Goal: Information Seeking & Learning: Find specific page/section

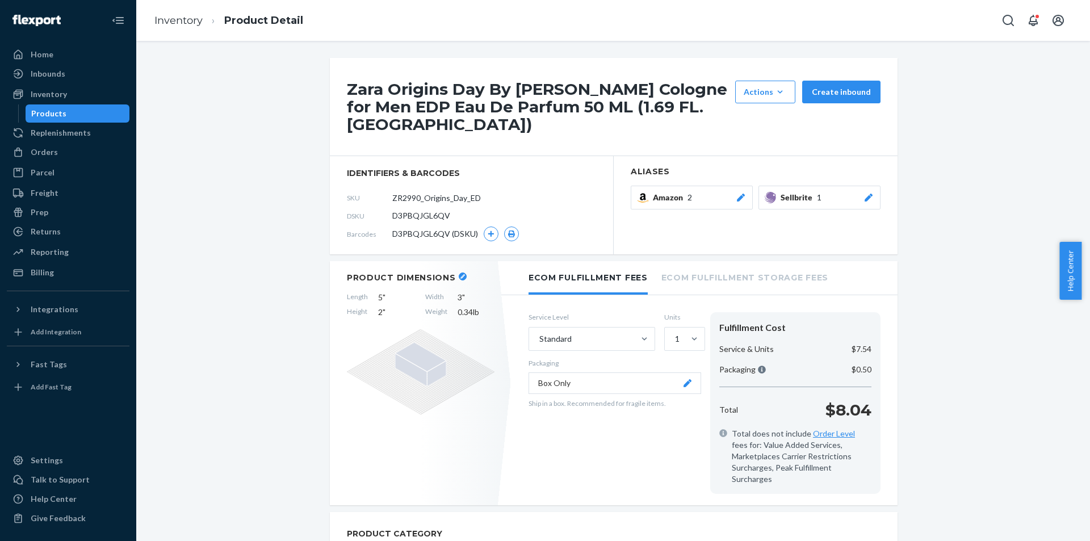
click at [85, 118] on div "Products" at bounding box center [78, 114] width 102 height 16
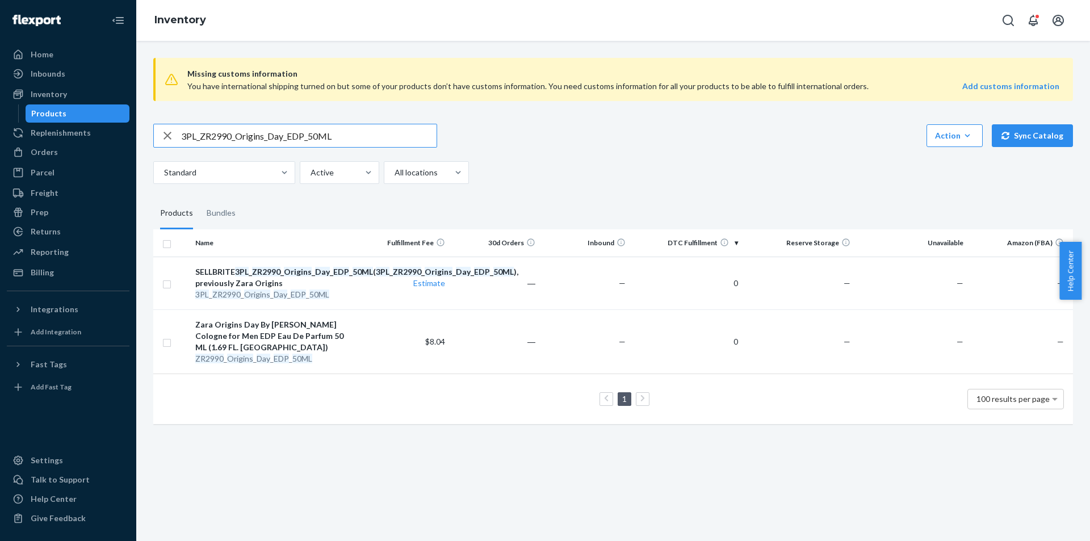
click at [354, 127] on input "3PL_ZR2990_Origins_Day_EDP_50ML" at bounding box center [308, 135] width 255 height 23
paste input "chid_WonderRose_EDT_X2_9"
type input "3PL_ZR2990_Orchid_WonderRose_EDT_X2_90ML"
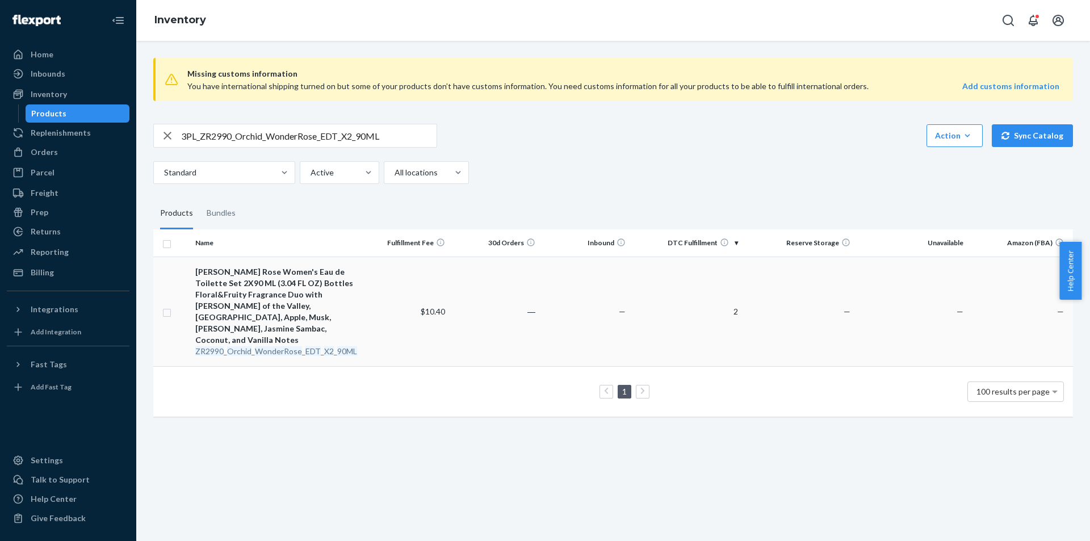
click at [292, 346] on em "WonderRose" at bounding box center [278, 351] width 47 height 10
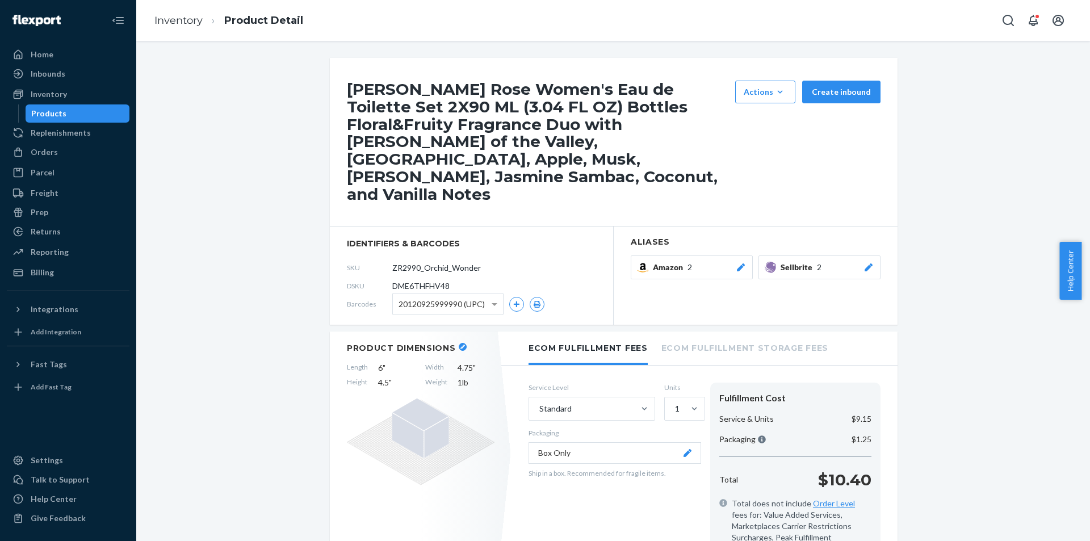
click at [864, 263] on icon at bounding box center [868, 267] width 8 height 8
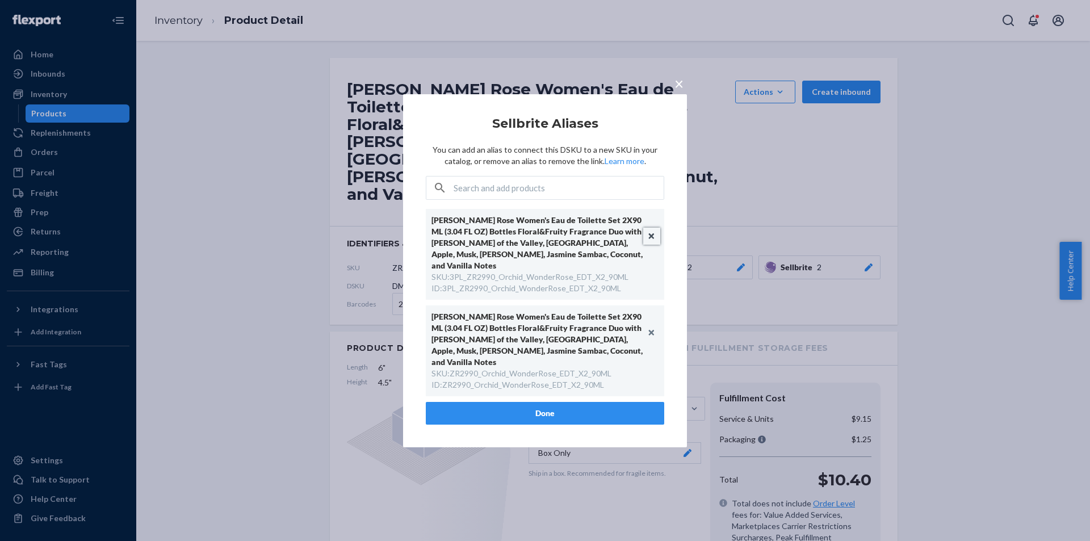
click at [651, 244] on button "Unlink" at bounding box center [651, 236] width 17 height 17
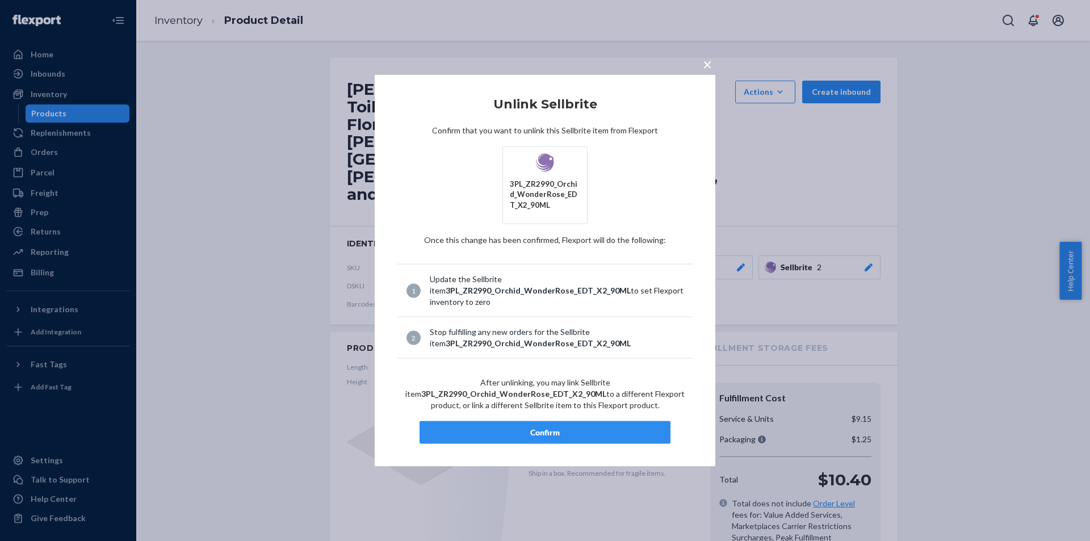
click at [578, 436] on div "Confirm" at bounding box center [545, 432] width 232 height 11
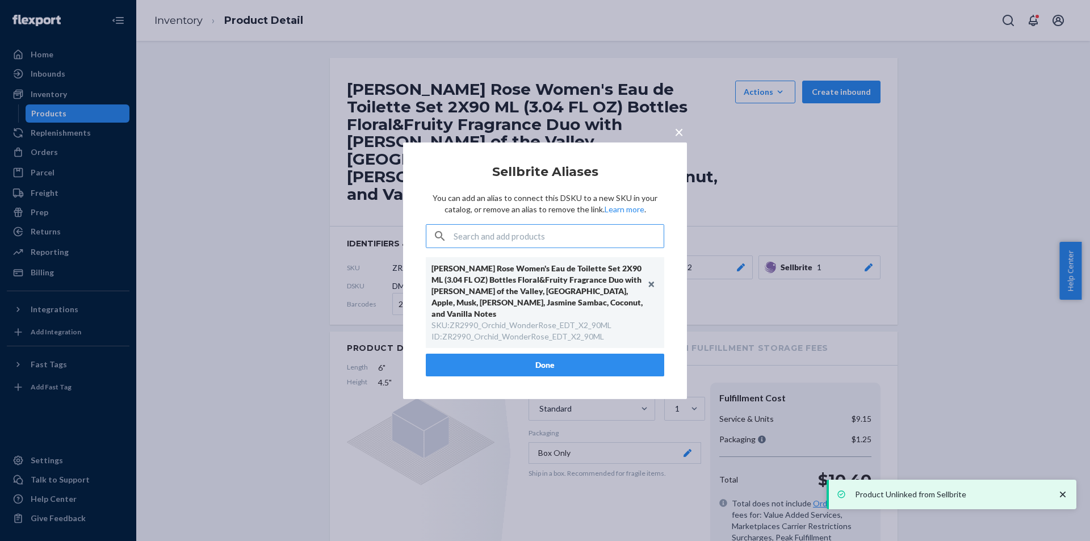
click at [548, 354] on button "Done" at bounding box center [545, 365] width 238 height 23
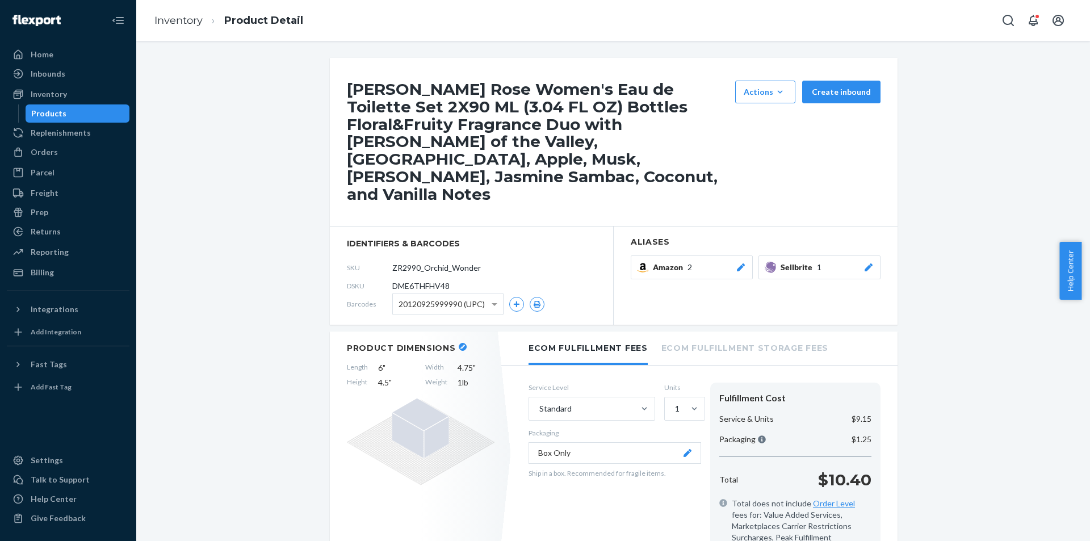
click at [29, 108] on div "Products" at bounding box center [78, 114] width 102 height 16
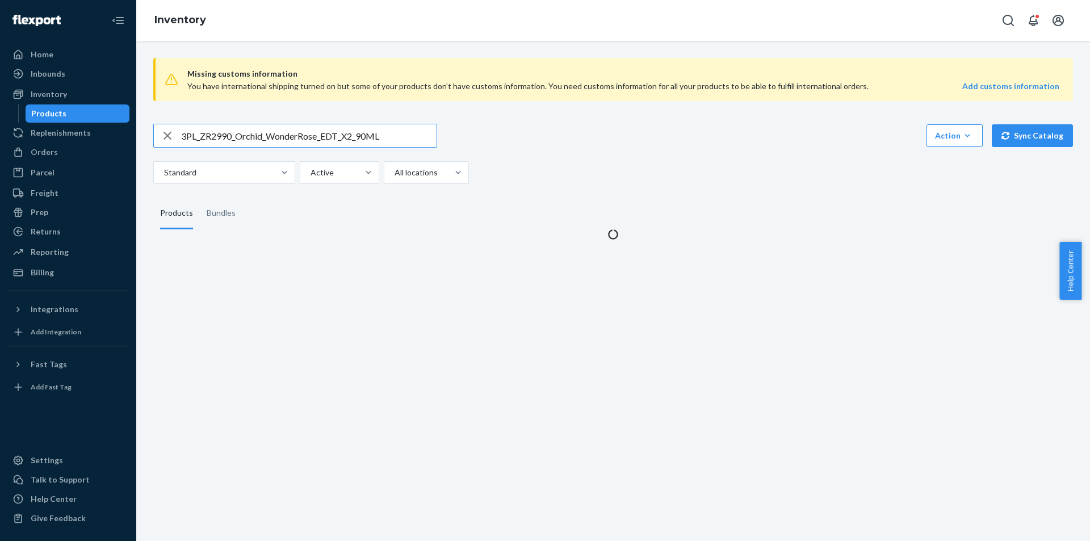
click at [366, 137] on input "3PL_ZR2990_Orchid_WonderRose_EDT_X2_90ML" at bounding box center [308, 135] width 255 height 23
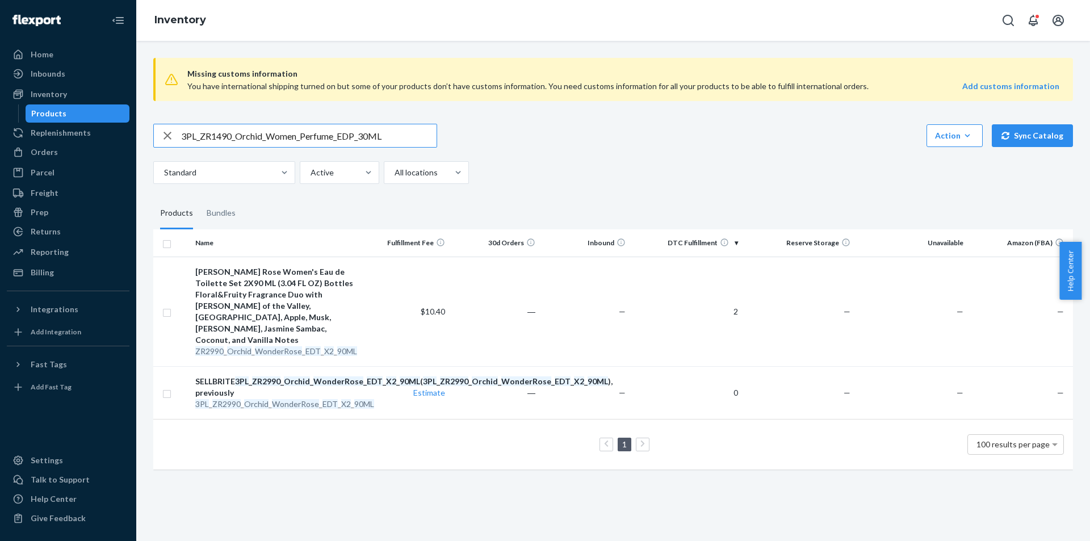
type input "3PL_ZR1490_Orchid_Women_Perfume_EDP_30ML"
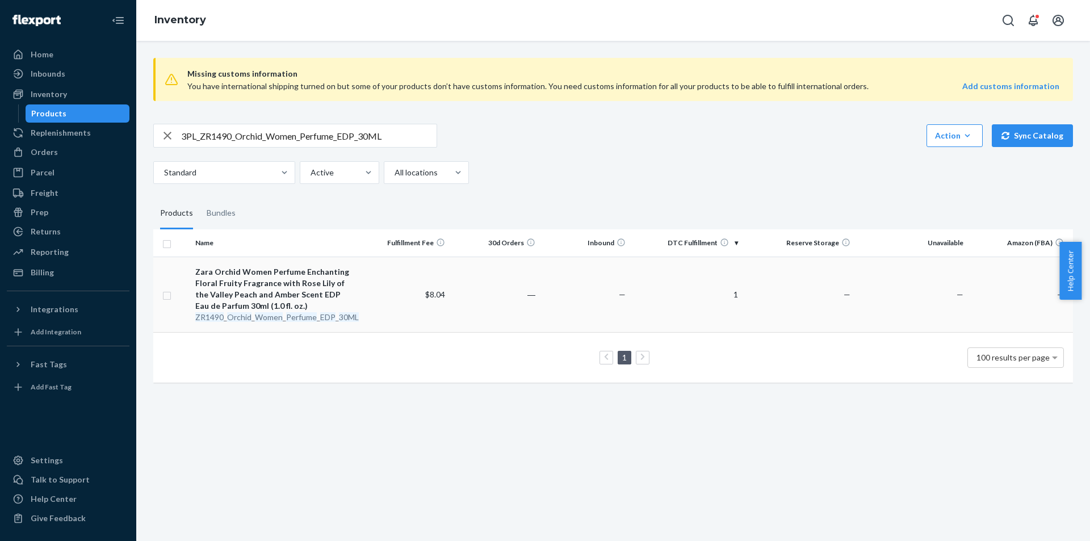
click at [300, 312] on div "ZR1490 _ Orchid _ Women _ Perfume _ EDP _ 30ML" at bounding box center [275, 317] width 160 height 11
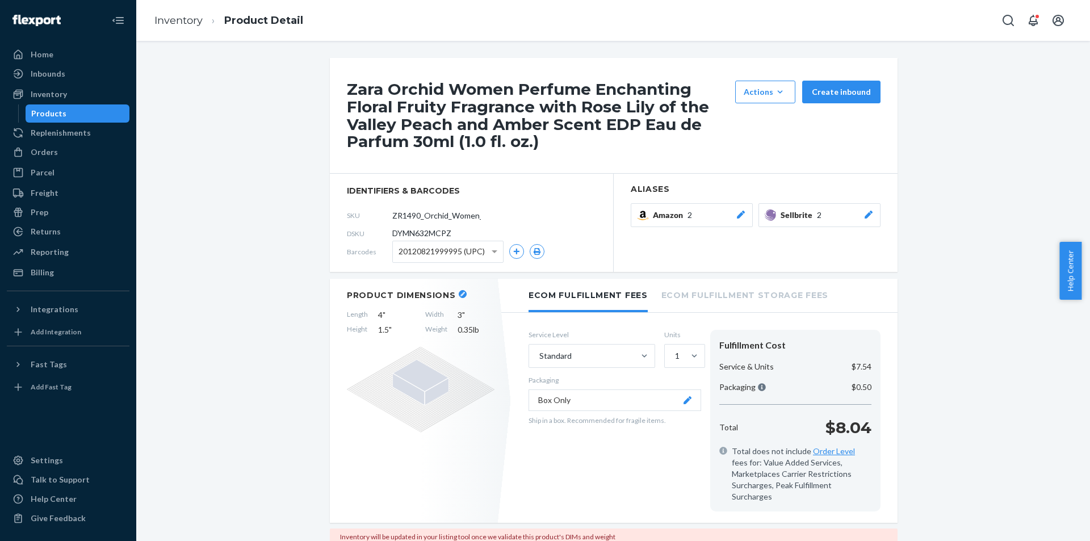
click at [855, 213] on div "Sellbrite 2" at bounding box center [827, 214] width 94 height 11
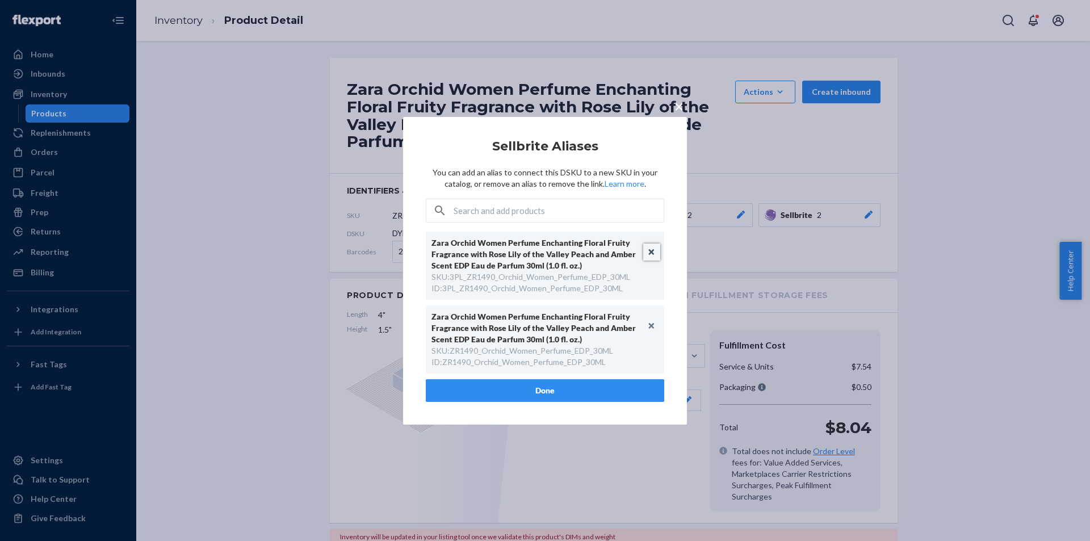
click at [652, 250] on button "Unlink" at bounding box center [651, 252] width 17 height 17
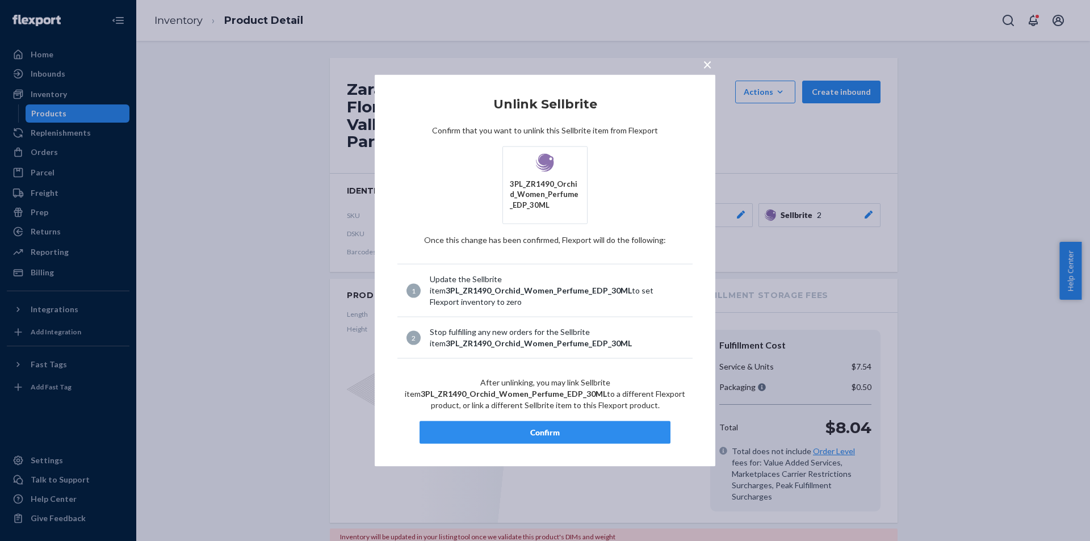
click at [585, 432] on div "Confirm" at bounding box center [545, 432] width 232 height 11
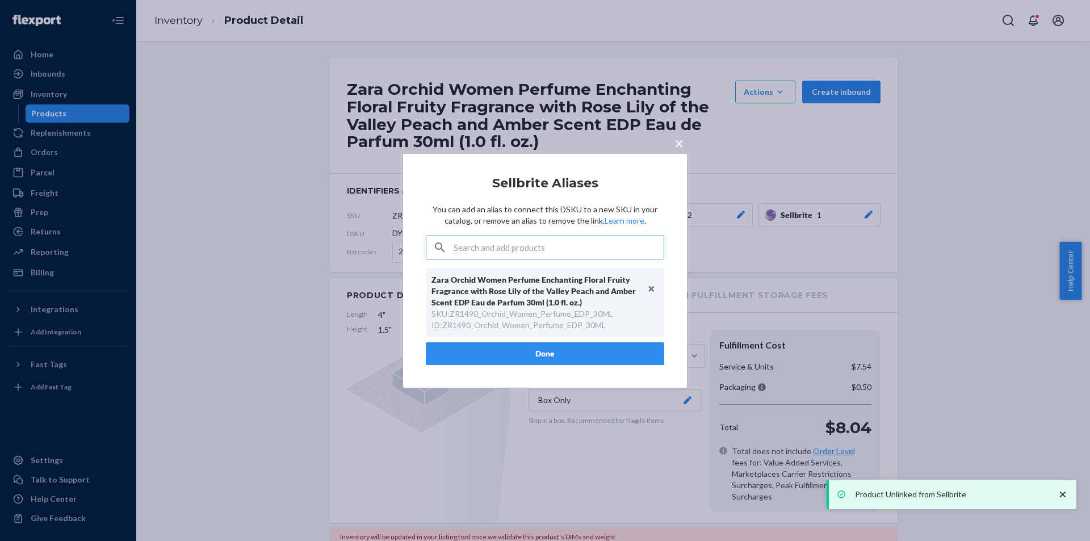
click at [555, 355] on button "Done" at bounding box center [545, 353] width 238 height 23
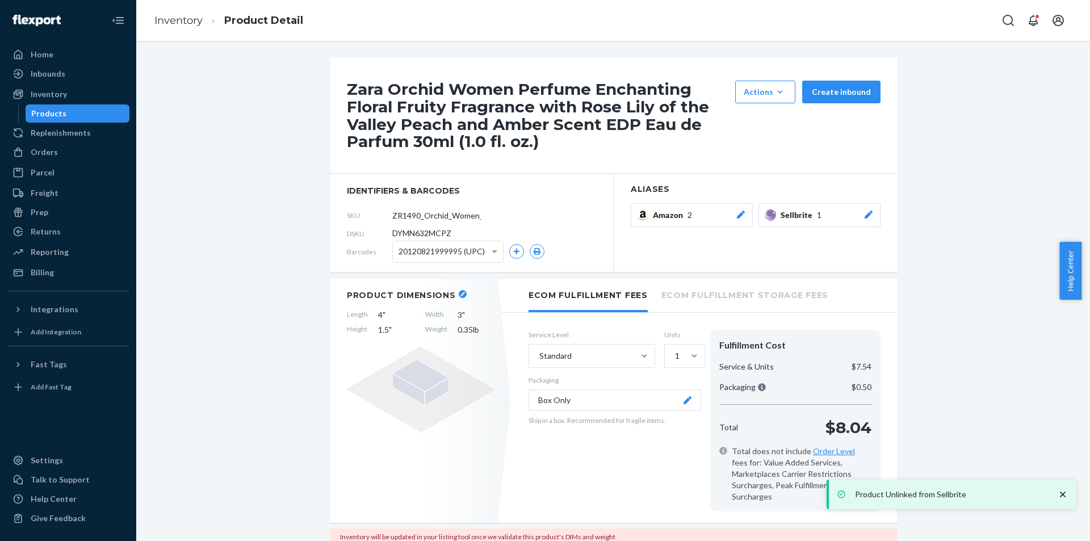
click at [69, 123] on ul "Home Inbounds Shipping Plans Problems Inventory Products Replenishments Orders …" at bounding box center [68, 163] width 123 height 236
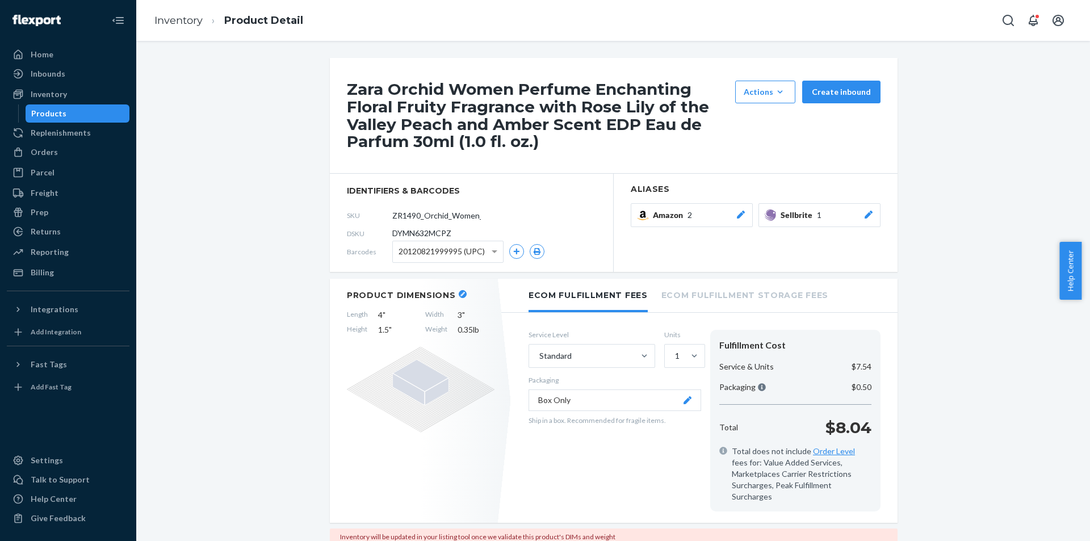
click at [103, 111] on div "Products" at bounding box center [78, 114] width 102 height 16
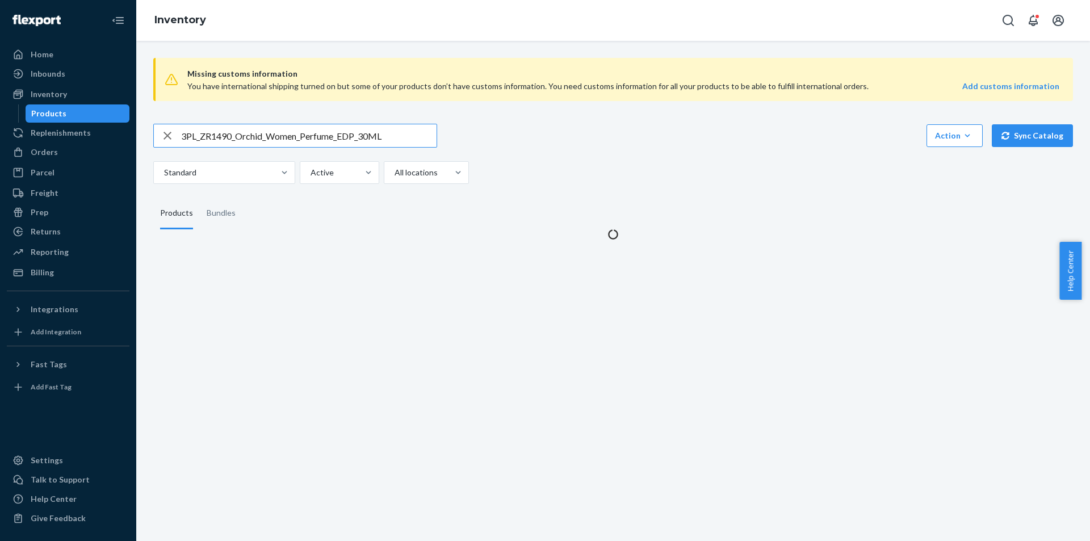
click at [318, 133] on input "3PL_ZR1490_Orchid_Women_Perfume_EDP_30ML" at bounding box center [308, 135] width 255 height 23
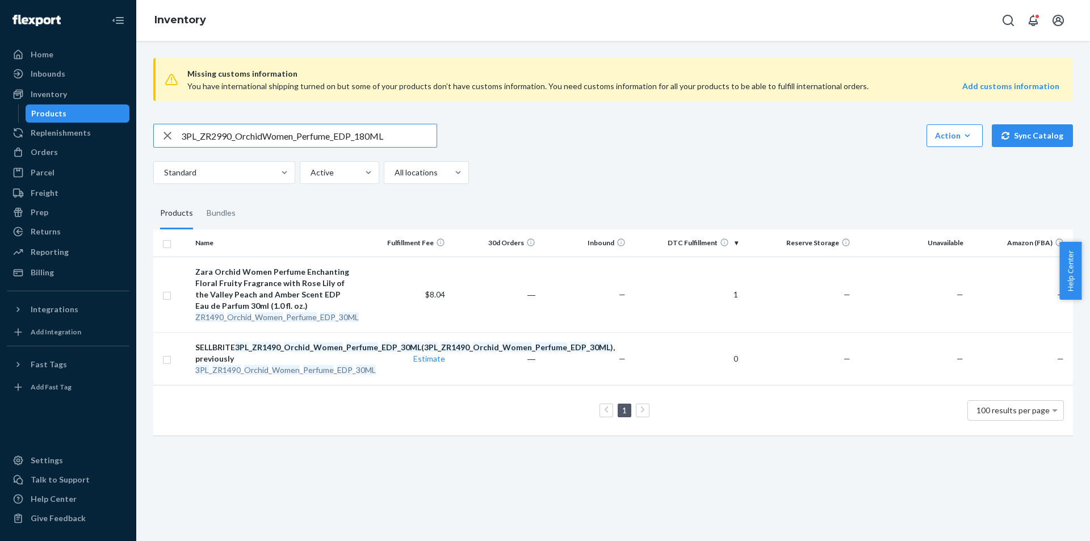
type input "3PL_ZR2990_OrchidWomen_Perfume_EDP_180ML"
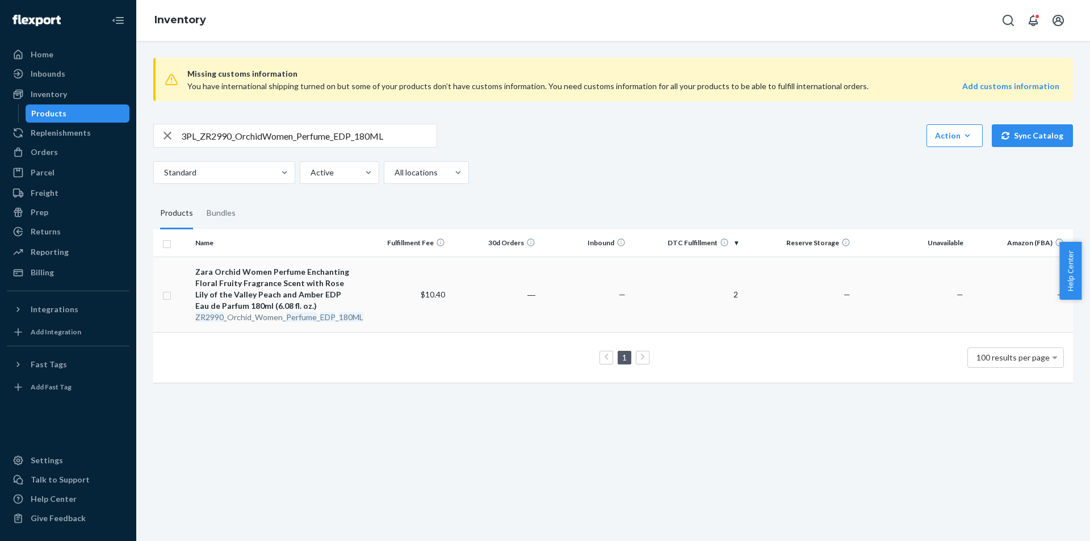
click at [297, 317] on em "Perfume" at bounding box center [301, 317] width 31 height 10
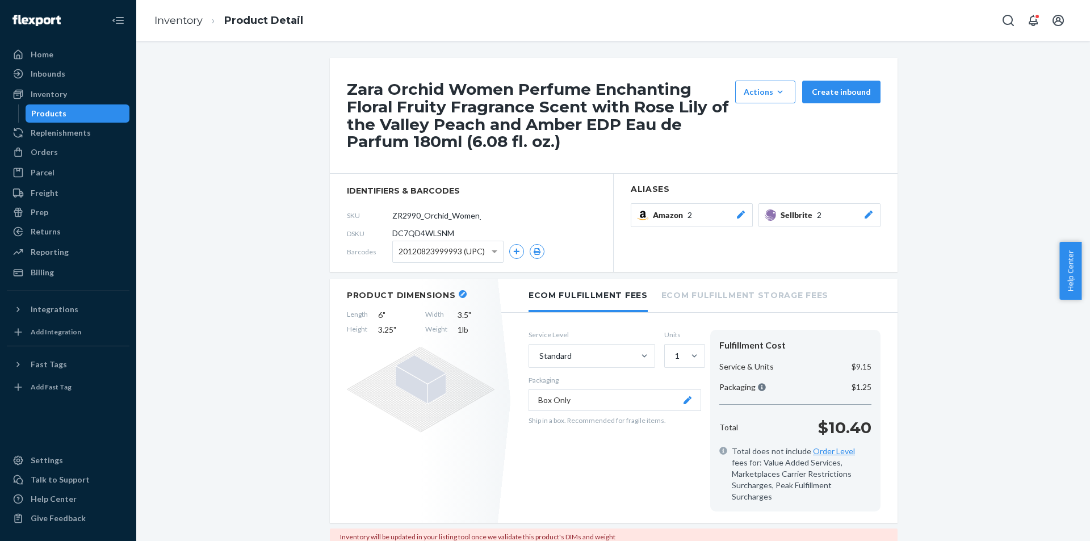
click at [860, 221] on button "Sellbrite 2" at bounding box center [819, 215] width 122 height 24
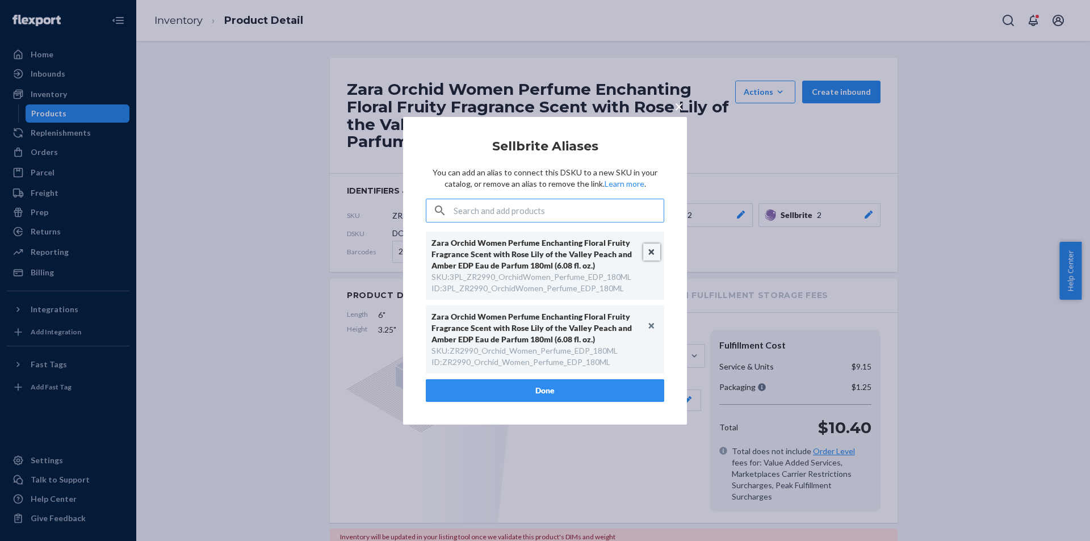
click at [654, 251] on button "Unlink" at bounding box center [651, 252] width 17 height 17
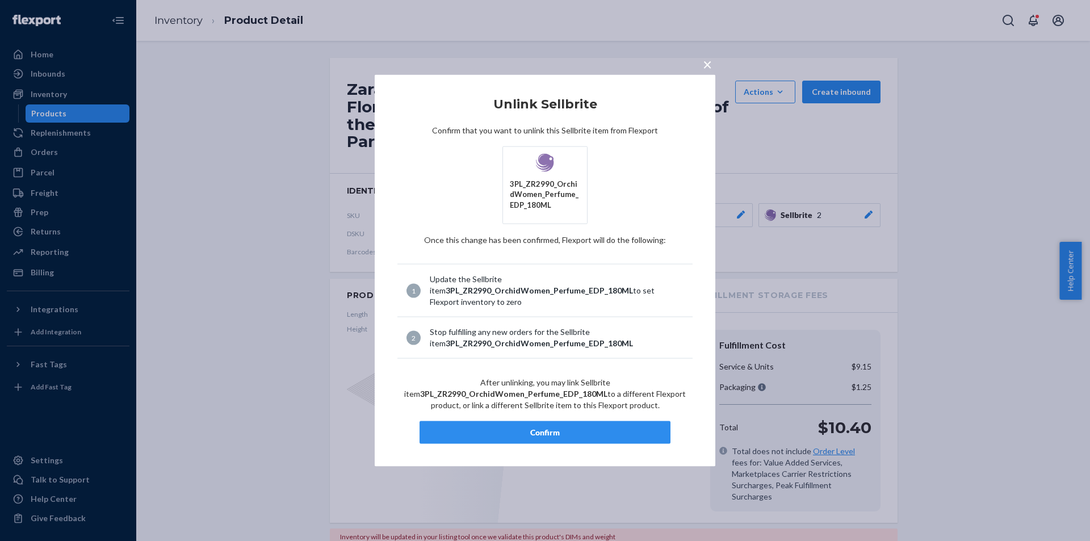
click at [545, 433] on div "Confirm" at bounding box center [545, 432] width 232 height 11
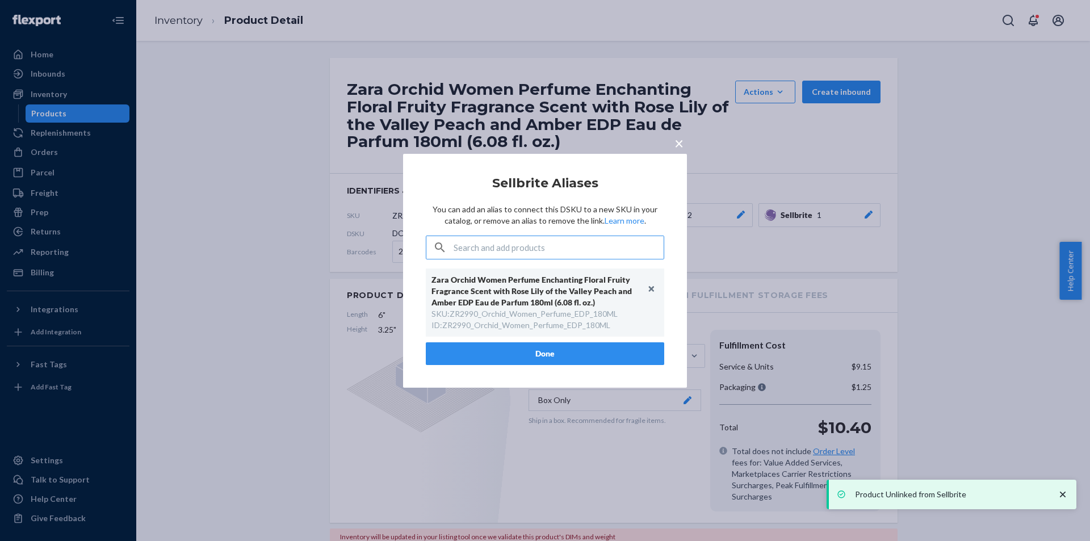
click at [577, 358] on button "Done" at bounding box center [545, 353] width 238 height 23
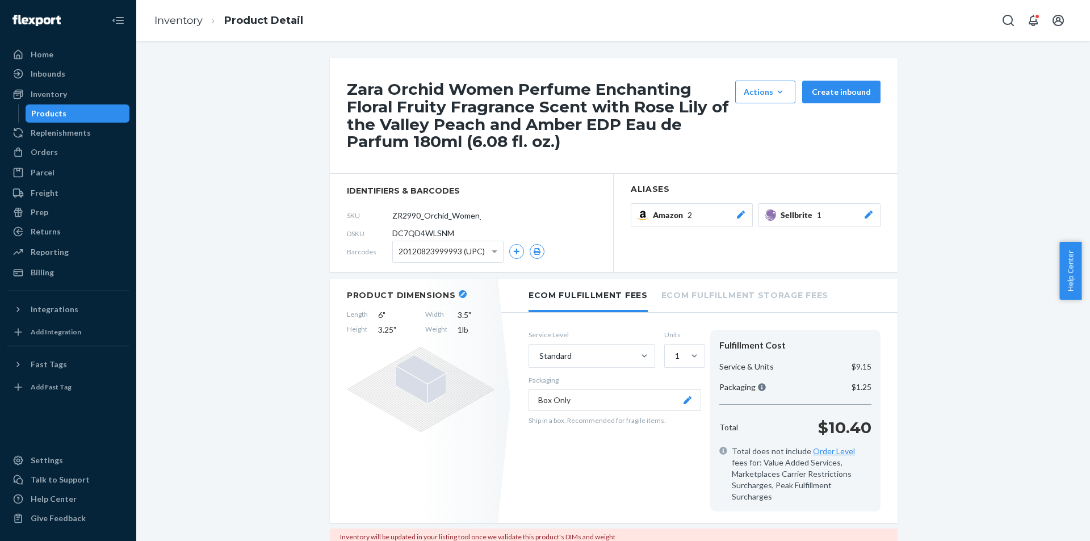
click at [116, 111] on div "Products" at bounding box center [78, 114] width 102 height 16
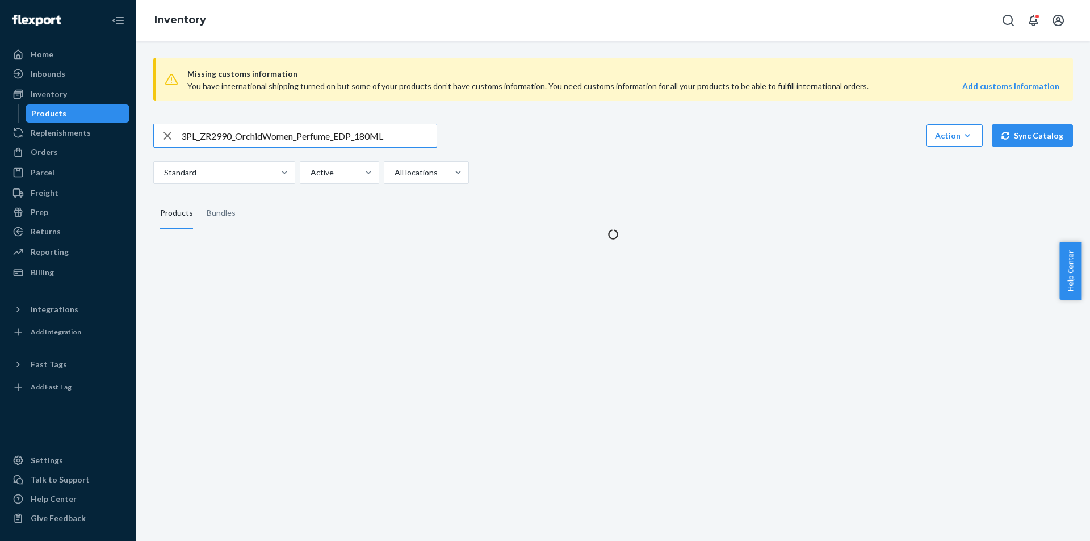
click at [303, 136] on input "3PL_ZR2990_OrchidWomen_Perfume_EDP_180ML" at bounding box center [308, 135] width 255 height 23
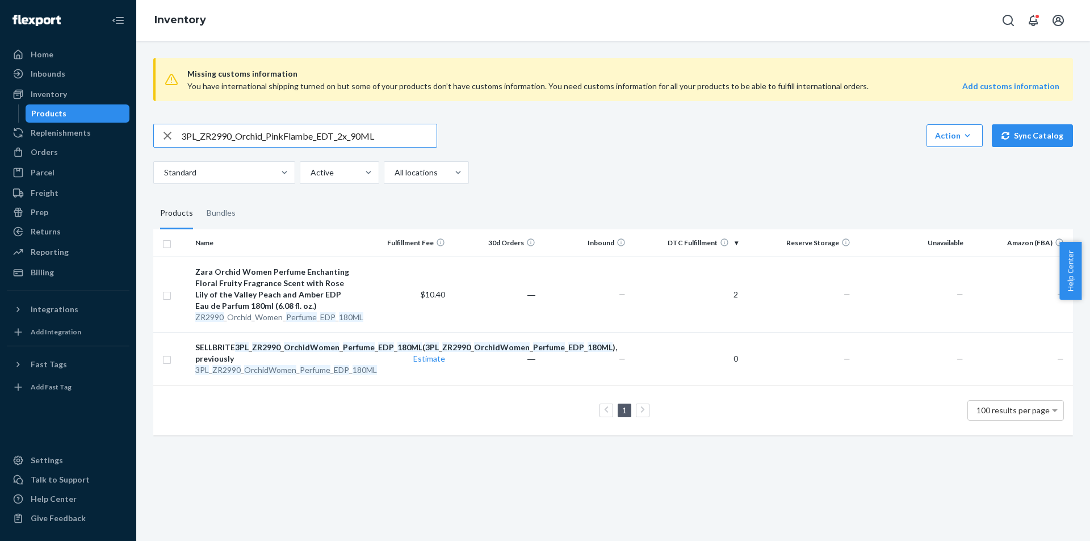
type input "3PL_ZR2990_Orchid_PinkFlambe_EDT_2x_90ML"
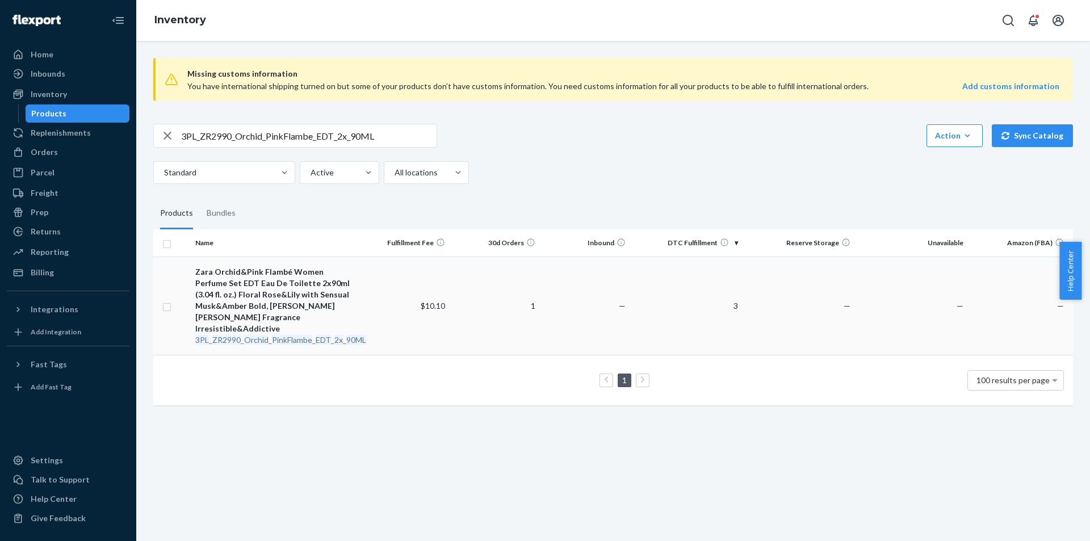
click at [251, 335] on em "Orchid" at bounding box center [256, 340] width 24 height 10
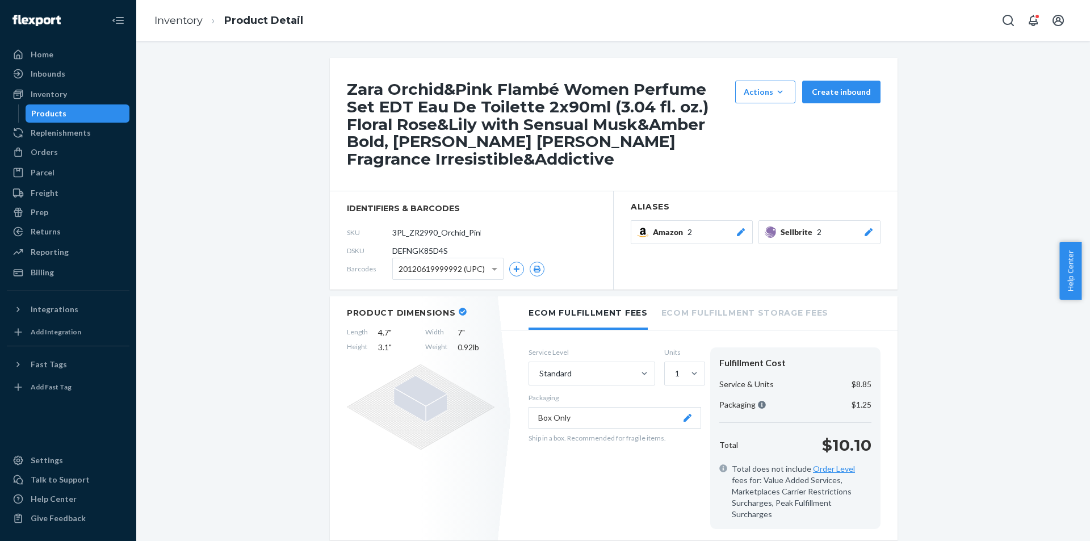
click at [863, 236] on icon at bounding box center [868, 232] width 11 height 8
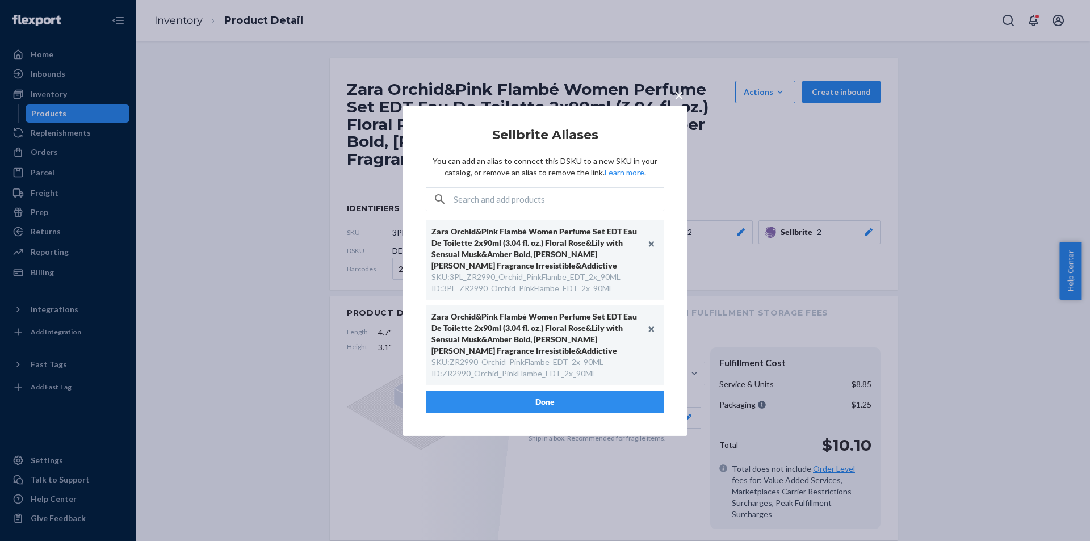
click at [678, 99] on span "×" at bounding box center [678, 94] width 9 height 19
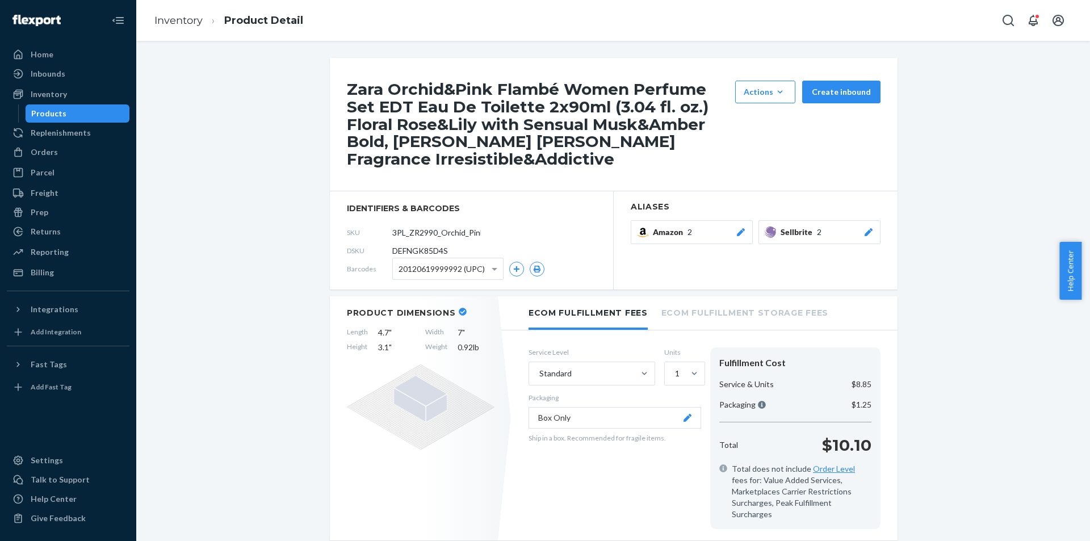
click at [65, 112] on div "Products" at bounding box center [78, 114] width 102 height 16
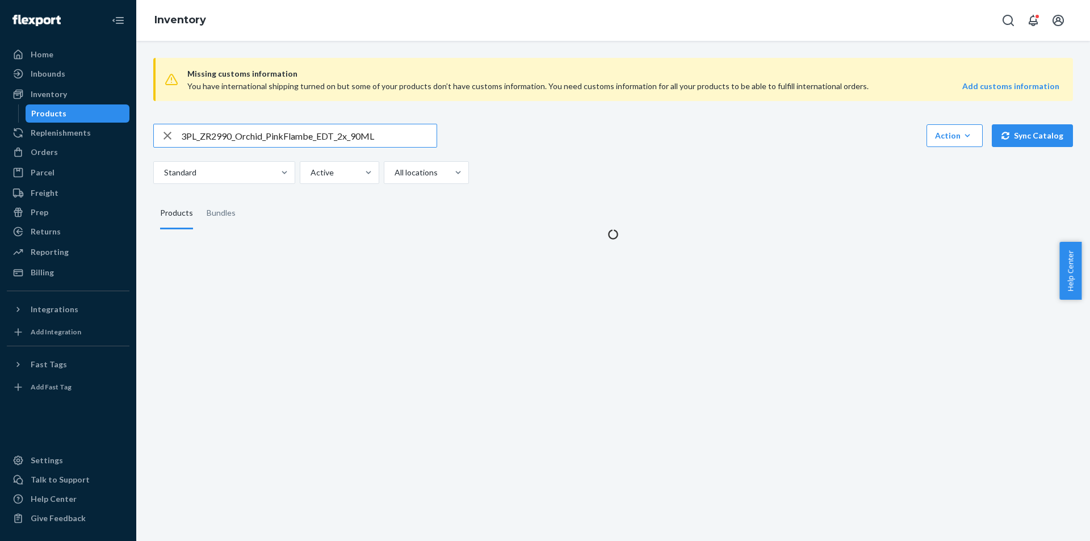
click at [339, 135] on input "3PL_ZR2990_Orchid_PinkFlambe_EDT_2x_90ML" at bounding box center [308, 135] width 255 height 23
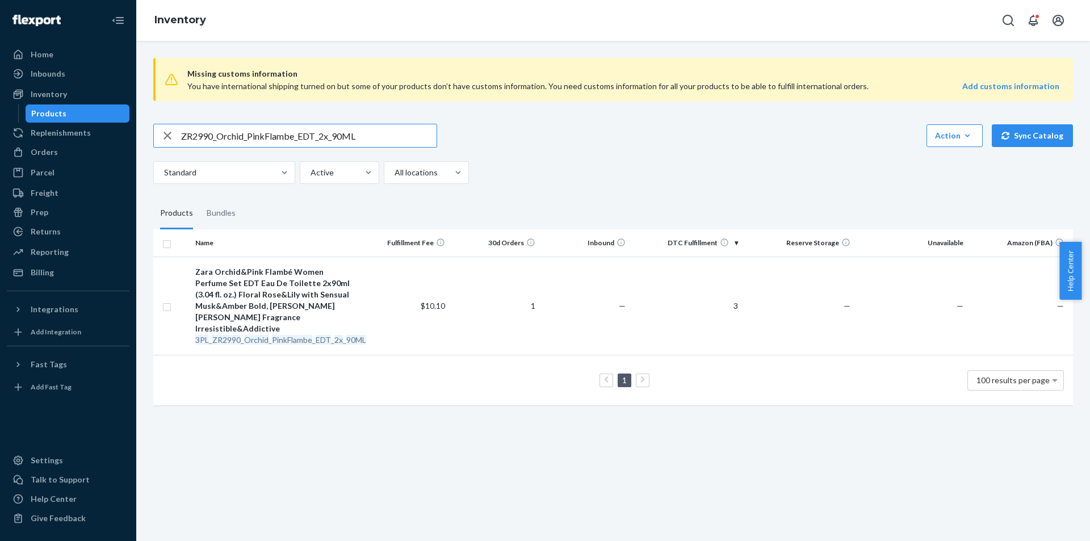
type input "ZR2990_Orchid_PinkFlambe_EDT_2x_90ML"
click at [295, 335] on em "PinkFlambe" at bounding box center [292, 340] width 40 height 10
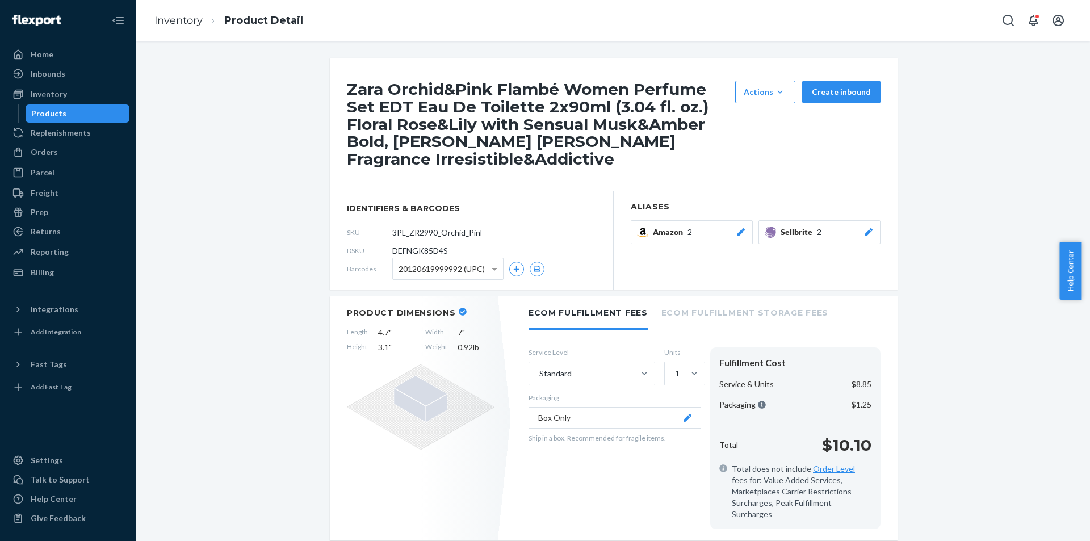
click at [859, 240] on button "Sellbrite 2" at bounding box center [819, 232] width 122 height 24
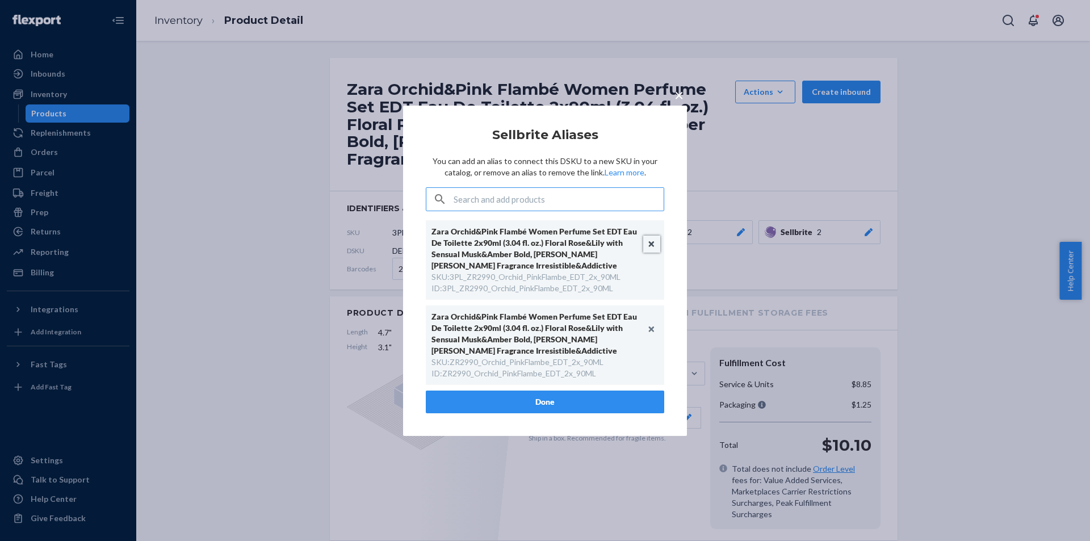
click at [656, 245] on button "Unlink" at bounding box center [651, 244] width 17 height 17
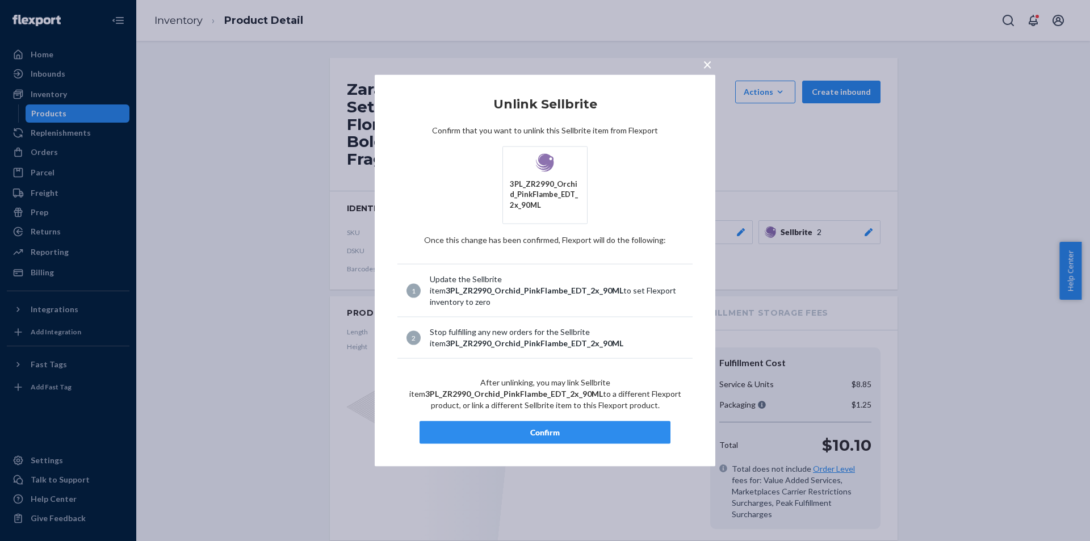
click at [536, 434] on div "Confirm" at bounding box center [545, 432] width 232 height 11
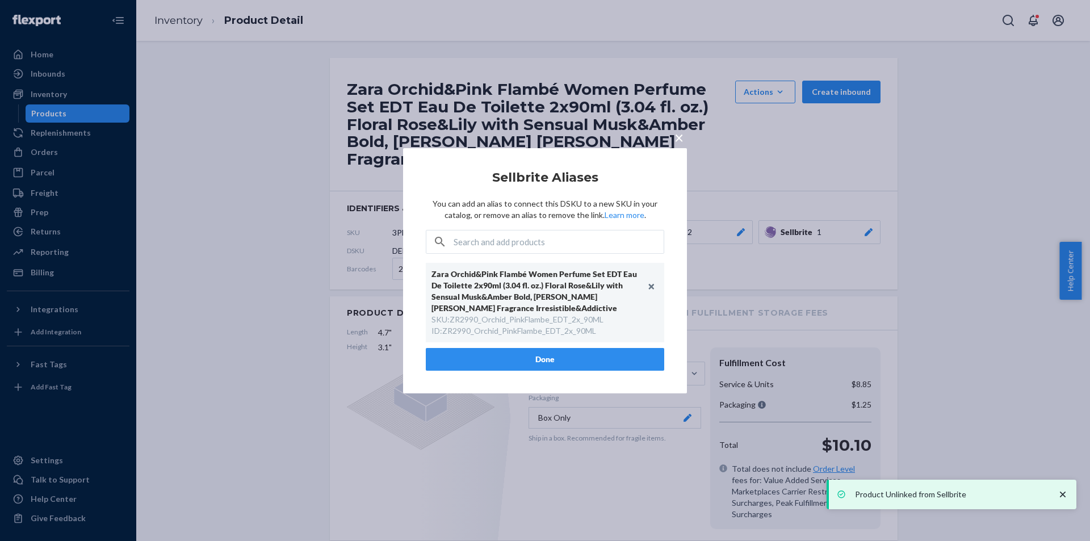
click at [512, 352] on button "Done" at bounding box center [545, 359] width 238 height 23
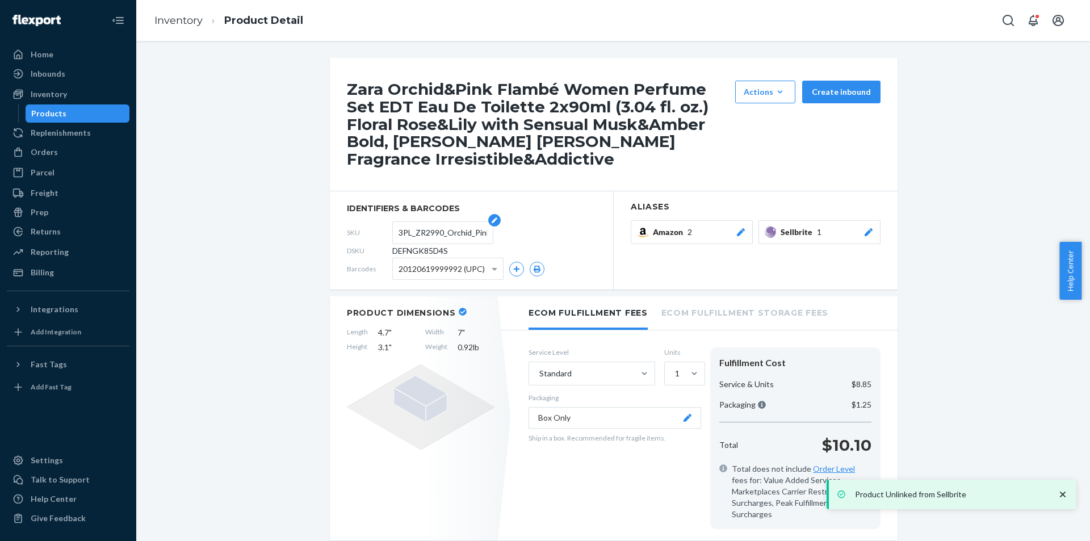
click at [446, 238] on input "3PL_ZR2990_Orchid_PinkFlambe_EDT_2x_90ML" at bounding box center [442, 233] width 89 height 22
paste input "text"
type input "ZR2990_Orchid_PinkFlambe_EDT_2x_90ML"
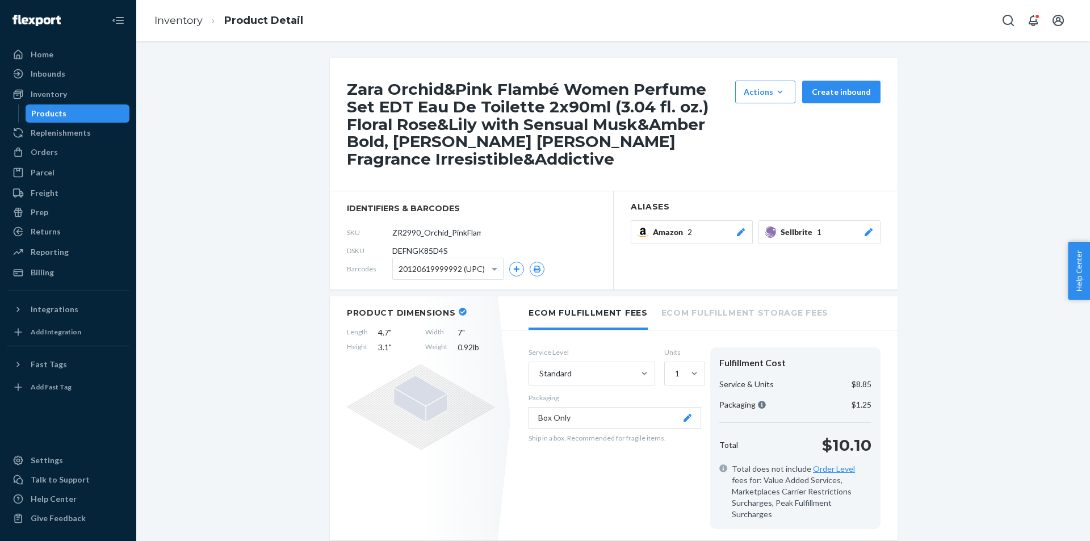
click at [68, 115] on div "Products" at bounding box center [78, 114] width 102 height 16
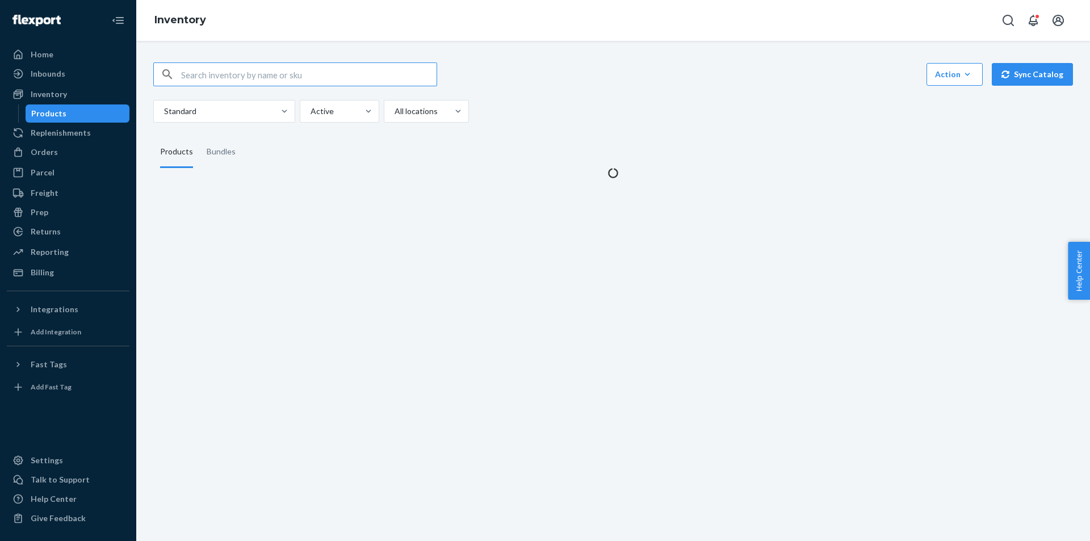
click at [285, 68] on input "text" at bounding box center [308, 74] width 255 height 23
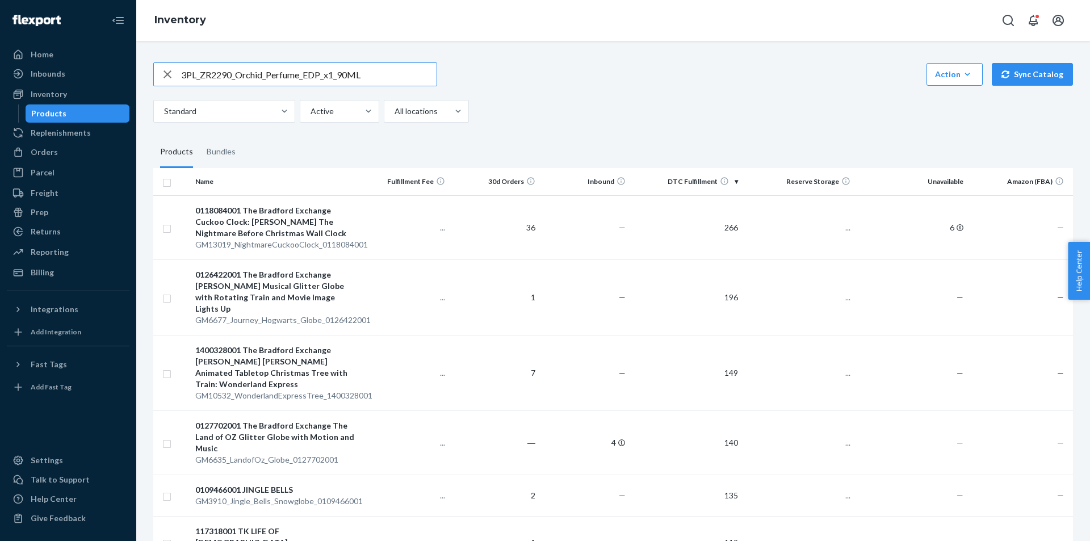
type input "3PL_ZR2290_Orchid_Perfume_EDP_x1_90ML"
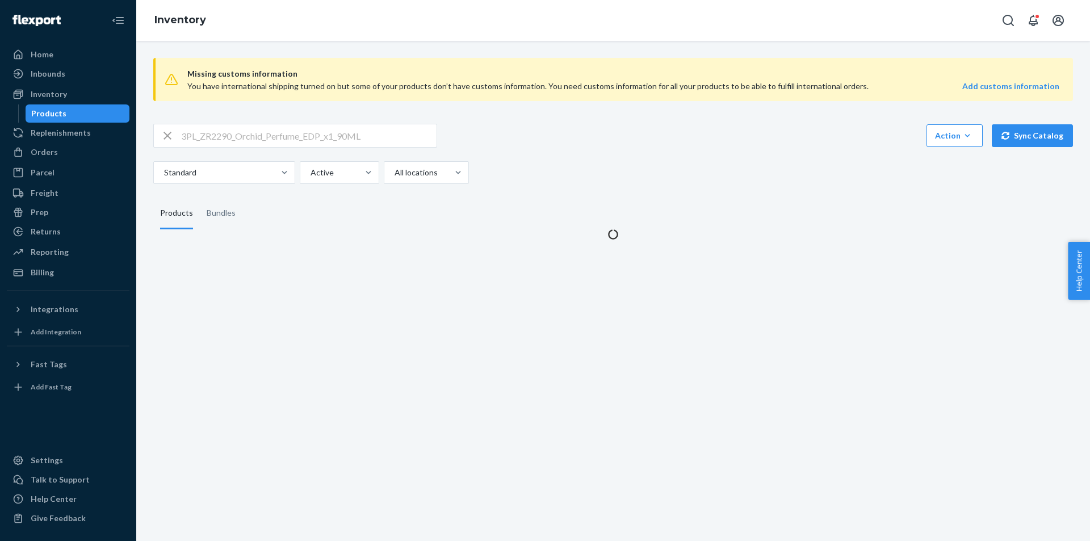
click at [349, 133] on input "3PL_ZR2290_Orchid_Perfume_EDP_x1_90ML" at bounding box center [308, 135] width 255 height 23
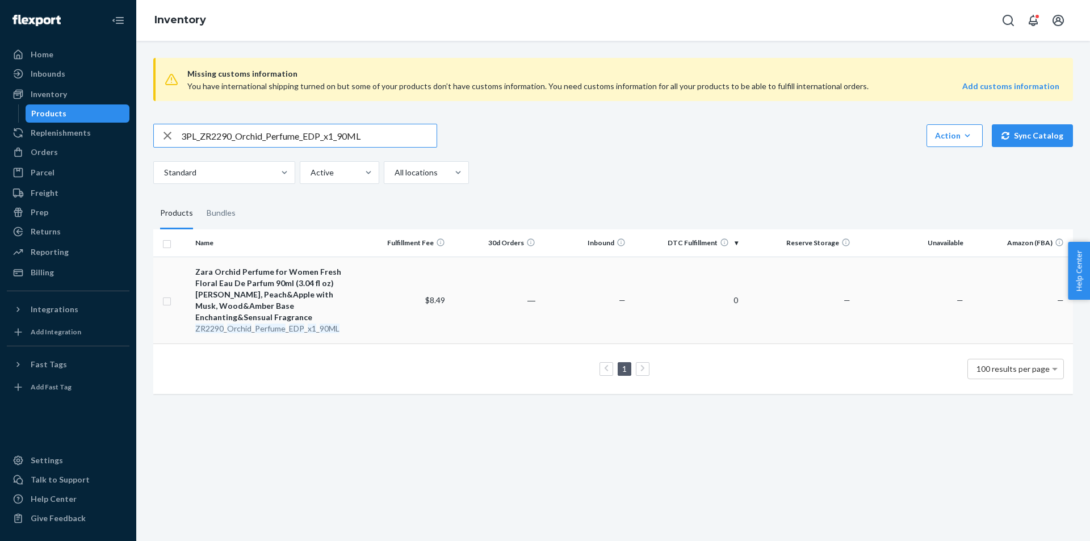
click at [272, 324] on em "Perfume" at bounding box center [270, 329] width 31 height 10
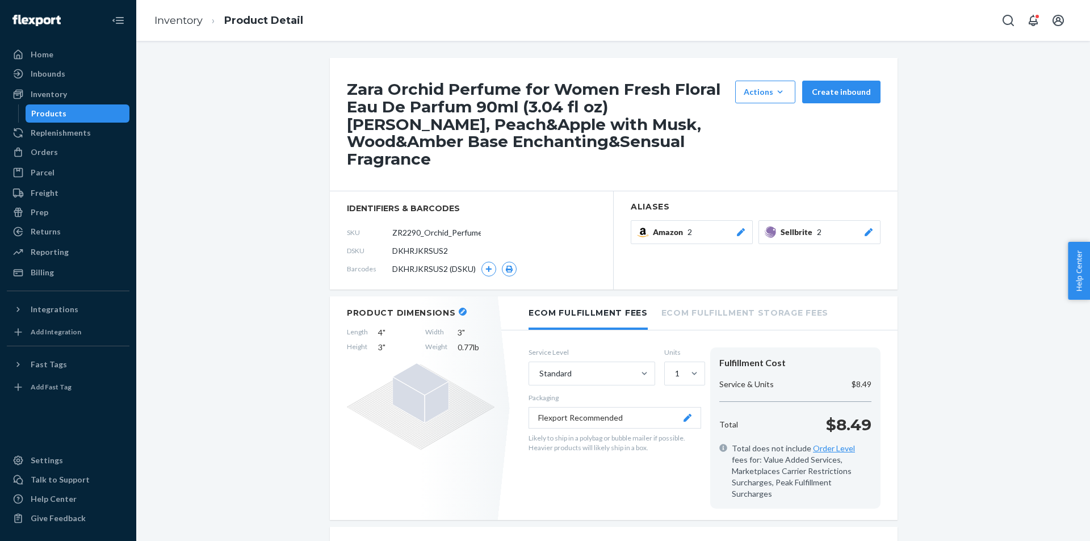
click at [866, 228] on icon at bounding box center [868, 232] width 11 height 8
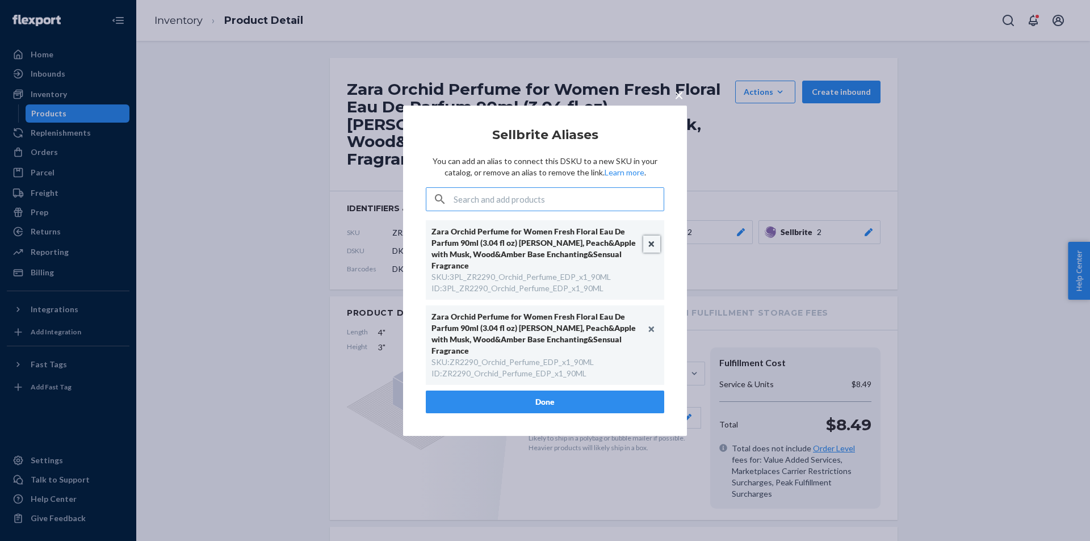
click at [650, 250] on button "Unlink" at bounding box center [651, 244] width 17 height 17
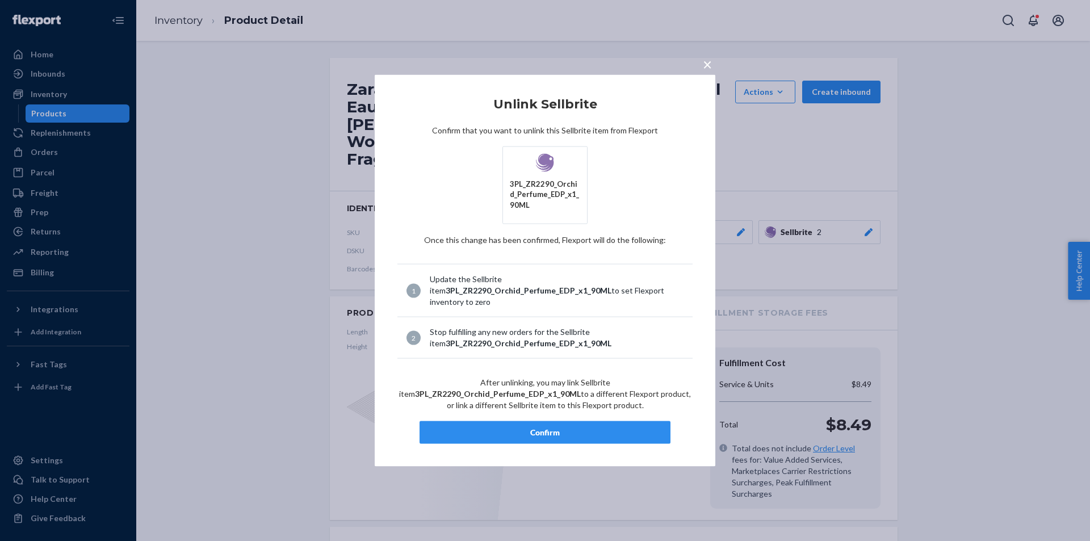
click at [578, 427] on div "Confirm" at bounding box center [545, 432] width 232 height 11
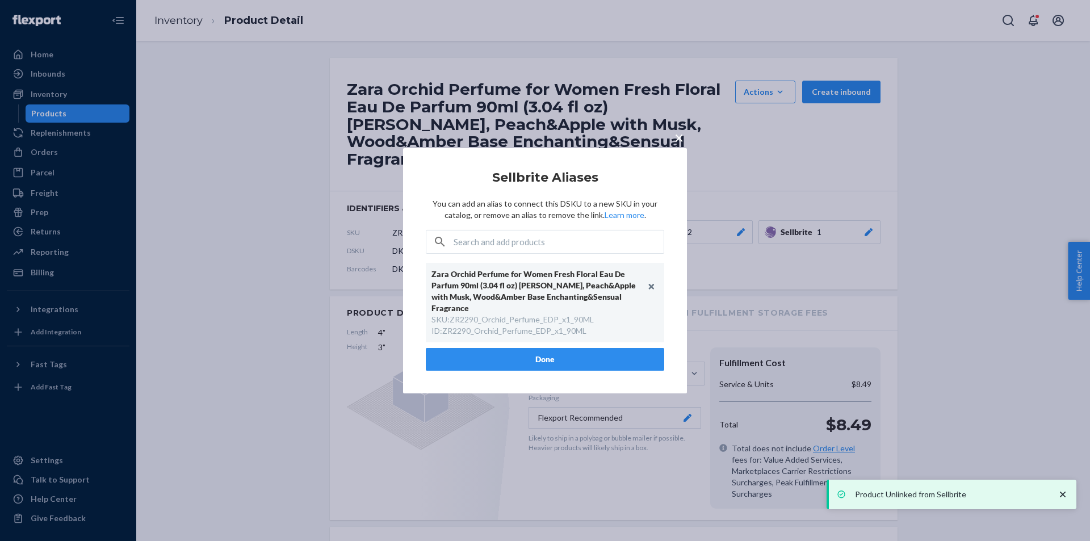
click at [575, 354] on button "Done" at bounding box center [545, 359] width 238 height 23
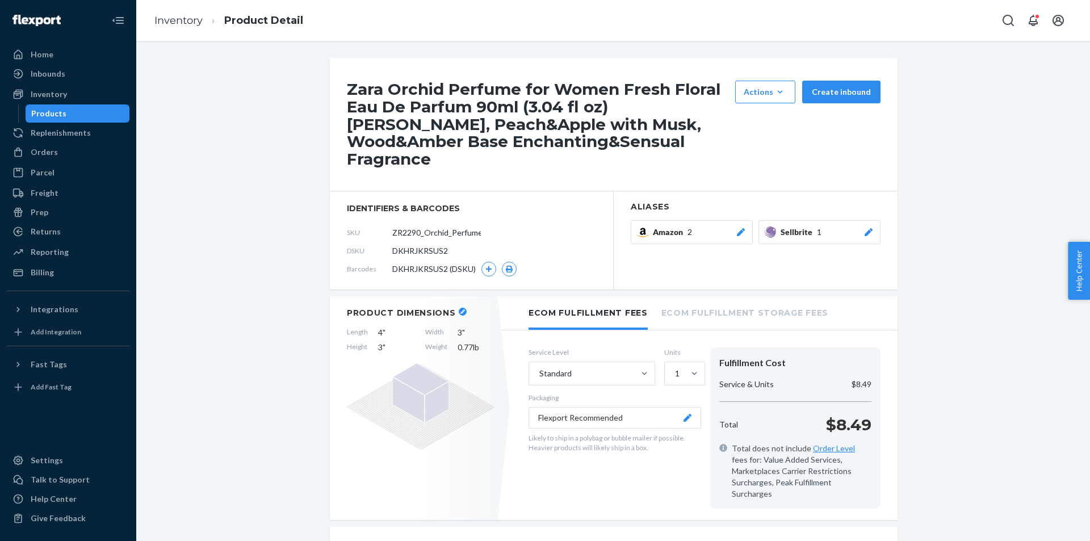
drag, startPoint x: 60, startPoint y: 108, endPoint x: 128, endPoint y: 4, distance: 124.7
click at [60, 110] on div "Products" at bounding box center [48, 113] width 35 height 11
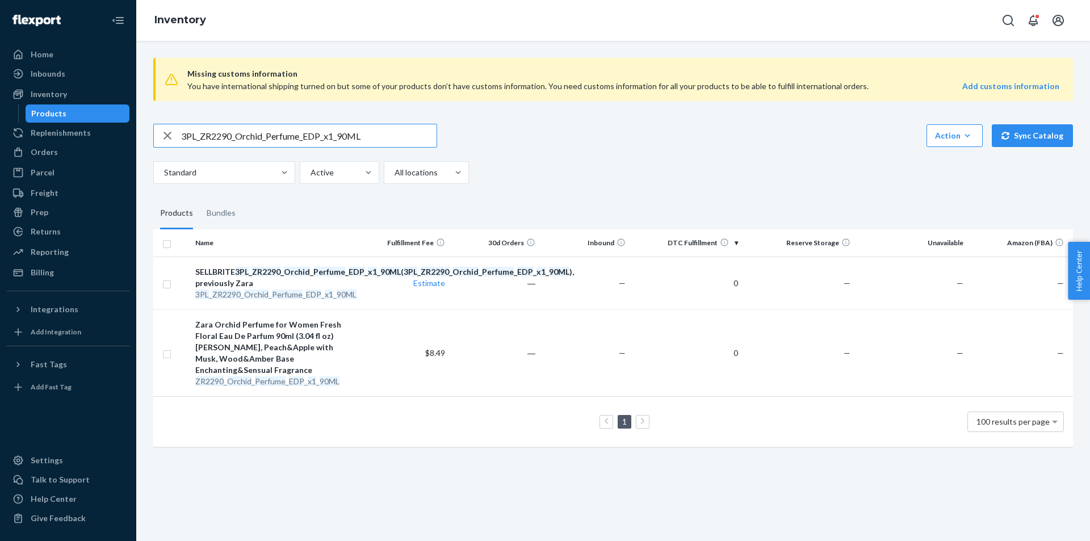
click at [305, 142] on input "3PL_ZR2290_Orchid_Perfume_EDP_x1_90ML" at bounding box center [308, 135] width 255 height 23
paste input "1490_Orchid_Perfume_EDP_x1_3"
type input "3PL_ZR1490_Orchid_Perfume_EDP_x1_30ML"
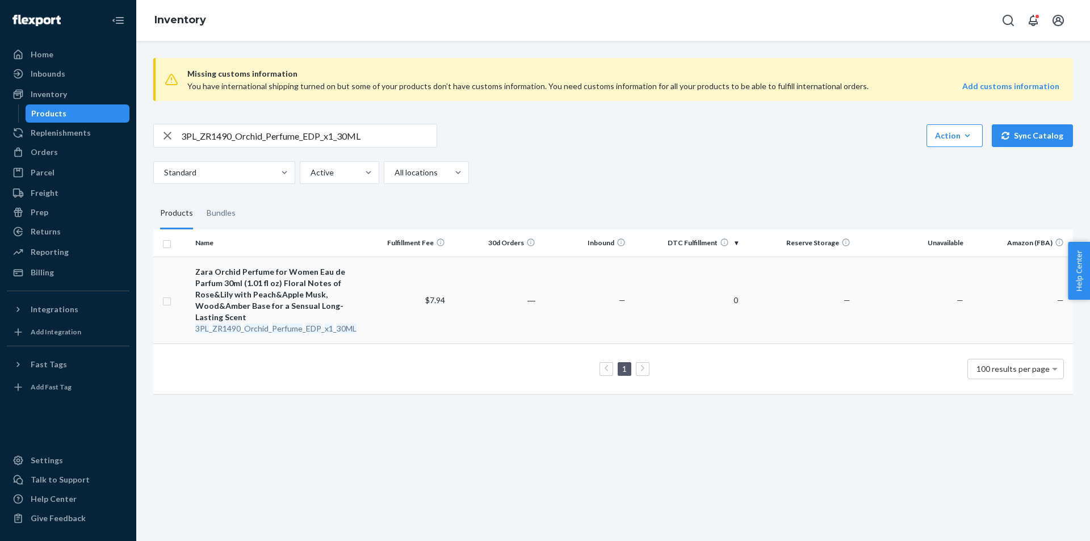
click at [270, 330] on div "3PL _ ZR1490 _ Orchid _ Perfume _ EDP _ x1 _ 30ML" at bounding box center [275, 328] width 160 height 11
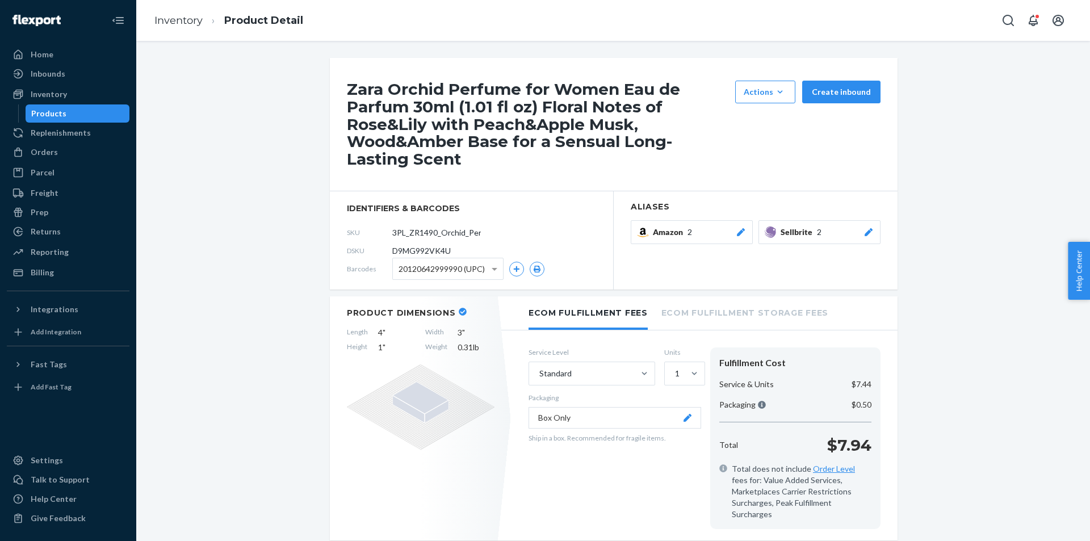
click at [864, 233] on icon at bounding box center [868, 232] width 8 height 8
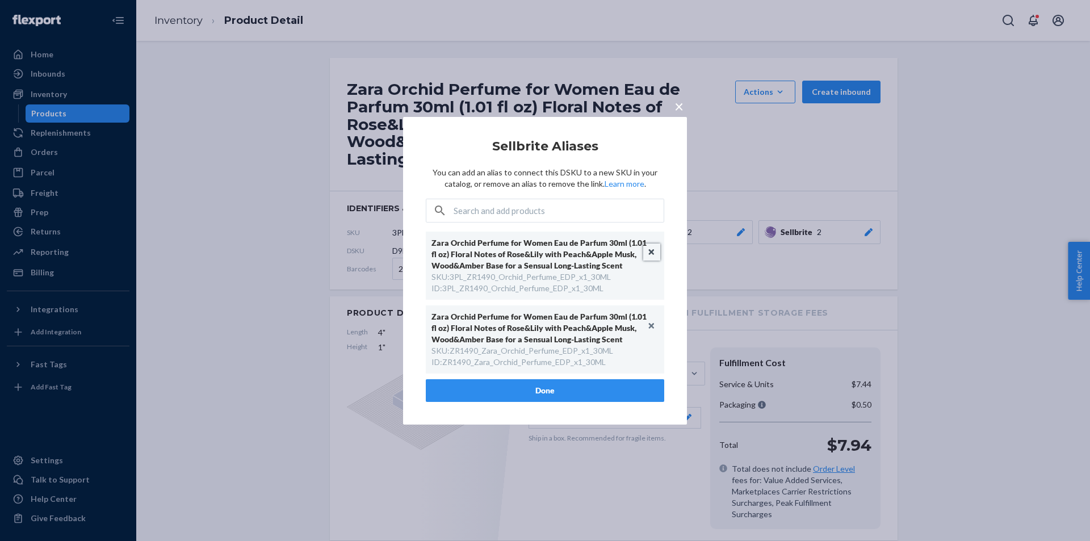
click at [653, 247] on button "Unlink" at bounding box center [651, 252] width 17 height 17
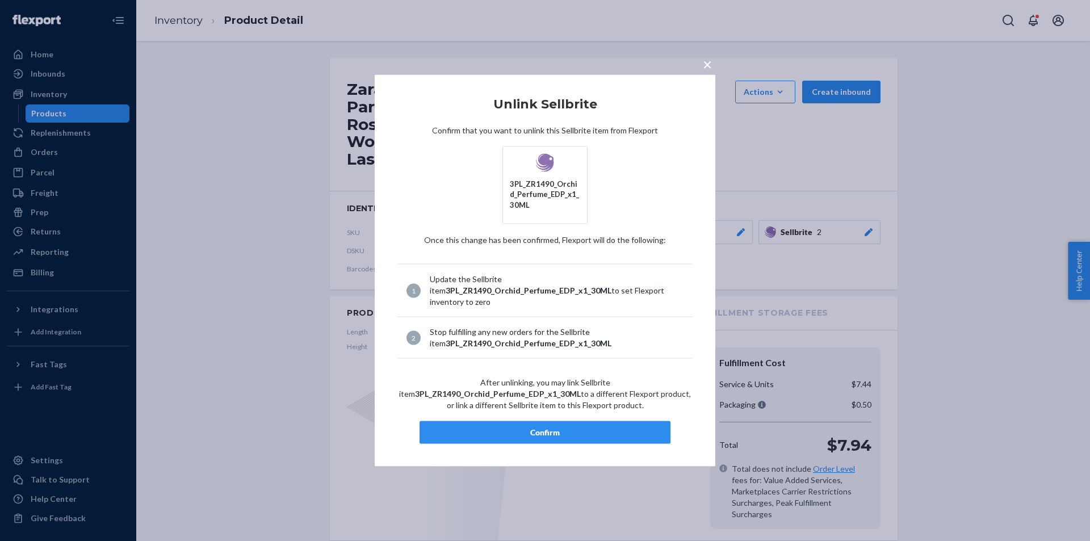
click at [576, 430] on div "Confirm" at bounding box center [545, 432] width 232 height 11
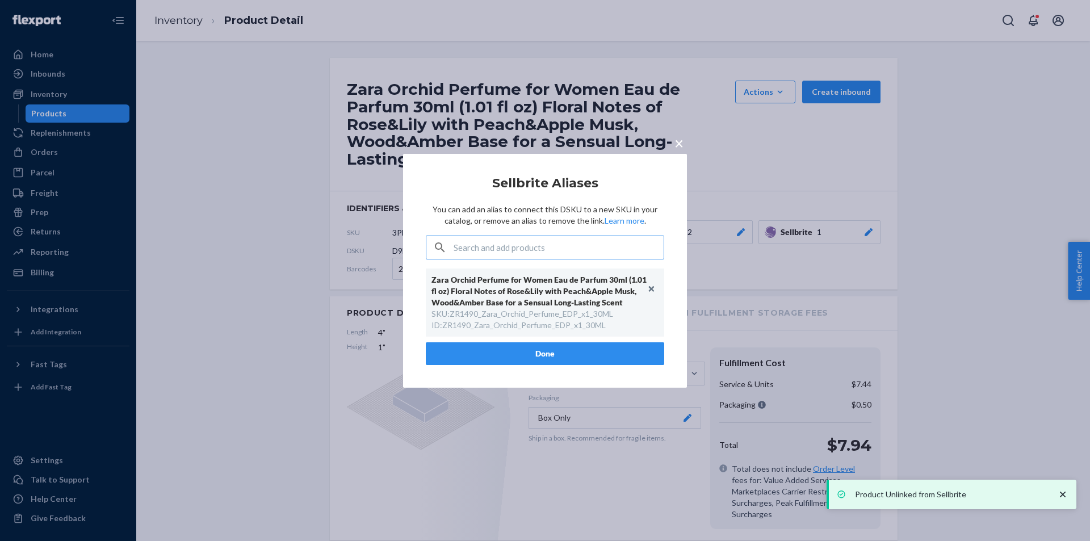
click at [559, 357] on button "Done" at bounding box center [545, 353] width 238 height 23
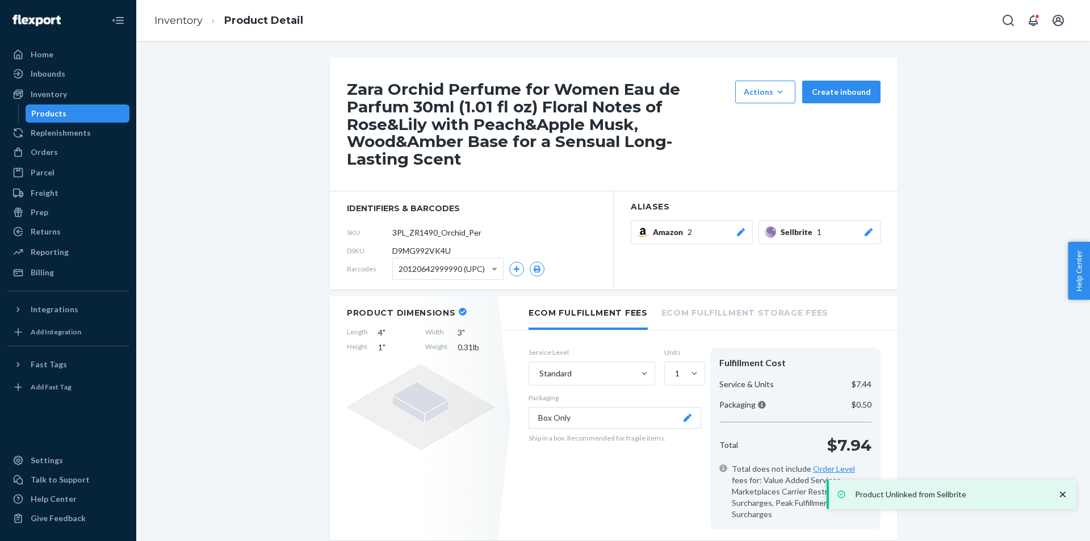
click at [739, 233] on icon at bounding box center [740, 232] width 11 height 8
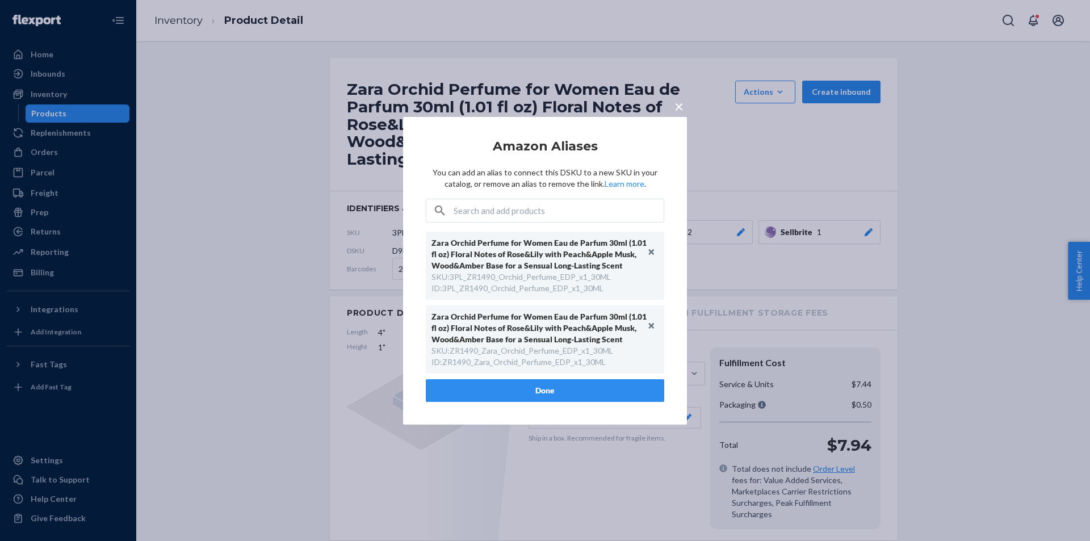
click at [257, 200] on div "× Amazon Aliases You can add an alias to connect this DSKU to a new SKU in your…" at bounding box center [545, 270] width 1090 height 541
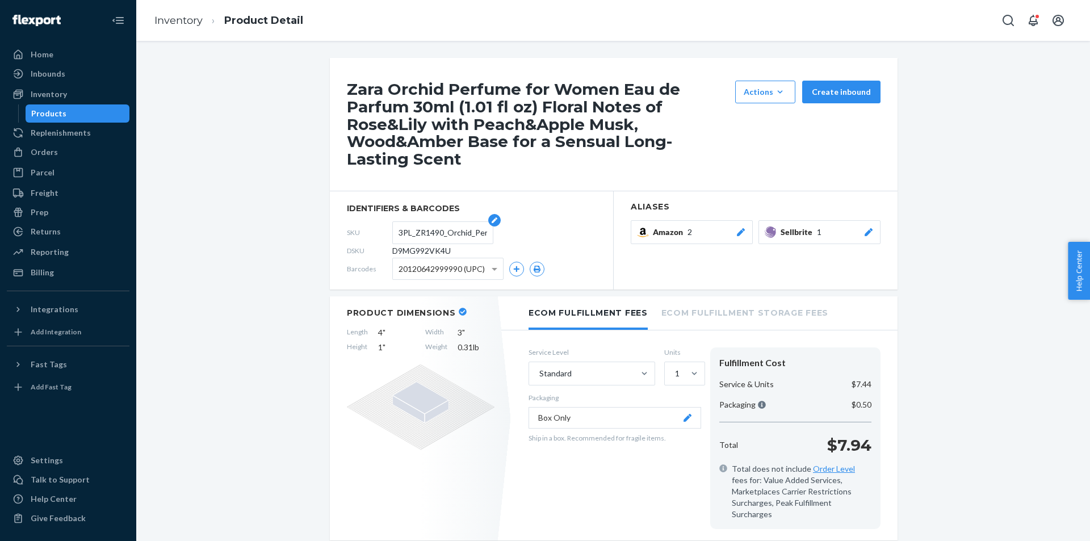
click at [418, 230] on input "3PL_ZR1490_Orchid_Perfume_EDP_x1_30ML" at bounding box center [442, 233] width 89 height 22
click at [410, 224] on input "3PL_ZR1490_Orchid_Perfume_EDP_x1_30ML" at bounding box center [442, 233] width 89 height 22
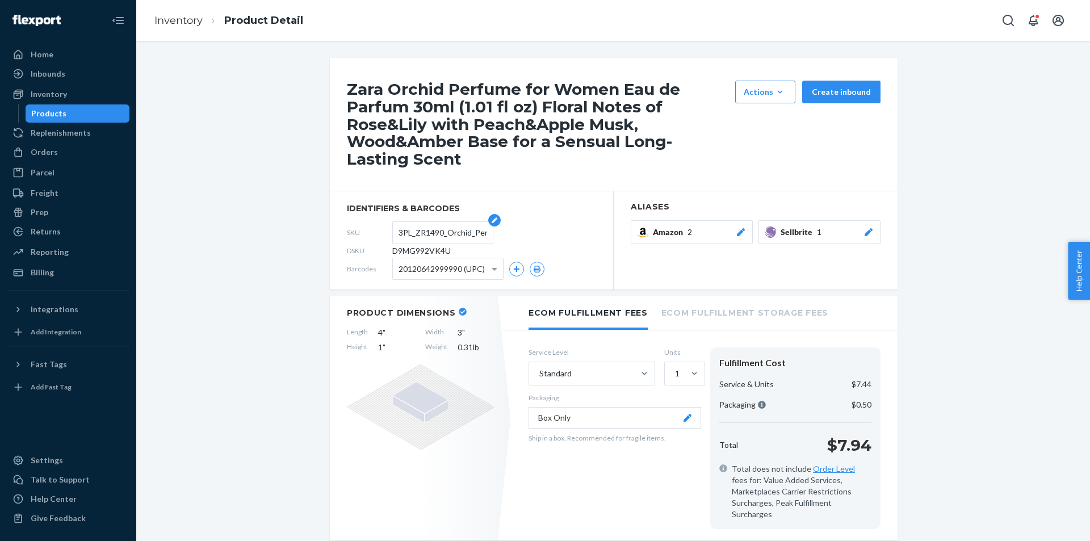
scroll to position [0, 73]
click at [421, 236] on input "3PL_ZR1490_Orchid_Perfume_EDP_x1_30ML" at bounding box center [442, 233] width 89 height 22
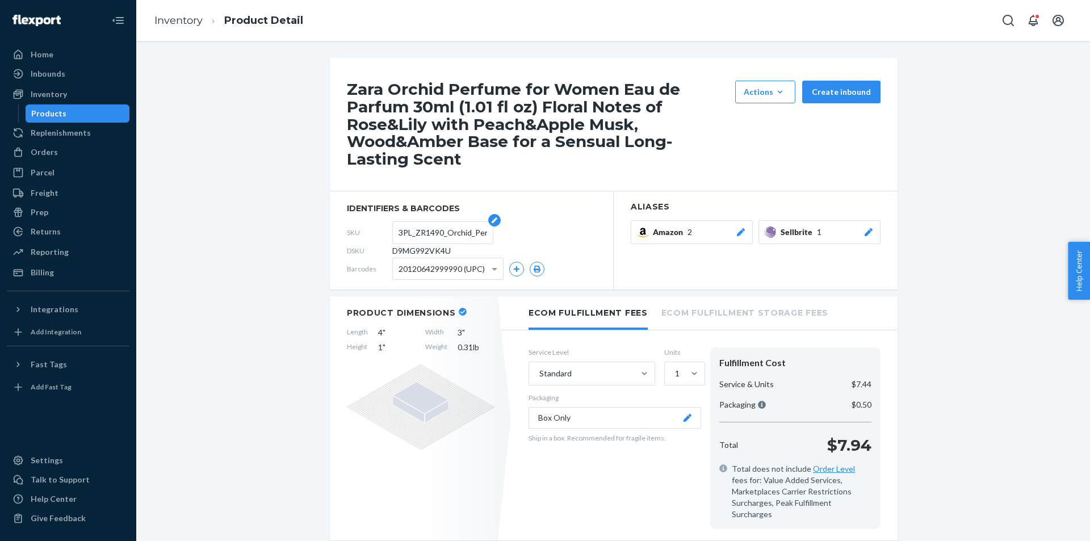
paste input "ZR1490_Zara"
type input "ZR1490_Zara_Orchid_Perfume_EDP_x1_30ML"
click at [91, 117] on div "Products" at bounding box center [78, 114] width 102 height 16
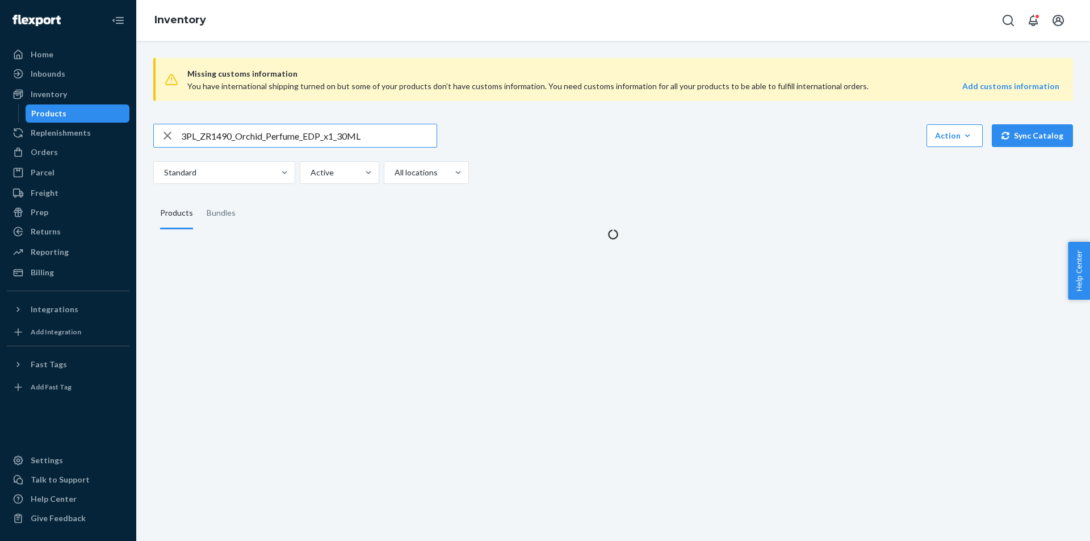
click at [297, 135] on input "3PL_ZR1490_Orchid_Perfume_EDP_x1_30ML" at bounding box center [308, 135] width 255 height 23
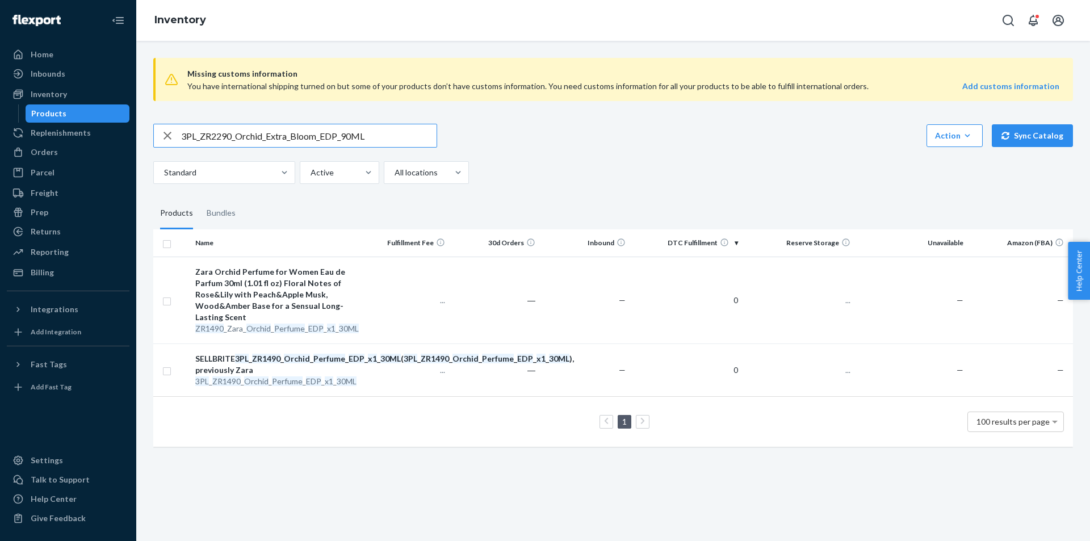
type input "3PL_ZR2290_Orchid_Extra_Bloom_EDP_90ML"
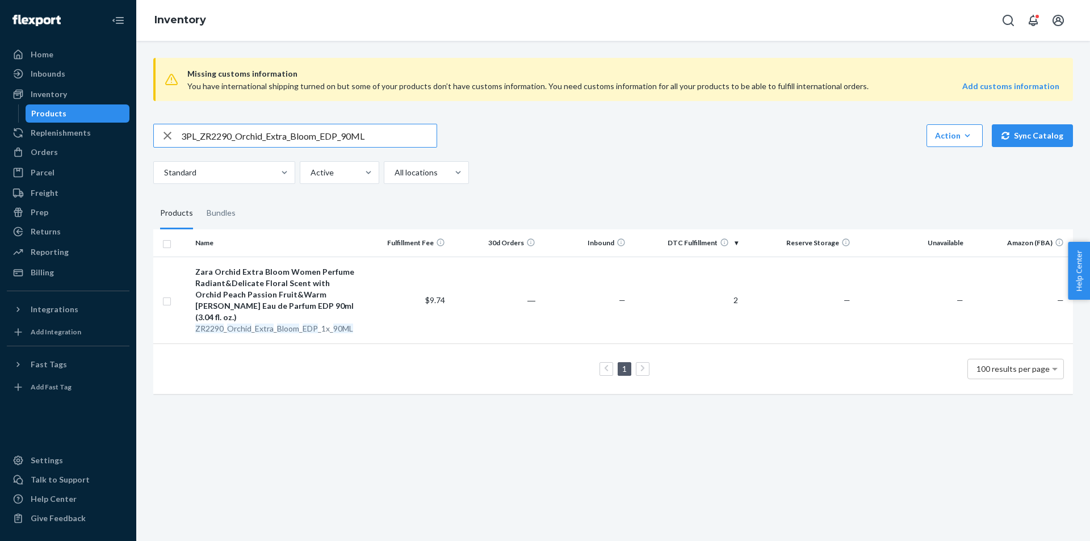
click at [297, 135] on input "3PL_ZR2290_Orchid_Extra_Bloom_EDP_90ML" at bounding box center [308, 135] width 255 height 23
click at [283, 324] on em "Bloom" at bounding box center [288, 329] width 22 height 10
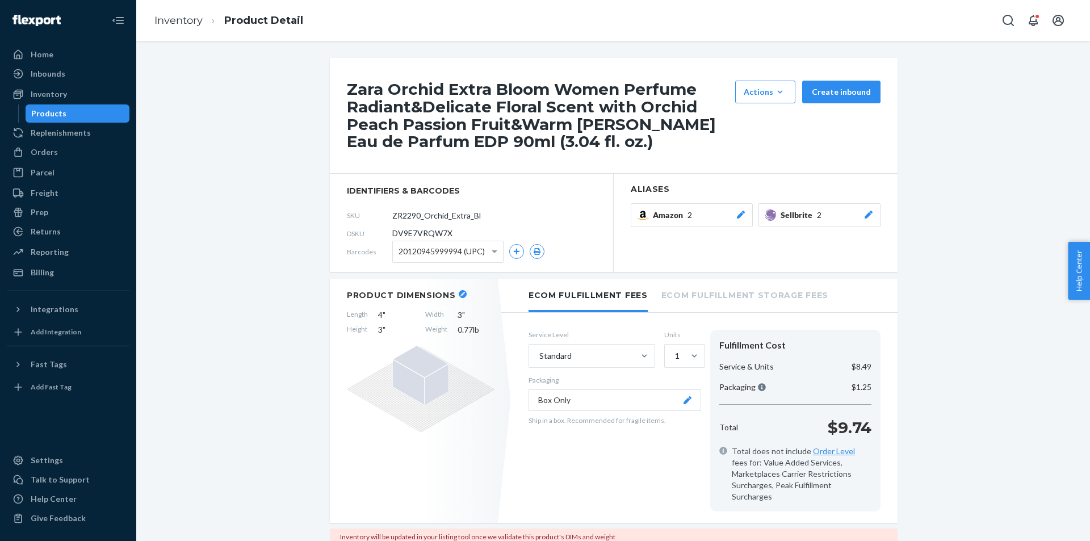
click at [867, 220] on div at bounding box center [868, 214] width 11 height 11
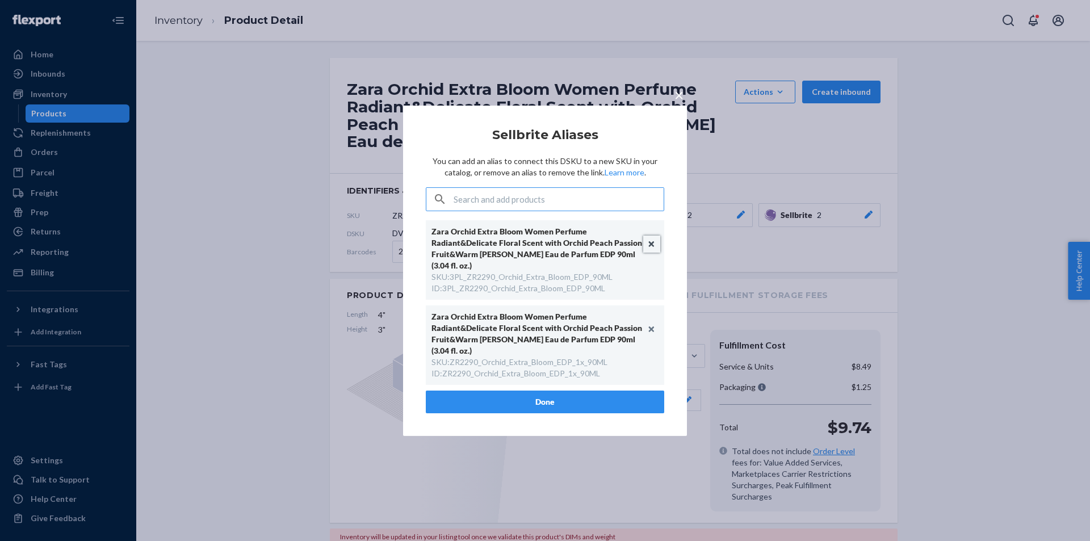
click at [652, 253] on button "Unlink" at bounding box center [651, 244] width 17 height 17
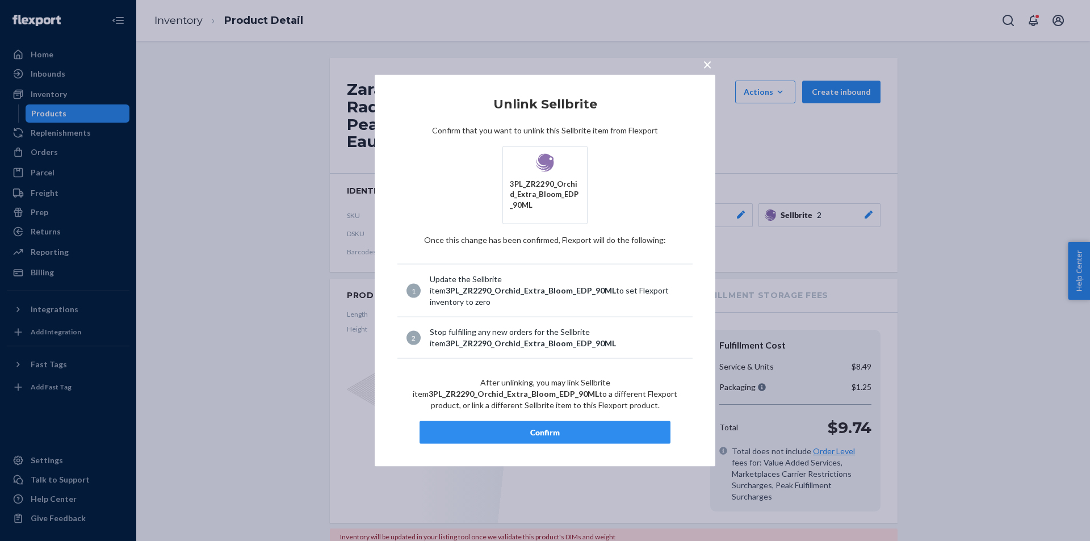
click at [571, 427] on div "Confirm" at bounding box center [545, 432] width 232 height 11
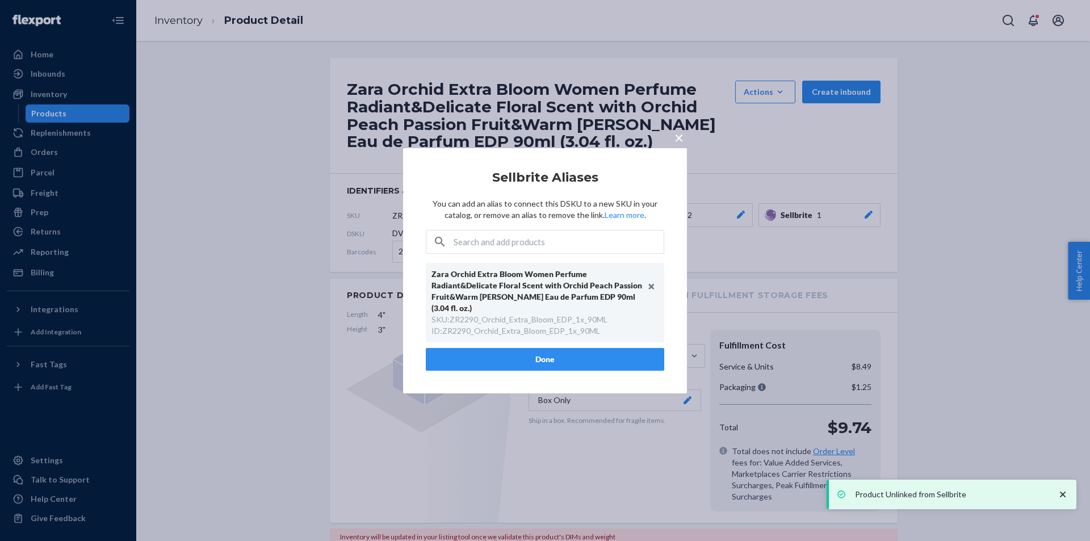
click at [577, 357] on button "Done" at bounding box center [545, 359] width 238 height 23
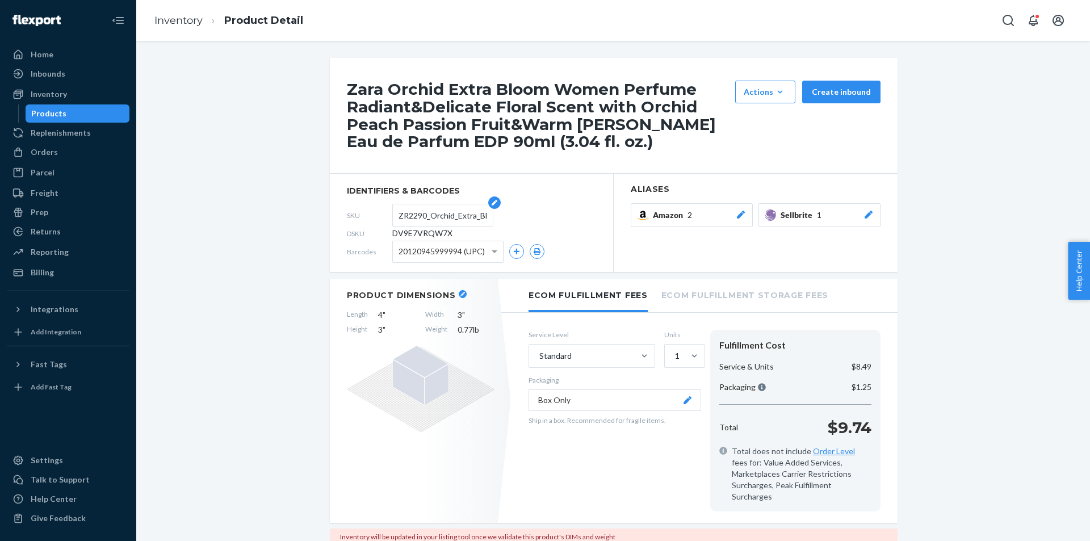
click at [444, 217] on input "ZR2290_Orchid_Extra_Bloom_EDP_1x_90ML" at bounding box center [442, 215] width 89 height 22
click at [126, 115] on div "Products" at bounding box center [78, 114] width 102 height 16
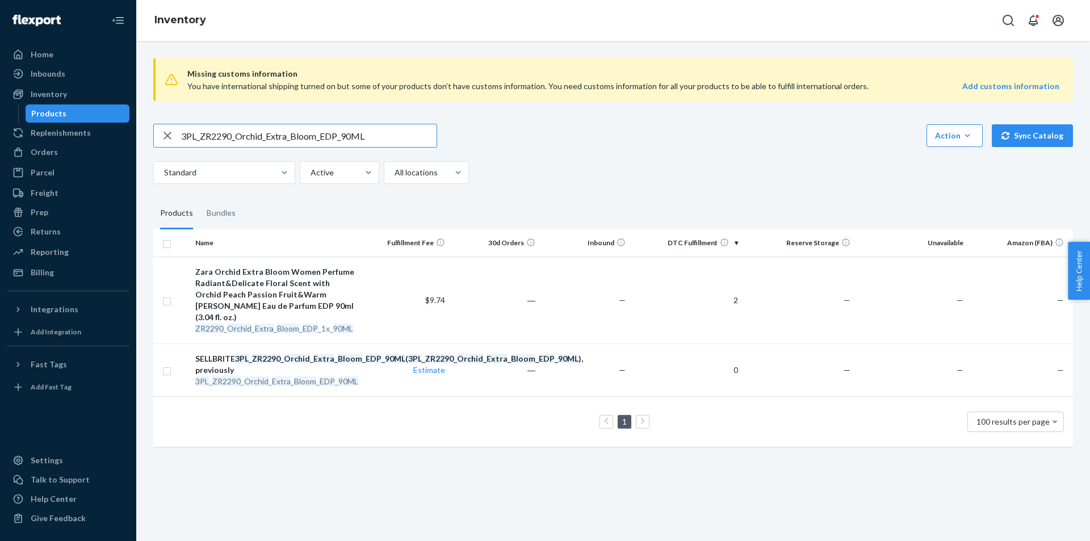
click at [337, 137] on input "3PL_ZR2290_Orchid_Extra_Bloom_EDP_90ML" at bounding box center [308, 135] width 255 height 23
paste input "ange_Nomad_EDT_1x"
type input "3PL_ZR2290_Orange_Nomad_EDT_1x_90ML"
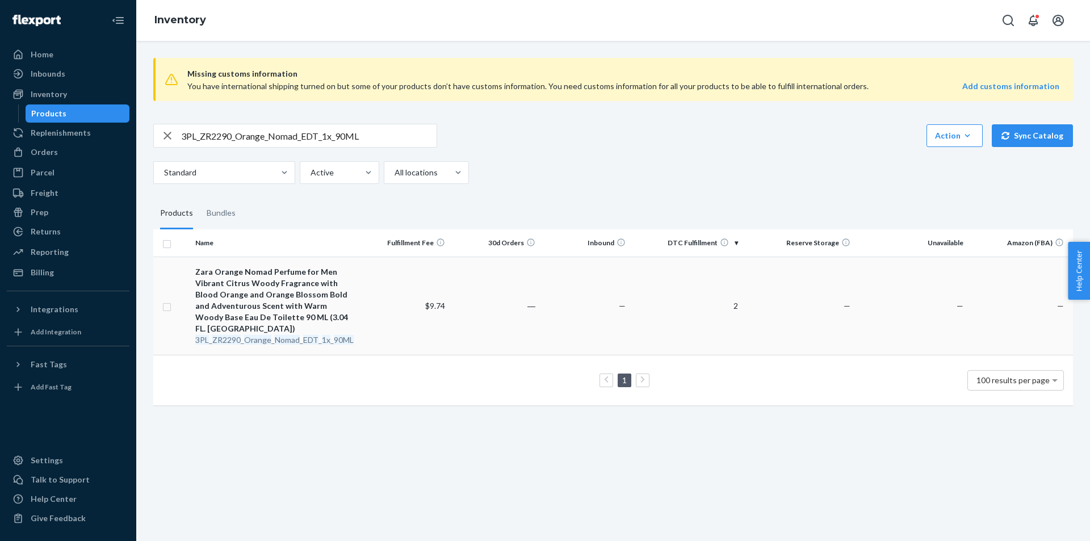
click at [261, 335] on em "Orange" at bounding box center [257, 340] width 27 height 10
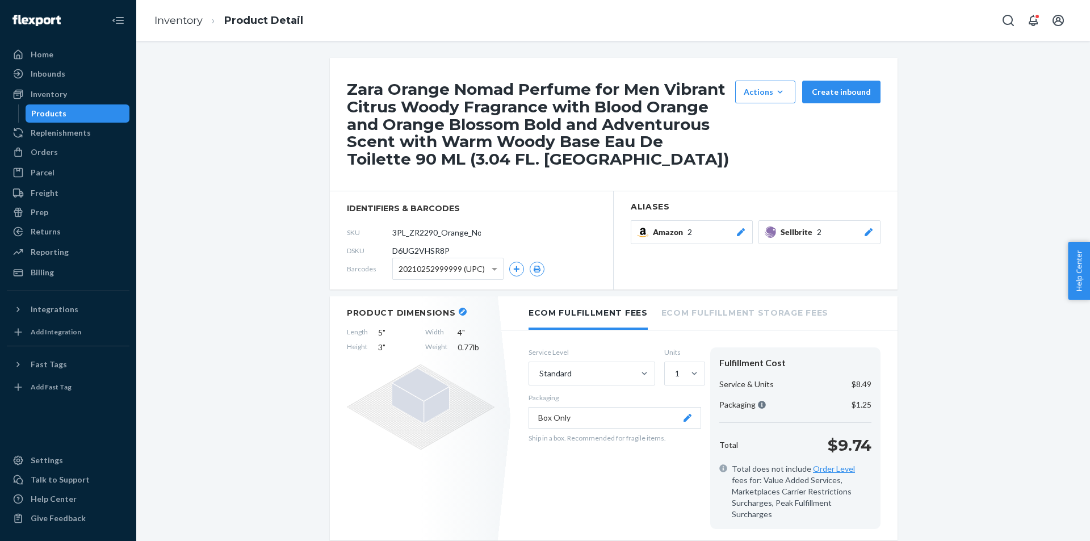
click at [864, 235] on icon at bounding box center [868, 232] width 8 height 8
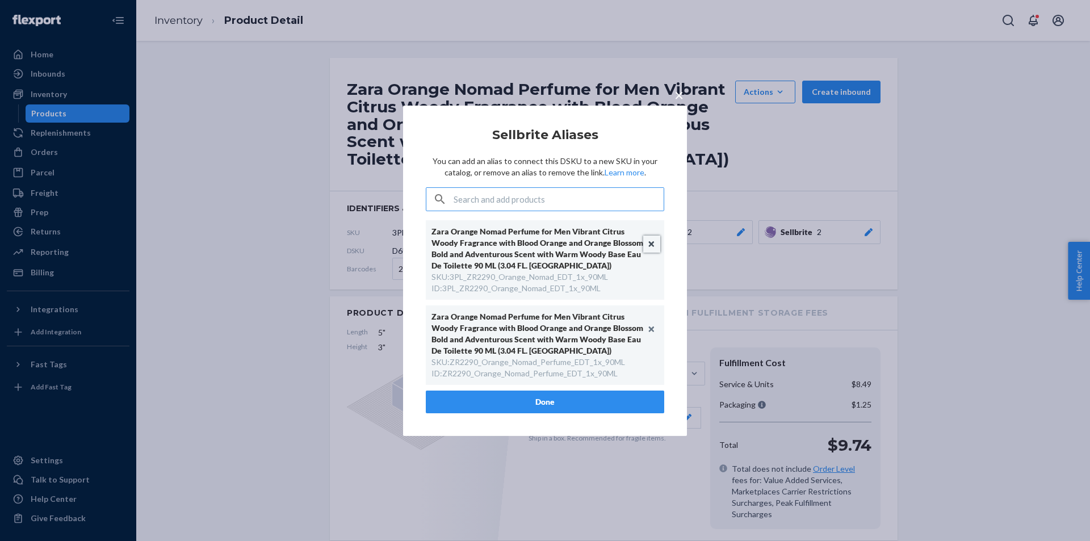
click at [652, 244] on button "Unlink" at bounding box center [651, 244] width 17 height 17
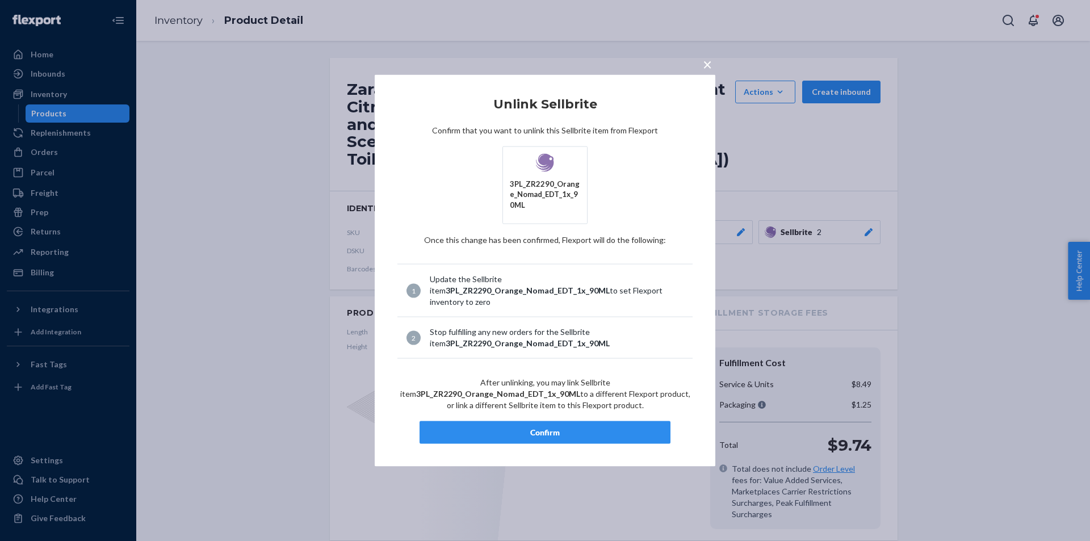
click at [583, 427] on div "Confirm" at bounding box center [545, 432] width 232 height 11
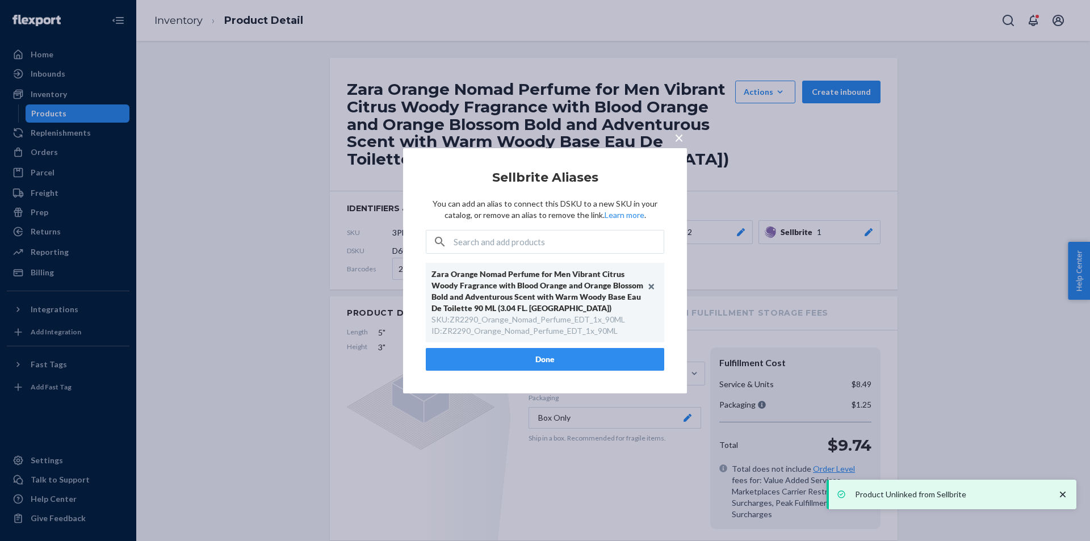
click at [558, 359] on button "Done" at bounding box center [545, 359] width 238 height 23
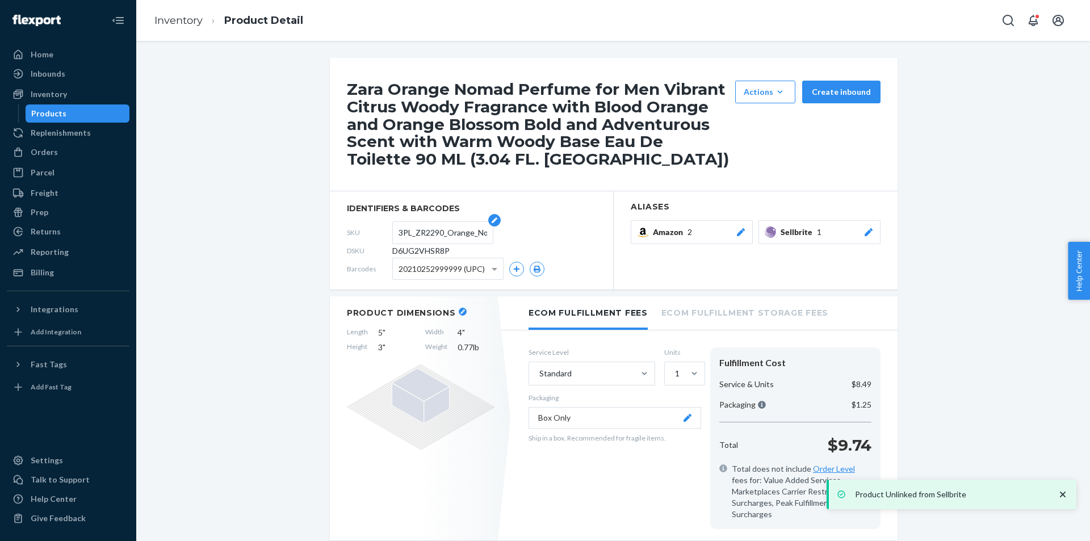
click at [429, 228] on input "3PL_ZR2290_Orange_Nomad_EDT_1x_90ML" at bounding box center [442, 233] width 89 height 22
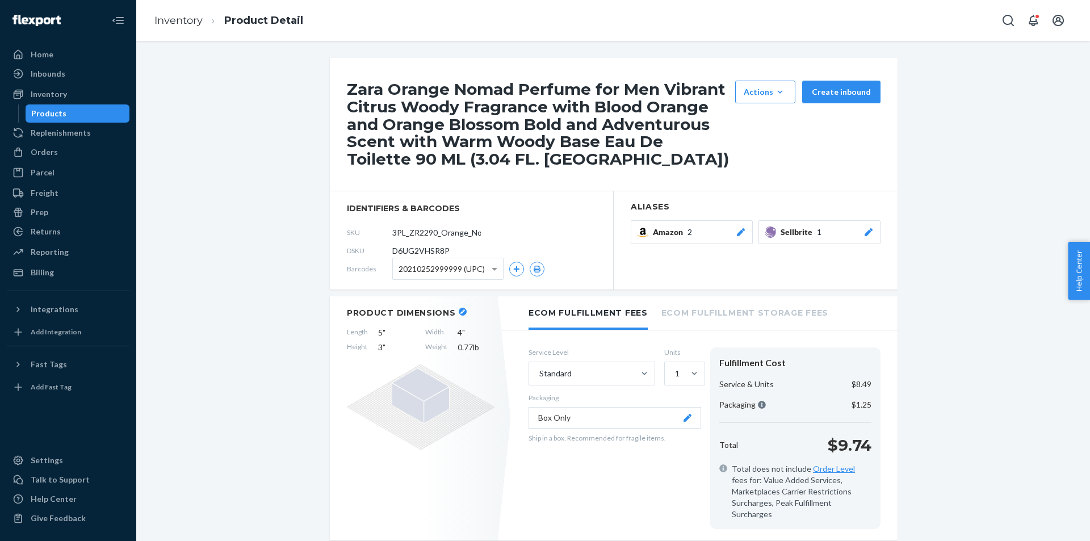
click at [435, 233] on input "3PL_ZR2290_Orange_Nomad_EDT_1x_90ML" at bounding box center [442, 233] width 89 height 22
paste input "ZR2290_Orange_Nomad_Perfume"
type input "ZR2290_Orange_Nomad_Perfume_EDT_1x_90ML"
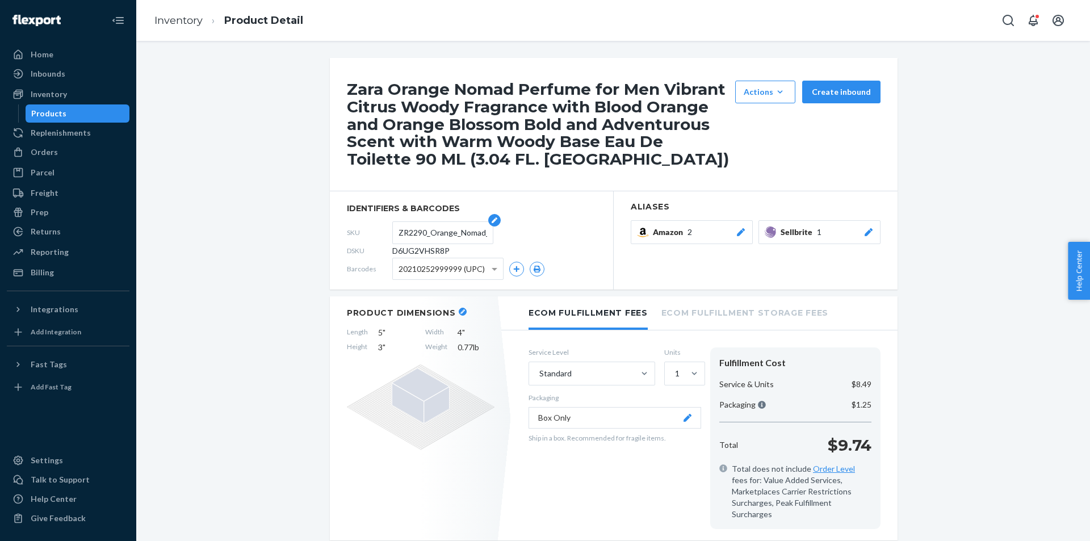
scroll to position [0, 86]
click at [94, 112] on div "Products" at bounding box center [78, 114] width 102 height 16
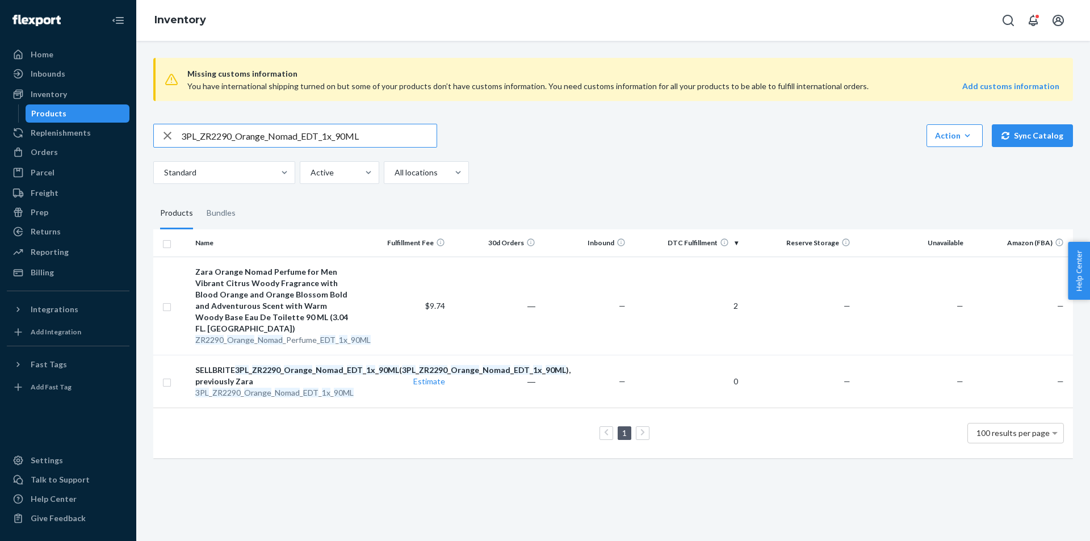
drag, startPoint x: 325, startPoint y: 128, endPoint x: 326, endPoint y: 136, distance: 8.6
click at [326, 136] on input "3PL_ZR2290_Orange_Nomad_EDT_1x_90ML" at bounding box center [308, 135] width 255 height 23
paste input "4590_Boldly_Seoul_EDP_10"
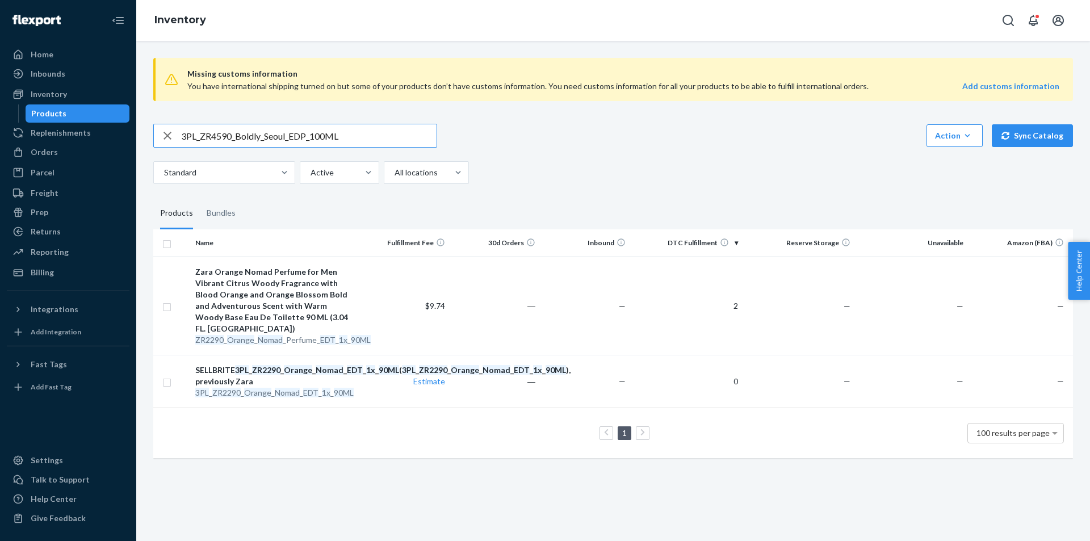
type input "3PL_ZR4590_Boldly_Seoul_EDP_100ML"
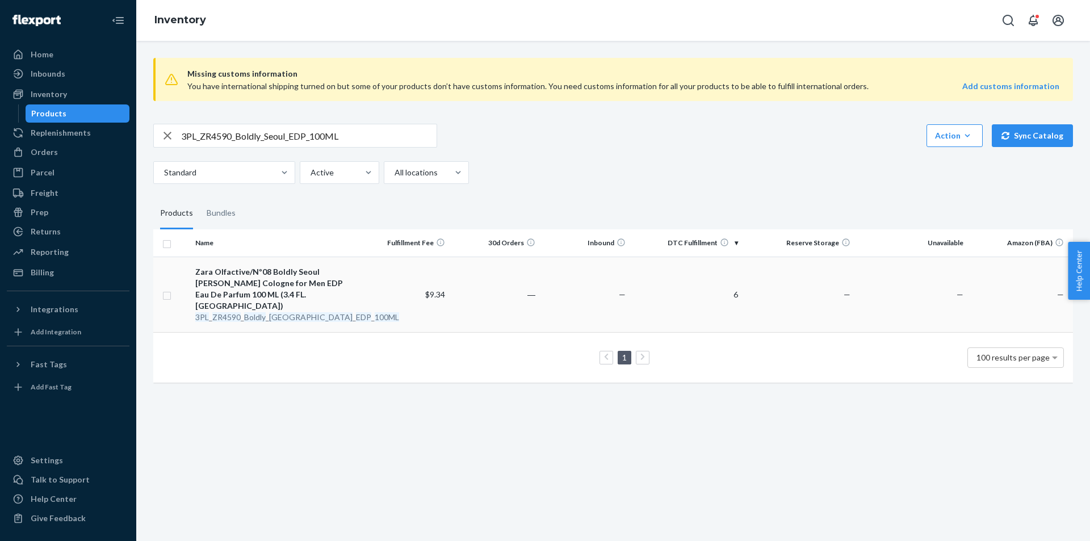
click at [266, 299] on div "Zara Olfactive/Nº08 Boldly Seoul [PERSON_NAME] Cologne for Men EDP Eau De Parfu…" at bounding box center [275, 288] width 160 height 45
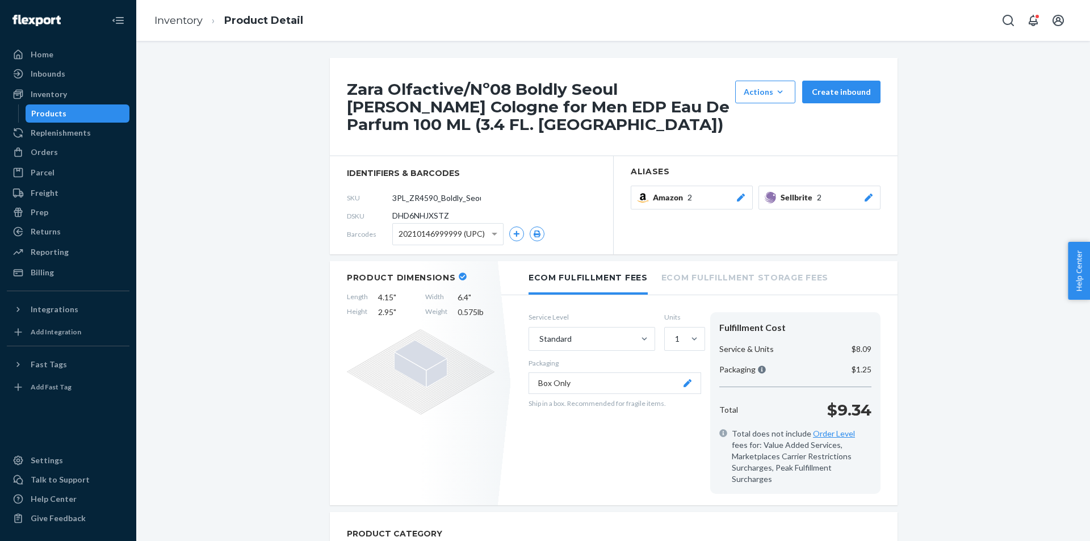
click at [858, 202] on div "Sellbrite 2" at bounding box center [827, 197] width 94 height 11
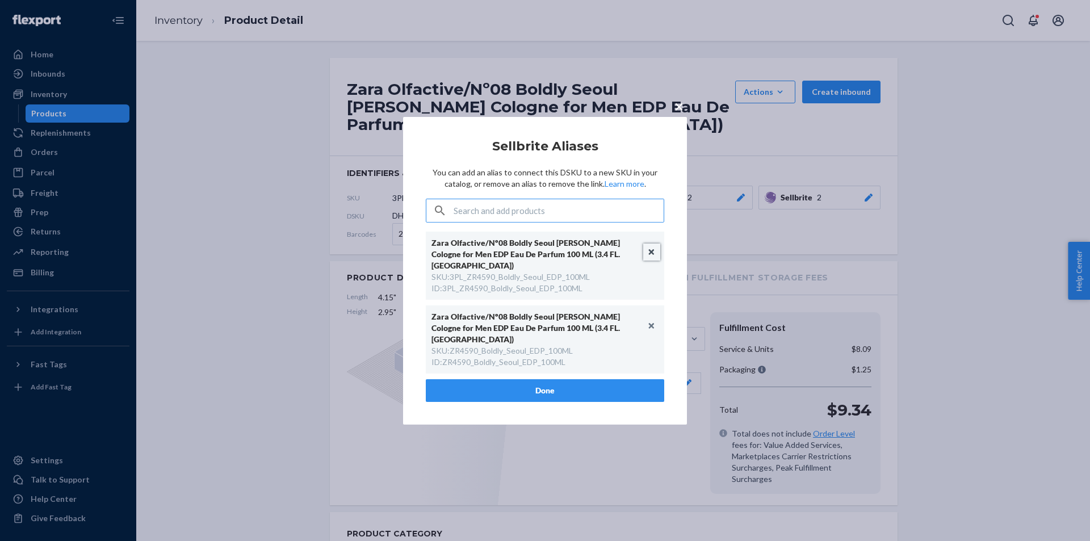
click at [650, 257] on button "Unlink" at bounding box center [651, 252] width 17 height 17
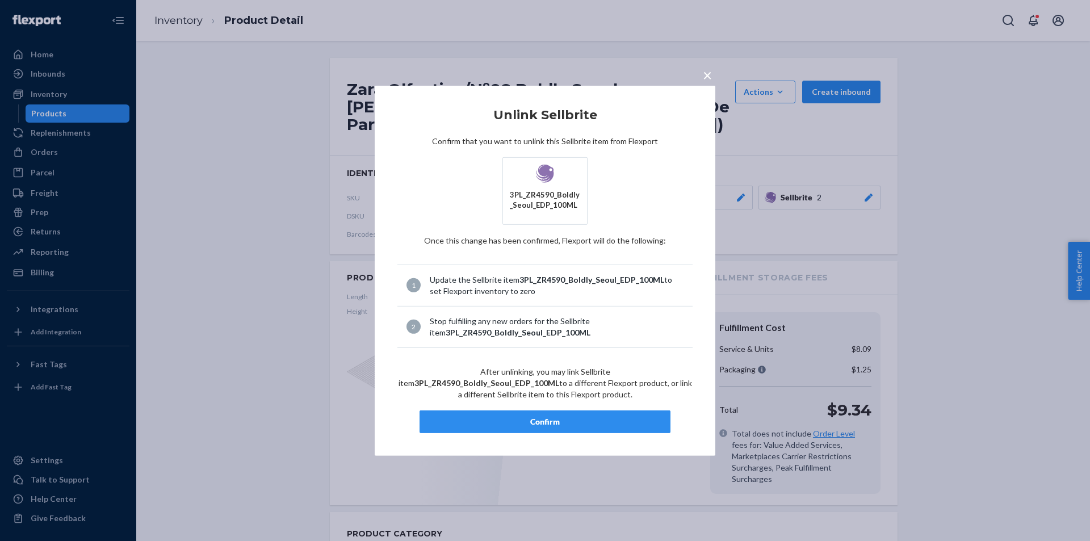
click at [516, 417] on div "Confirm" at bounding box center [545, 421] width 232 height 11
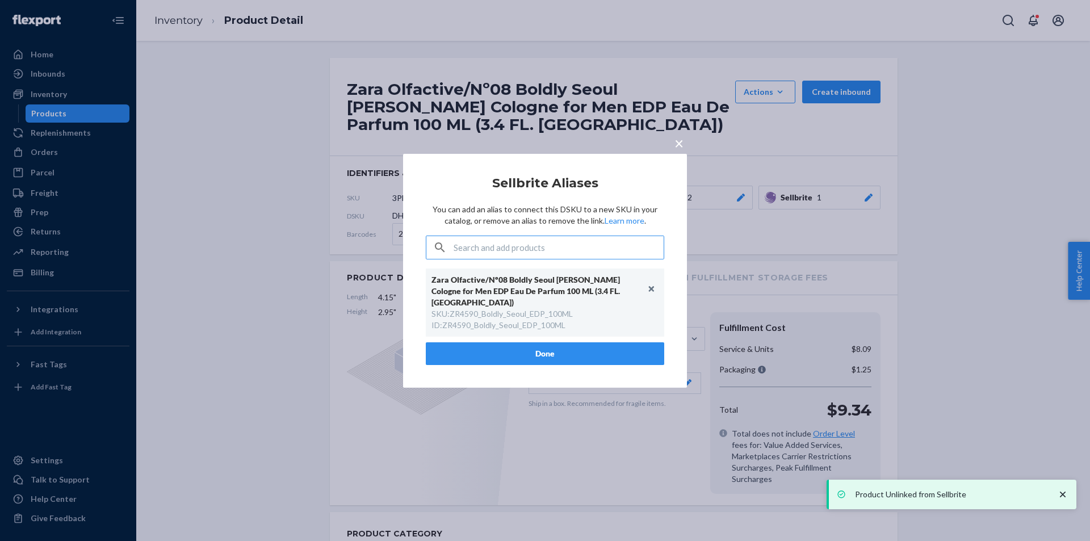
click at [506, 308] on div "SKU : ZR4590_Boldly_Seoul_EDP_100ML" at bounding box center [501, 313] width 141 height 11
copy div "ZR4590_Boldly_Seoul_EDP_100ML"
click at [220, 241] on div "× Sellbrite Aliases You can add an alias to connect this DSKU to a new SKU in y…" at bounding box center [545, 270] width 1090 height 541
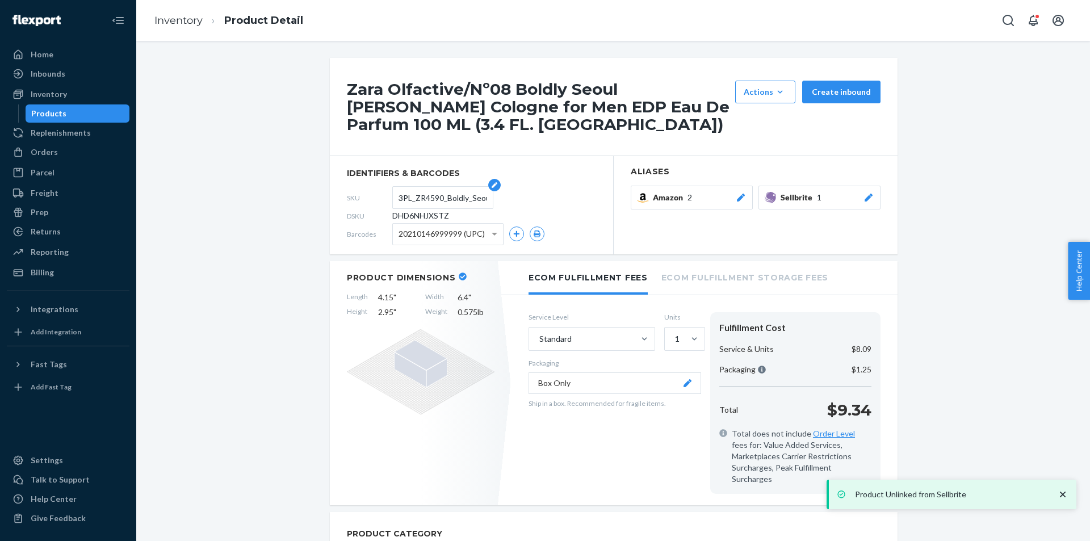
click at [413, 199] on input "3PL_ZR4590_Boldly_Seoul_EDP_100ML" at bounding box center [442, 198] width 89 height 22
paste input "text"
type input "ZR4590_Boldly_Seoul_EDP_100ML"
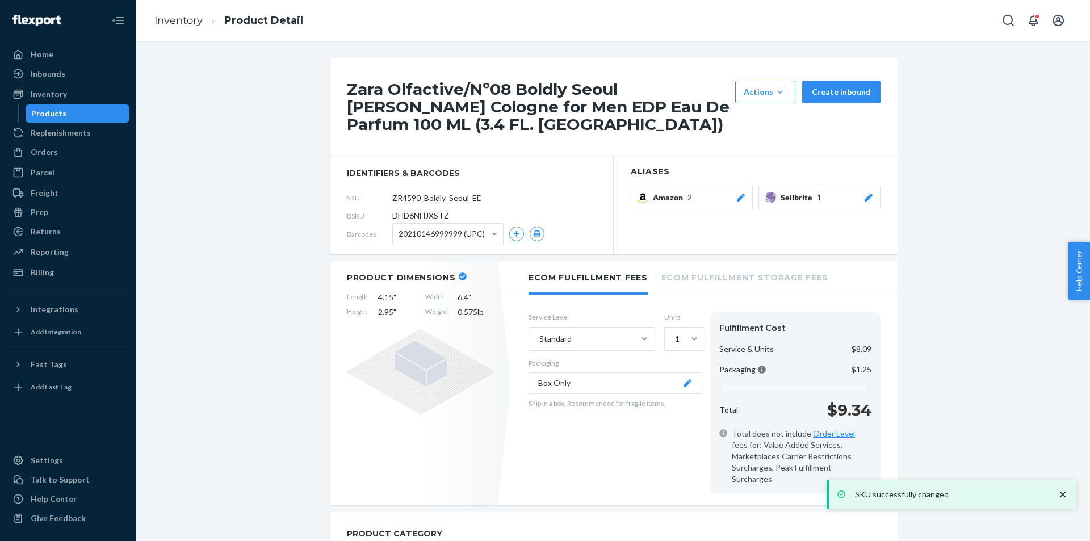
click at [85, 114] on div "Products" at bounding box center [78, 114] width 102 height 16
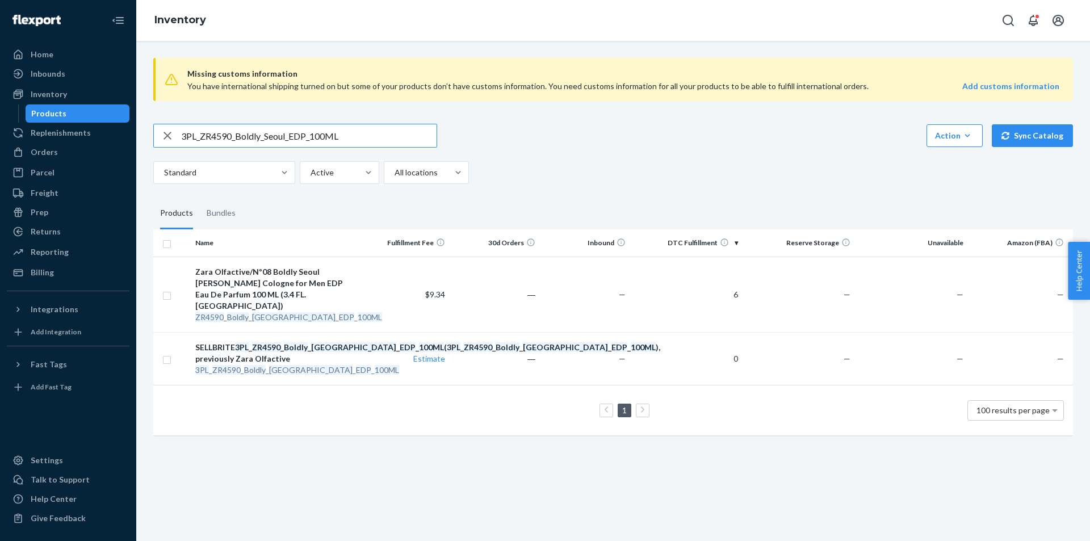
click at [236, 135] on input "3PL_ZR4590_Boldly_Seoul_EDP_100ML" at bounding box center [308, 135] width 255 height 23
paste input "1090_Fashionably_Tokyo_EDP_1x_1"
type input "3PL_ZR1090_Fashionably_Tokyo_EDP_1x_10ML"
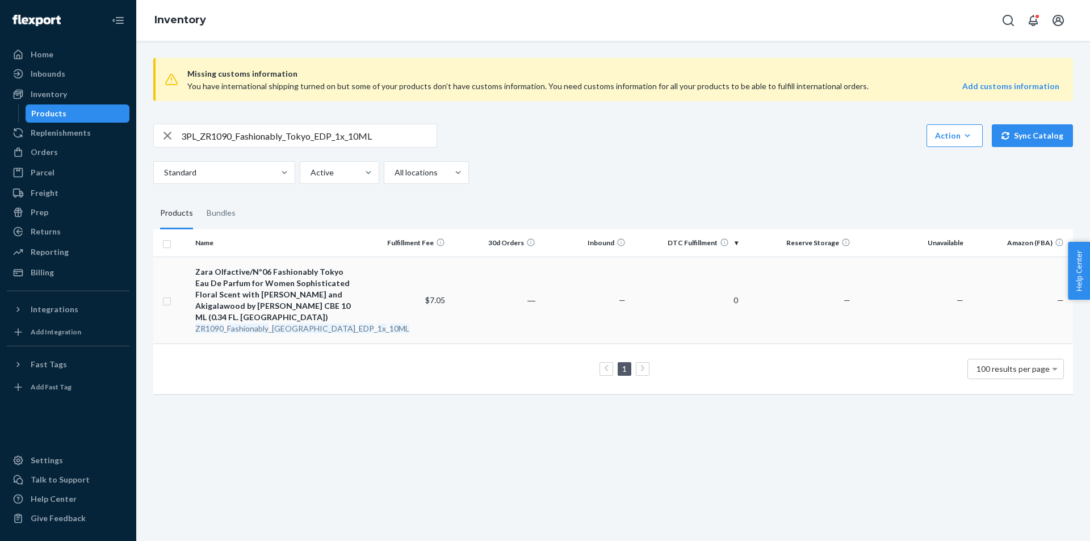
click at [275, 324] on em "[GEOGRAPHIC_DATA]" at bounding box center [313, 329] width 83 height 10
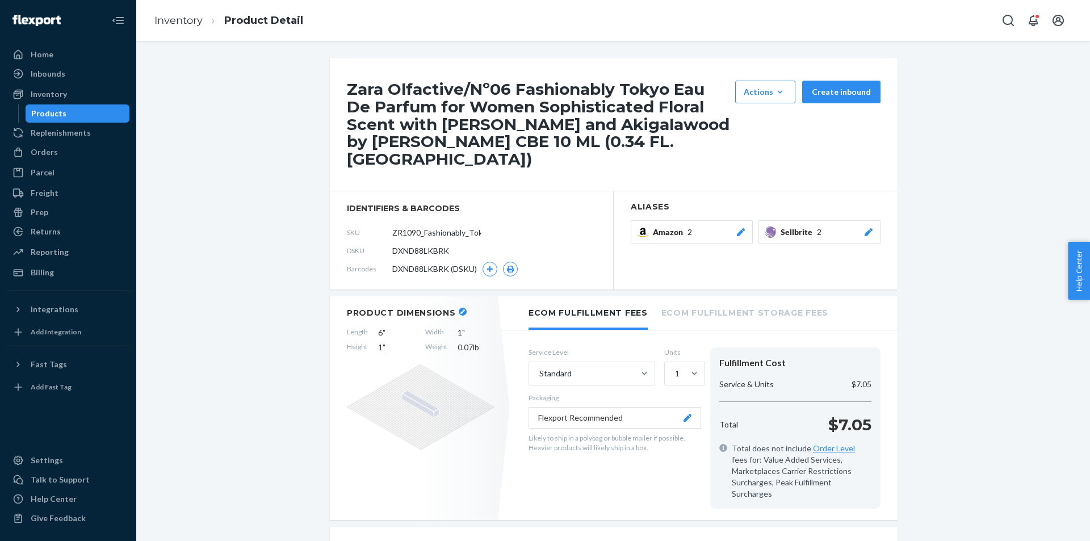
click at [859, 225] on button "Sellbrite 2" at bounding box center [819, 232] width 122 height 24
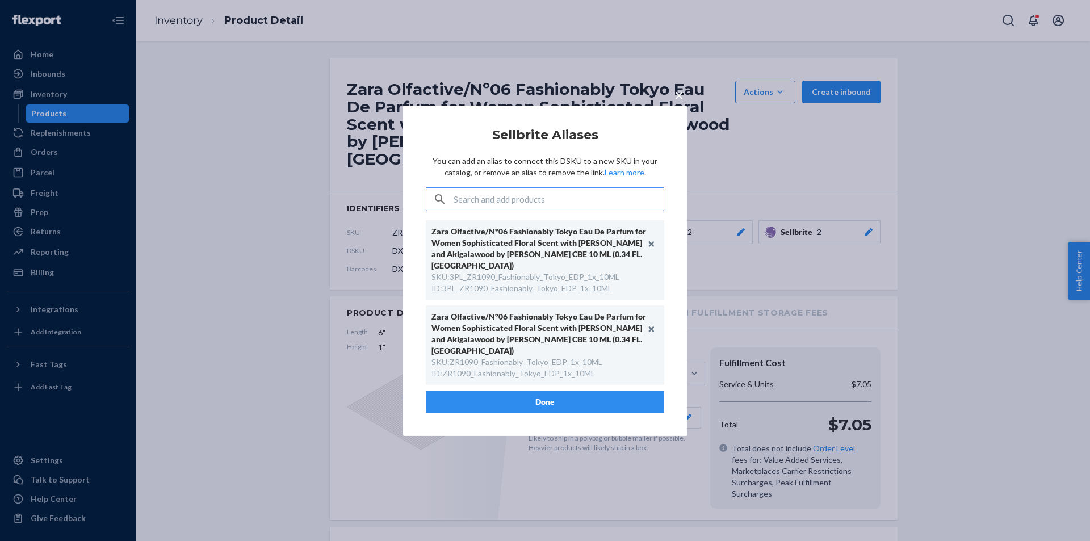
click at [870, 212] on div "× Sellbrite Aliases You can add an alias to connect this DSKU to a new SKU in y…" at bounding box center [545, 270] width 1090 height 541
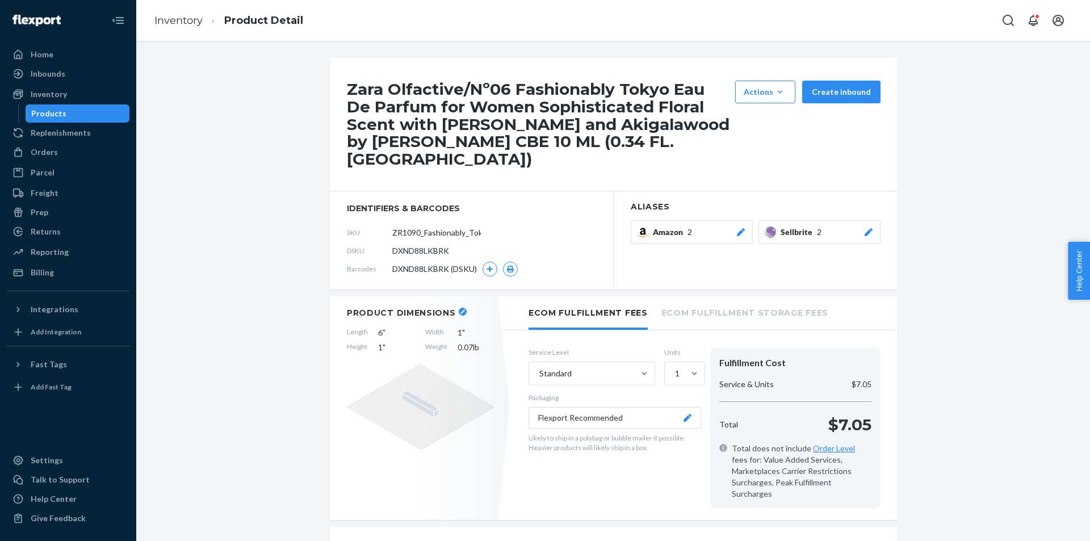
click at [869, 228] on icon at bounding box center [868, 232] width 11 height 8
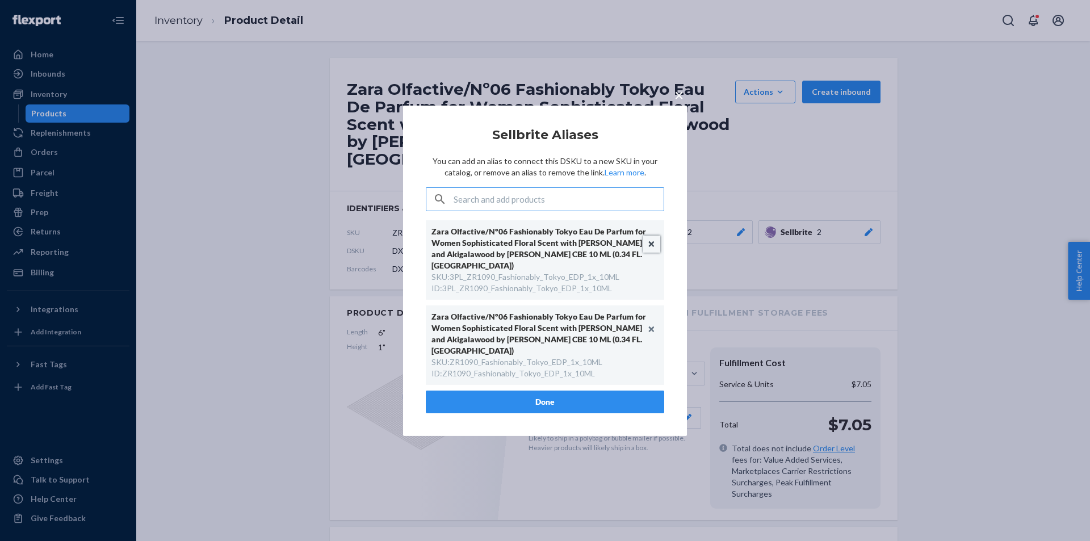
click at [650, 250] on button "Unlink" at bounding box center [651, 244] width 17 height 17
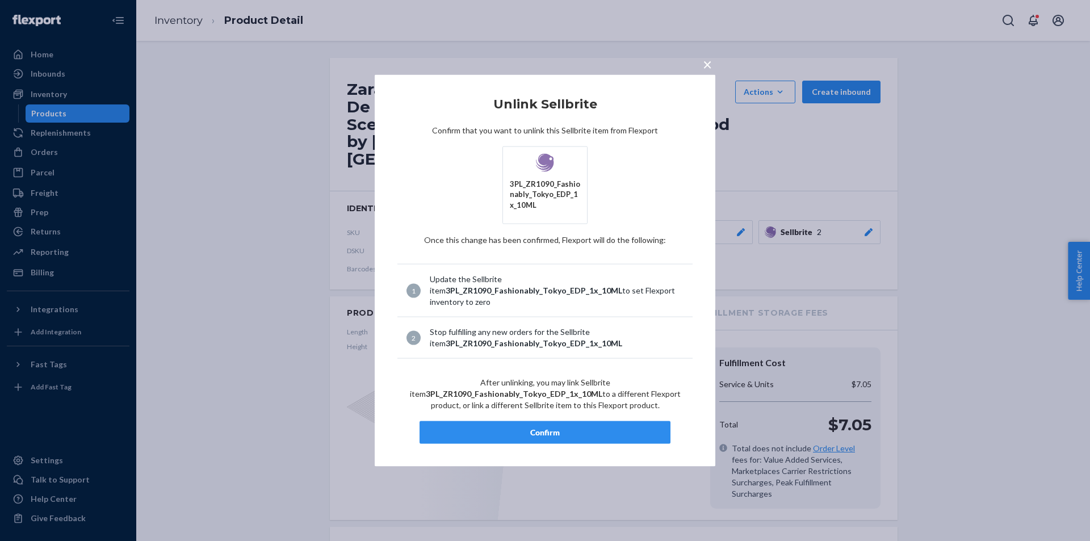
click at [517, 417] on article "Unlink Sellbrite Confirm that you want to unlink this Sellbrite item from Flexp…" at bounding box center [544, 270] width 295 height 347
click at [513, 429] on div "Confirm" at bounding box center [545, 432] width 232 height 11
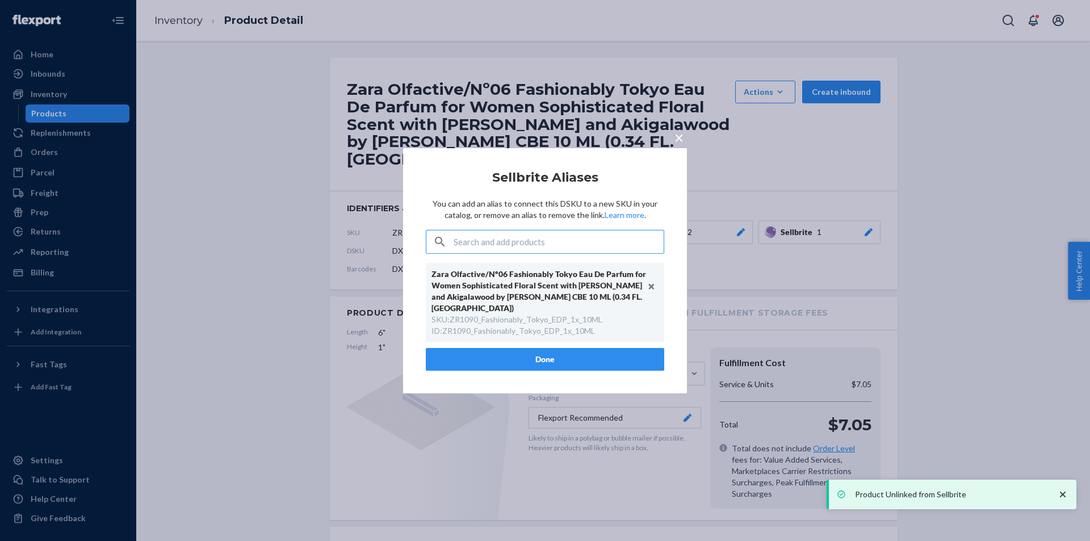
click at [544, 352] on button "Done" at bounding box center [545, 359] width 238 height 23
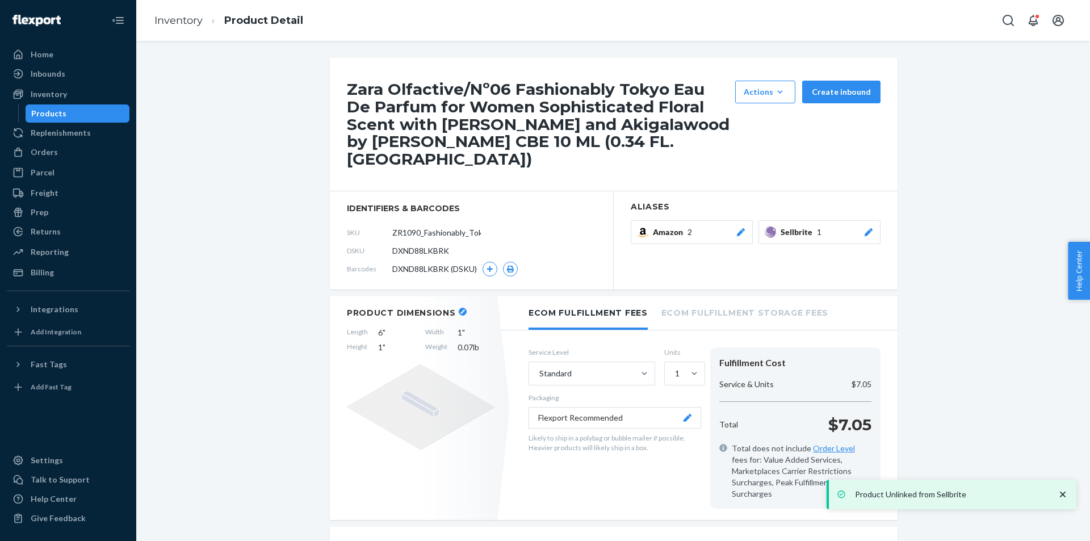
click at [48, 107] on div "Products" at bounding box center [78, 114] width 102 height 16
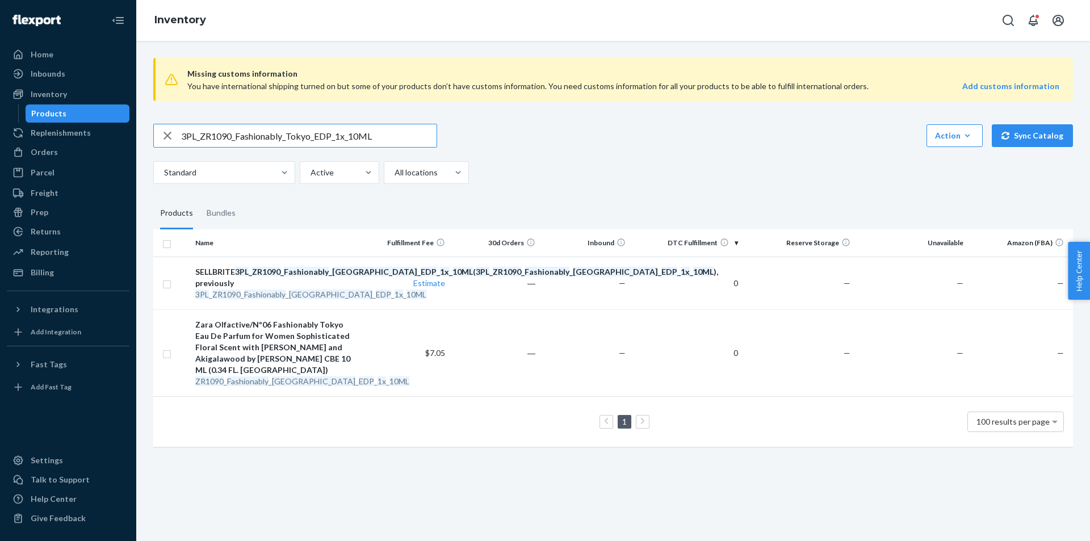
click at [283, 140] on input "3PL_ZR1090_Fashionably_Tokyo_EDP_1x_10ML" at bounding box center [308, 135] width 255 height 23
click at [283, 139] on input "3PL_ZR1090_Fashionably_Tokyo_EDP_1x_10ML" at bounding box center [308, 135] width 255 height 23
paste input "3990_Elegantly_Tokyo_EDP_10"
type input "3PL_ZR3990_Elegantly_Tokyo_EDP_100ML"
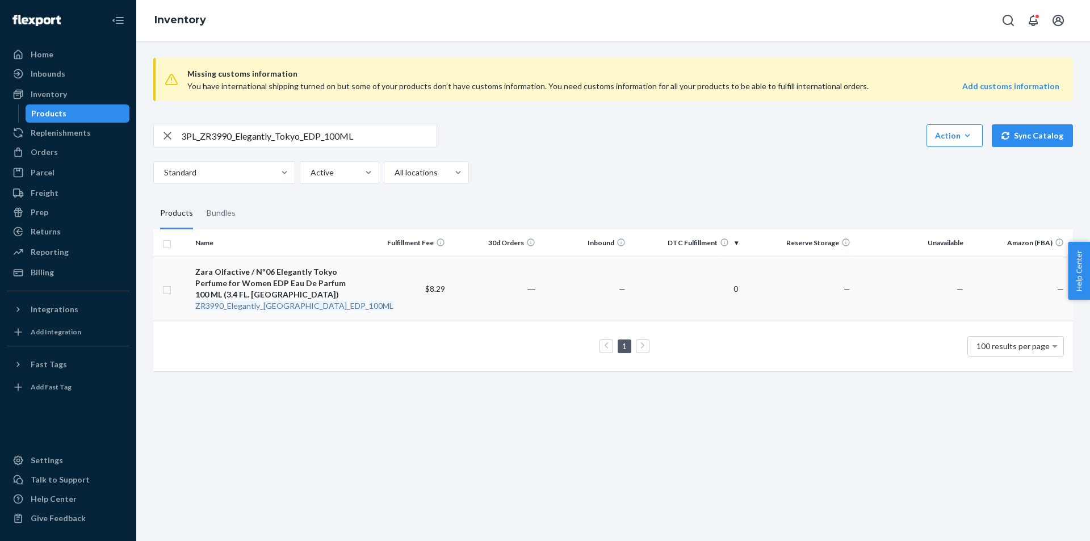
click at [267, 303] on em "[GEOGRAPHIC_DATA]" at bounding box center [304, 306] width 83 height 10
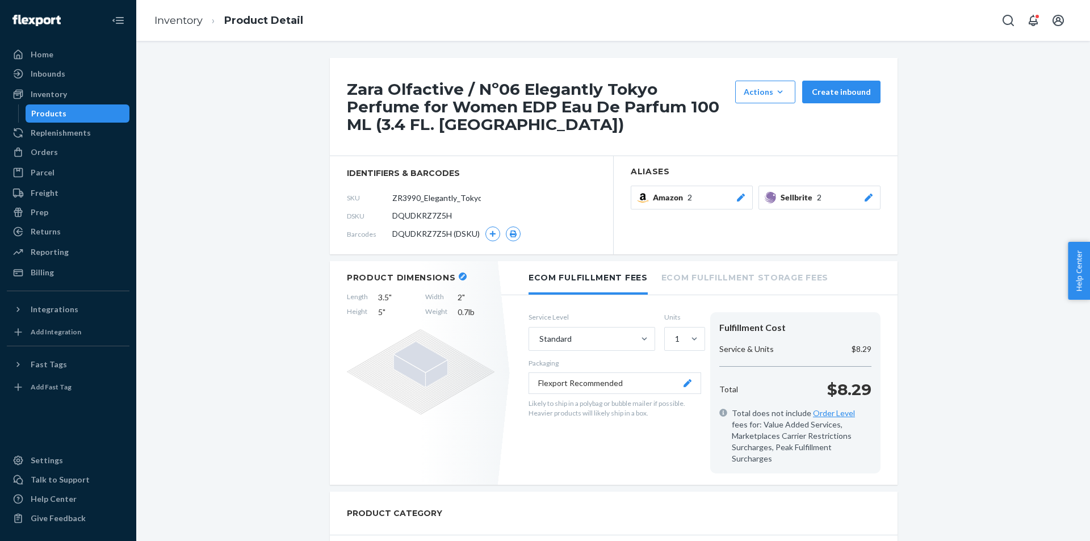
click at [866, 198] on icon at bounding box center [868, 198] width 11 height 8
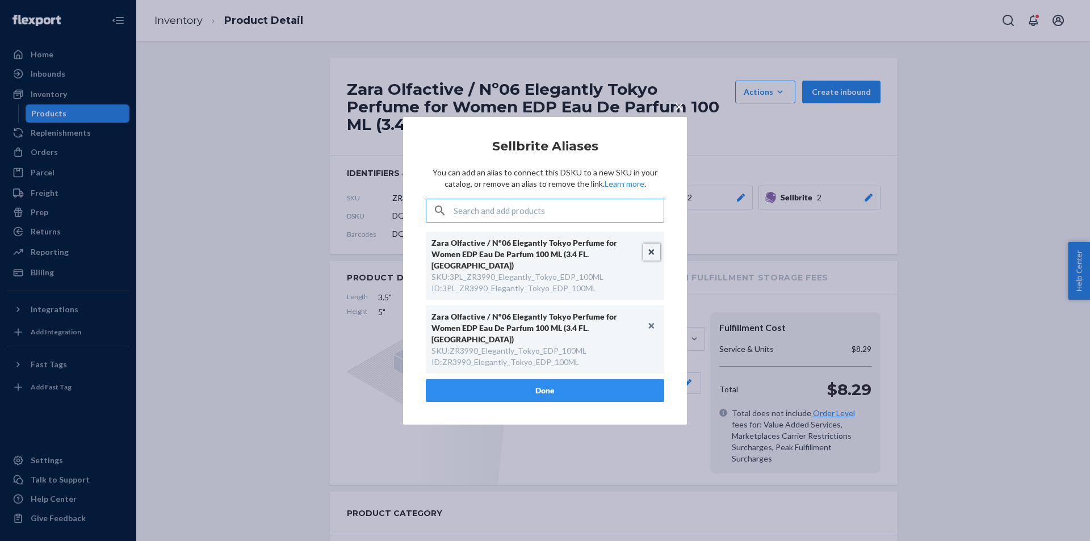
click at [651, 261] on button "Unlink" at bounding box center [651, 252] width 17 height 17
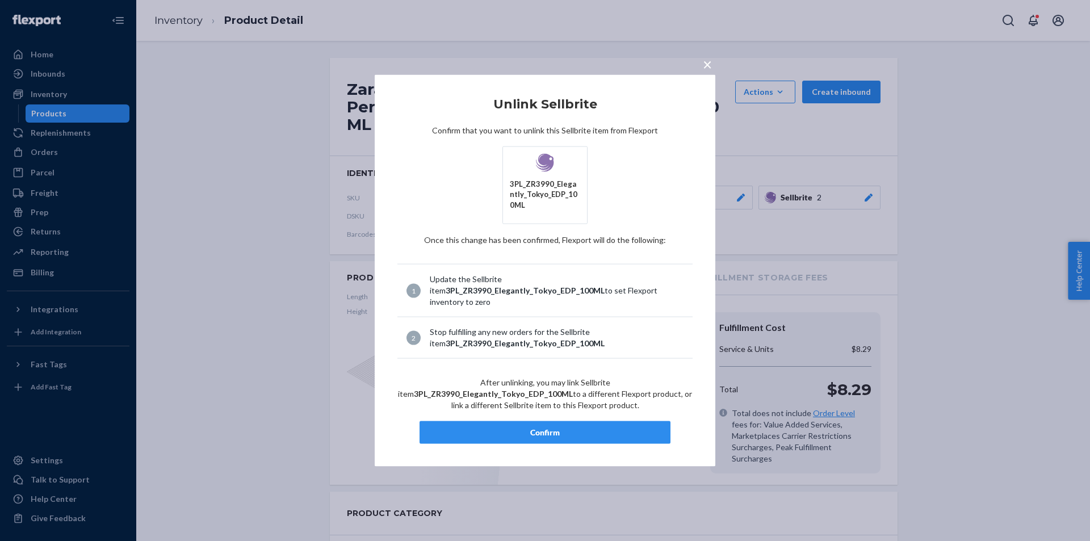
click at [586, 429] on div "Confirm" at bounding box center [545, 432] width 232 height 11
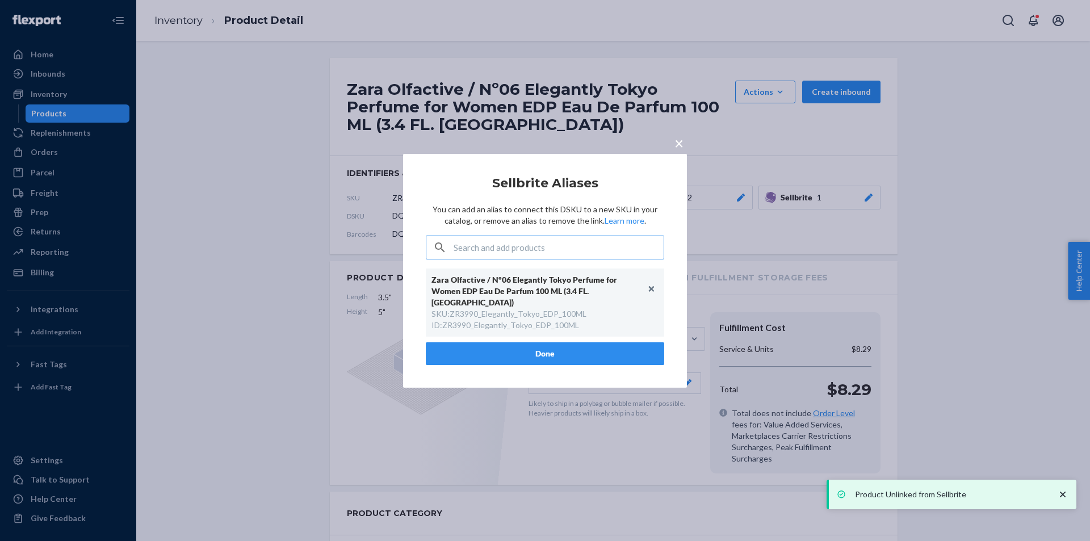
click at [591, 350] on button "Done" at bounding box center [545, 353] width 238 height 23
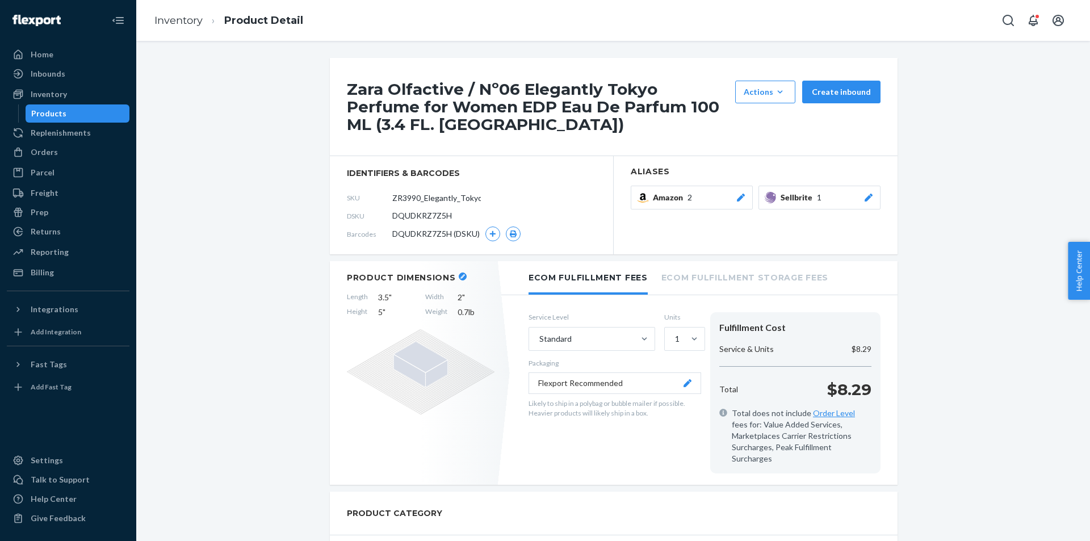
click at [112, 113] on div "Products" at bounding box center [78, 114] width 102 height 16
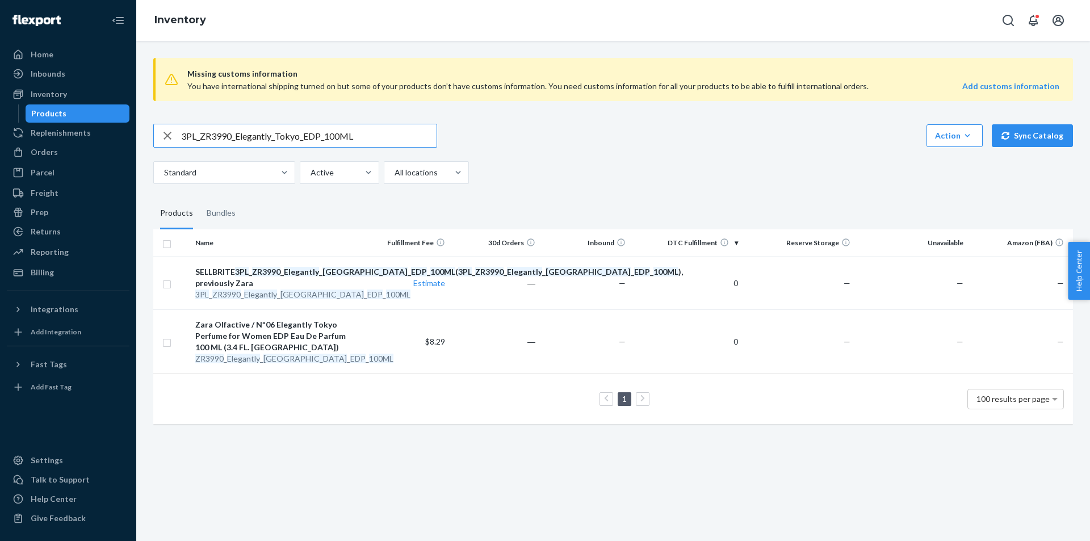
click at [304, 129] on input "3PL_ZR3990_Elegantly_Tokyo_EDP_100ML" at bounding box center [308, 135] width 255 height 23
paste input "2290_Elegantly_Tokyo_x1_EDP_3"
type input "3PL_ZR2290_Elegantly_Tokyo_x1_EDP_30ML"
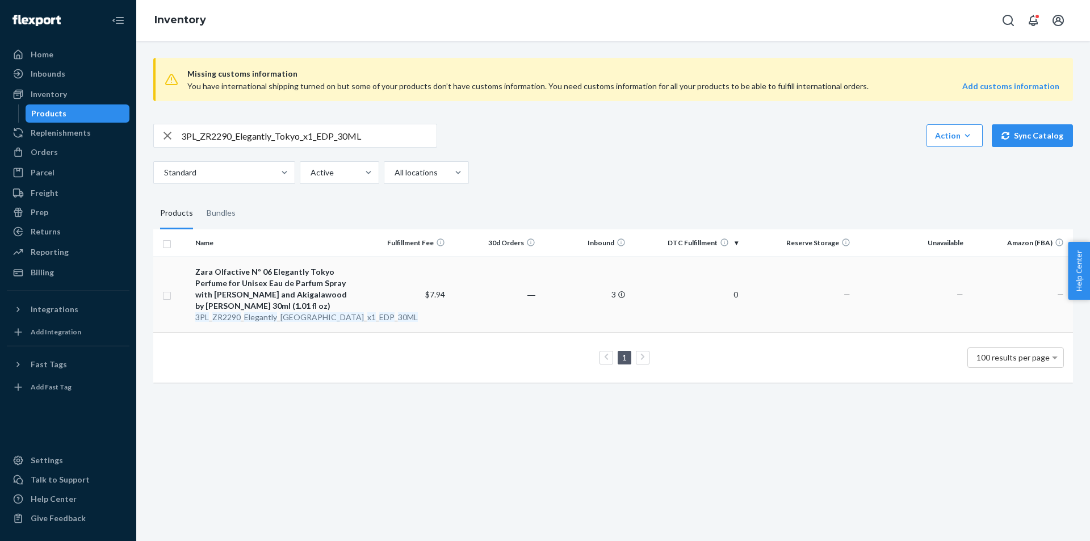
click at [257, 303] on div "Zara Olfactive Nº 06 Elegantly Tokyo Perfume for Unisex Eau de Parfum Spray wit…" at bounding box center [275, 288] width 160 height 45
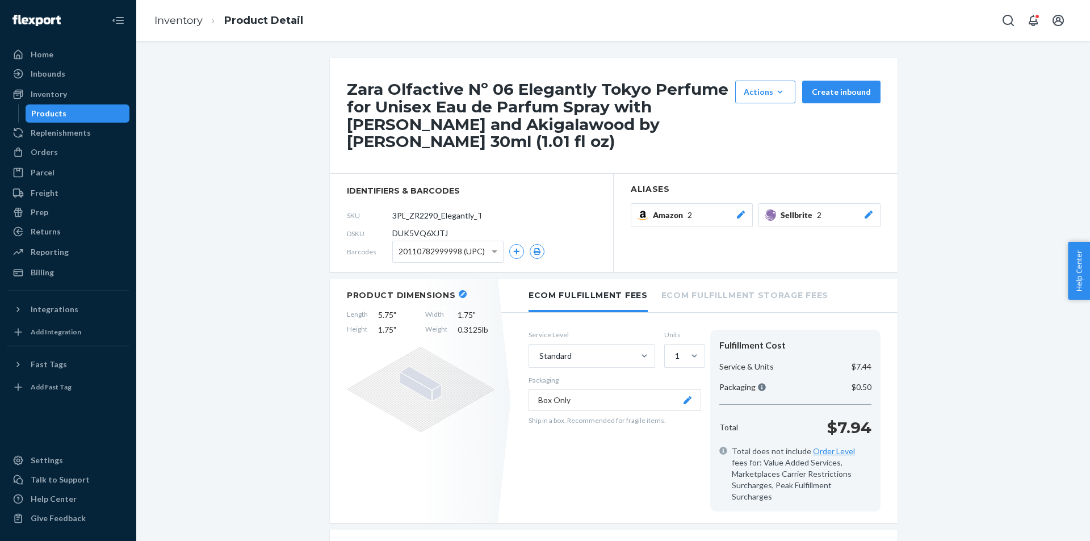
click at [80, 111] on div "Products" at bounding box center [78, 114] width 102 height 16
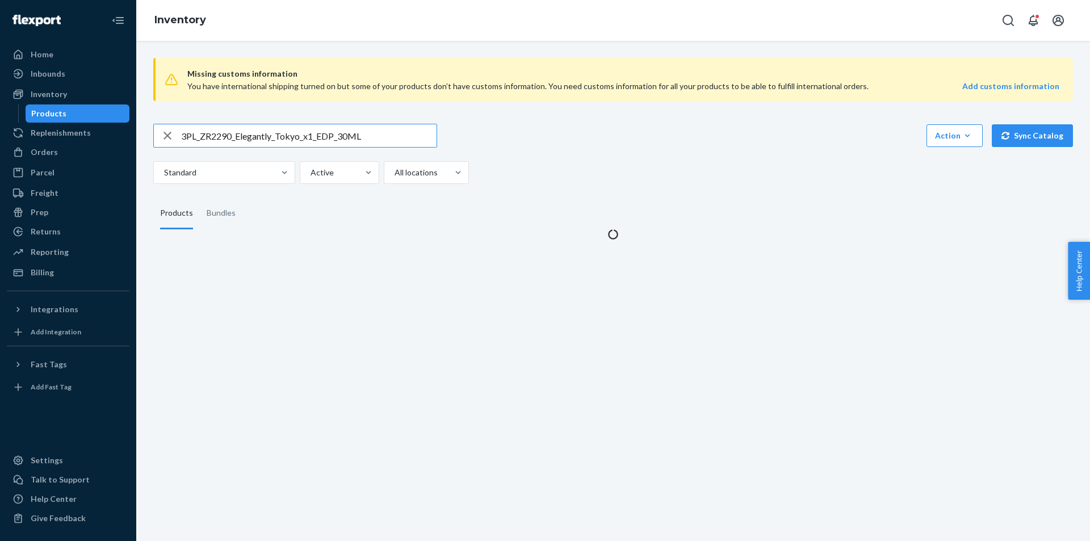
click at [279, 140] on input "3PL_ZR2290_Elegantly_Tokyo_x1_EDP_30ML" at bounding box center [308, 135] width 255 height 23
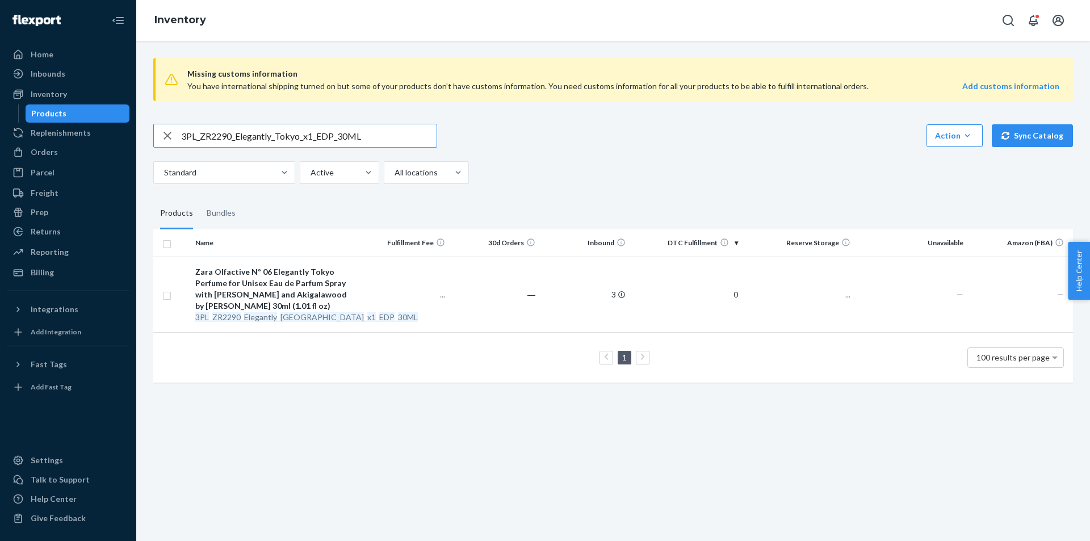
click at [279, 140] on input "3PL_ZR2290_Elegantly_Tokyo_x1_EDP_30ML" at bounding box center [308, 135] width 255 height 23
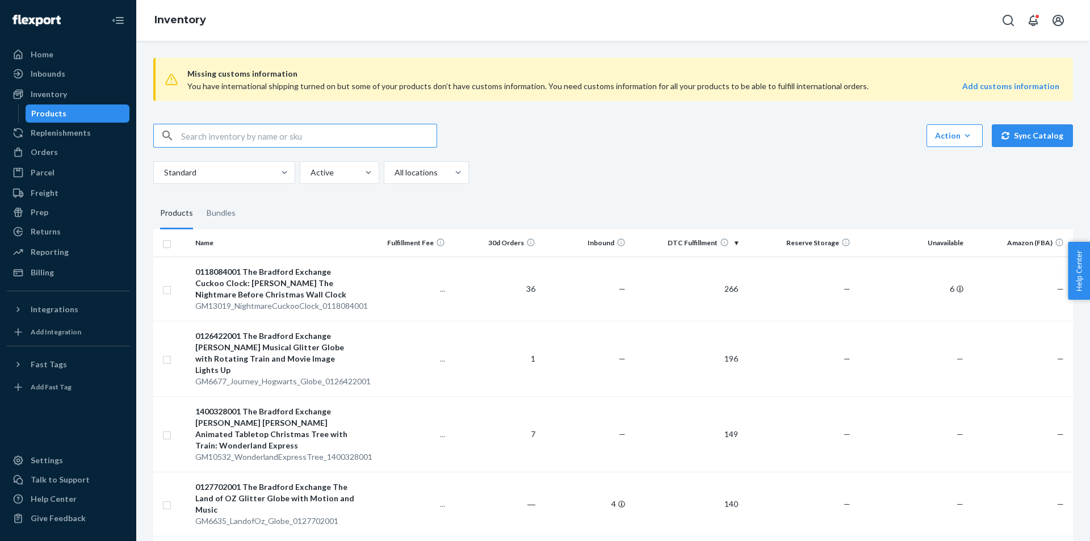
click at [250, 132] on input "text" at bounding box center [308, 135] width 255 height 23
paste input "3PL_ZR2290_Elegantly_Tokyo_x1_EDP_30ML"
click at [275, 140] on input "3PL_ZR2290_Elegantly_Tokyo_x1_EDP_30ML" at bounding box center [308, 135] width 255 height 23
click at [275, 138] on input "3PL_ZR2290_Elegantly_Tokyo_x1_EDP_30ML" at bounding box center [308, 135] width 255 height 23
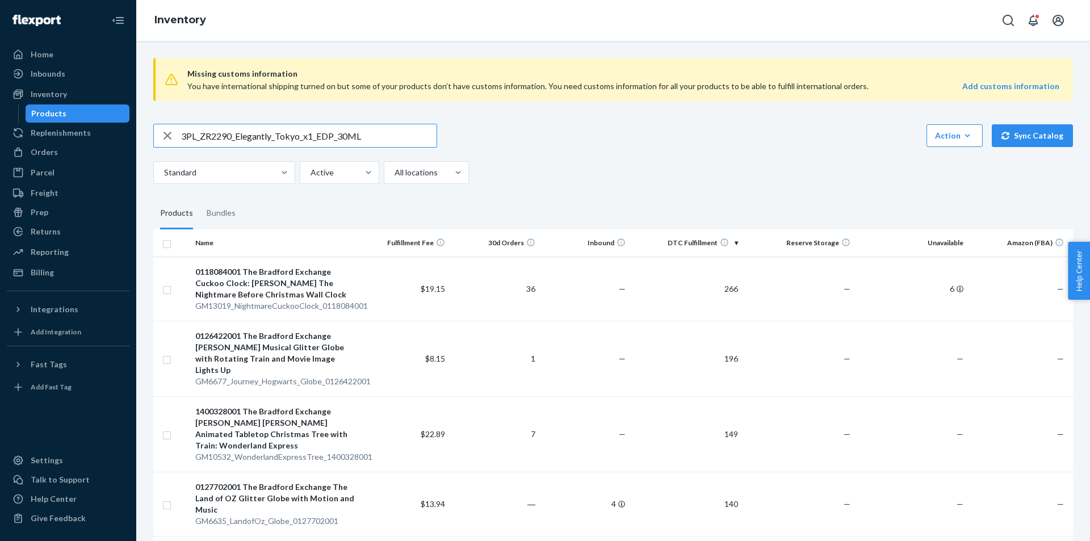
paste input "text"
type input "ZR2290_Elegantly_Tokyo_x1_EDP_30ML"
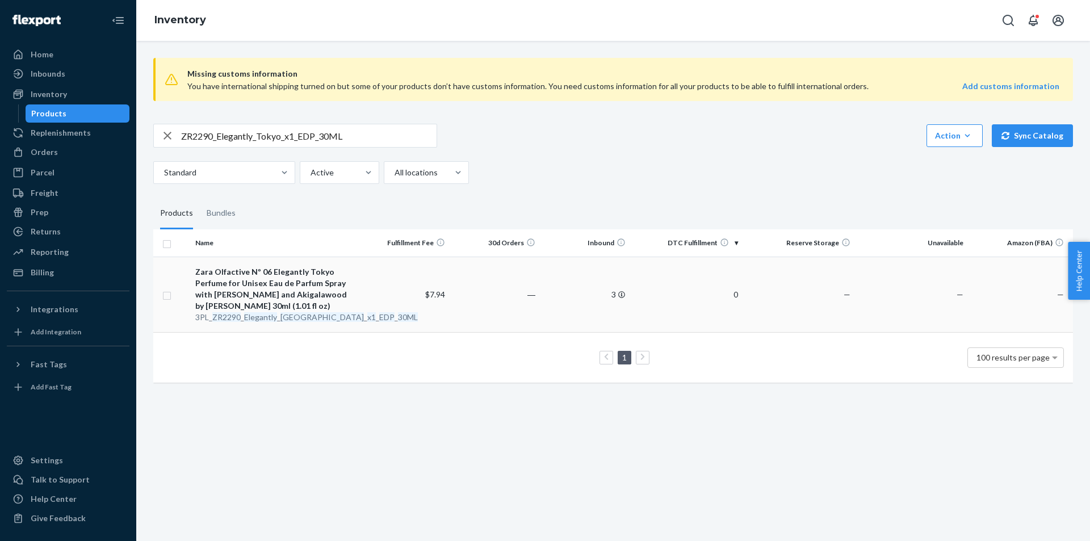
click at [274, 312] on em "Elegantly" at bounding box center [260, 317] width 33 height 10
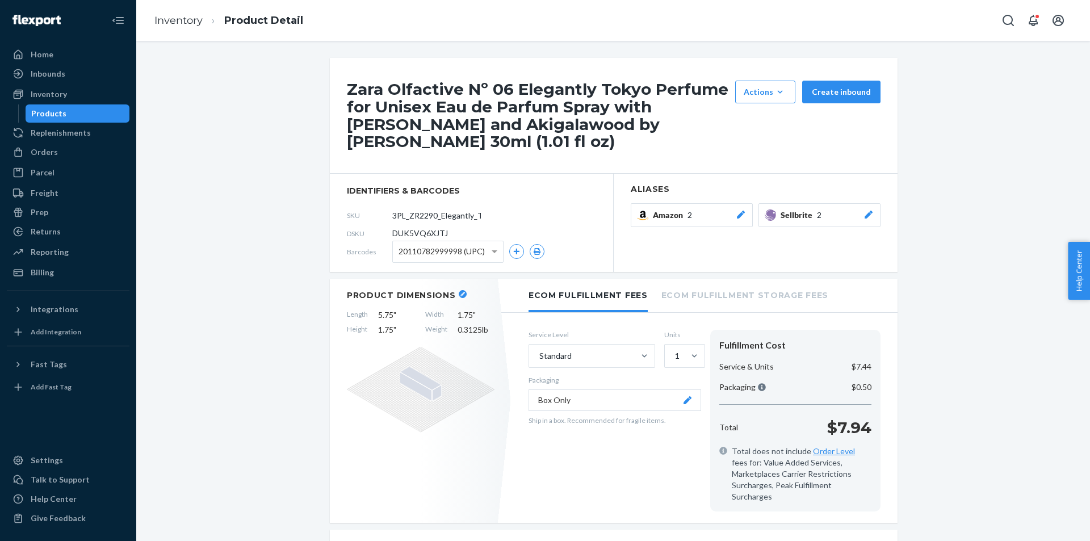
click at [870, 211] on icon at bounding box center [868, 215] width 11 height 8
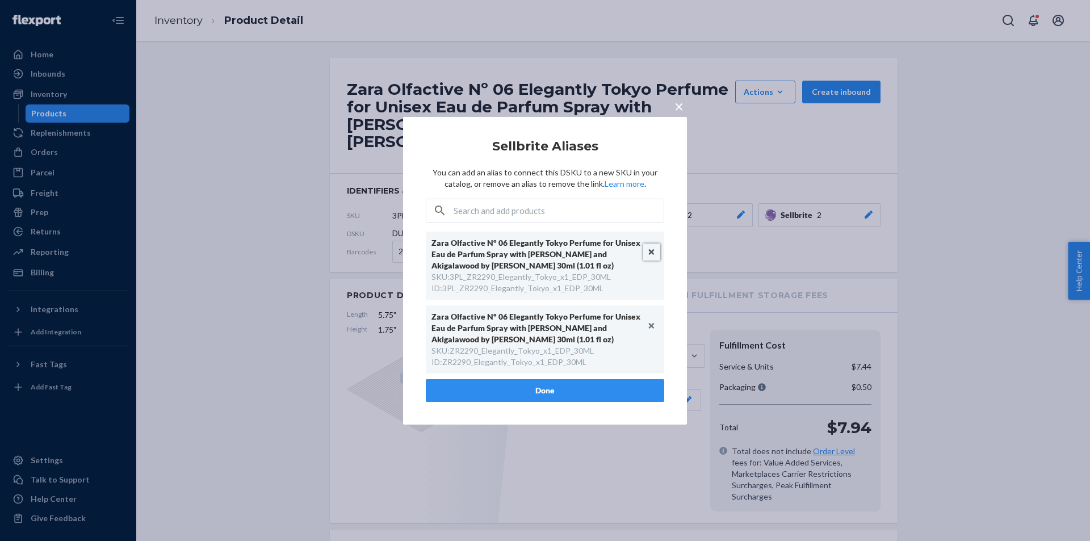
click at [654, 249] on button "Unlink" at bounding box center [651, 252] width 17 height 17
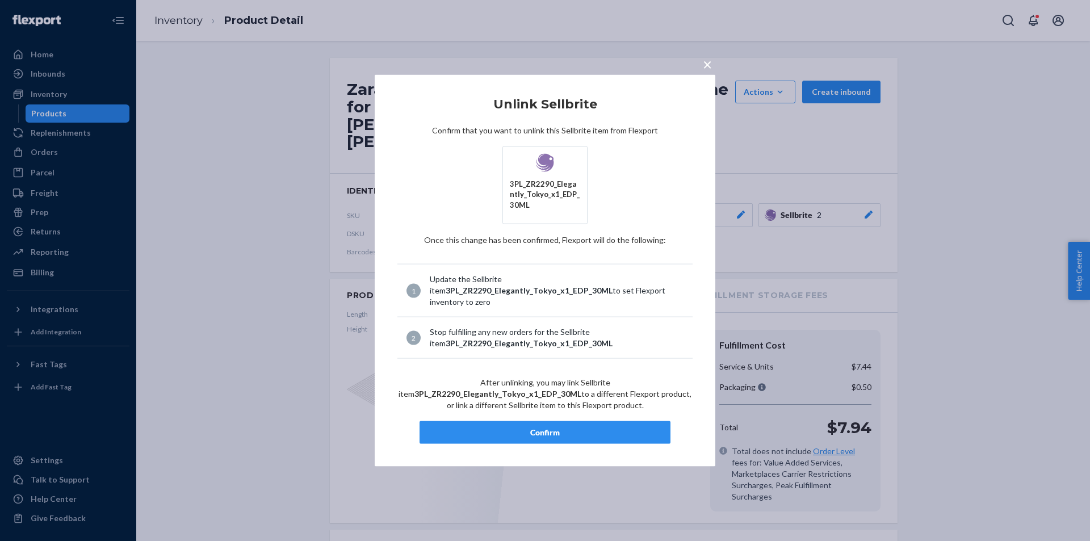
click at [526, 432] on div "Confirm" at bounding box center [545, 432] width 232 height 11
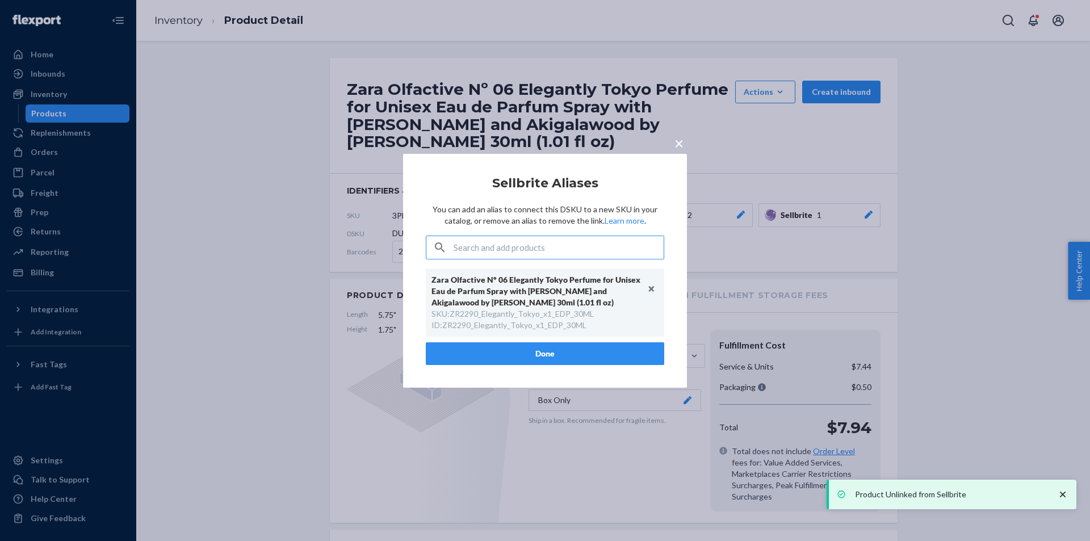
click at [522, 350] on button "Done" at bounding box center [545, 353] width 238 height 23
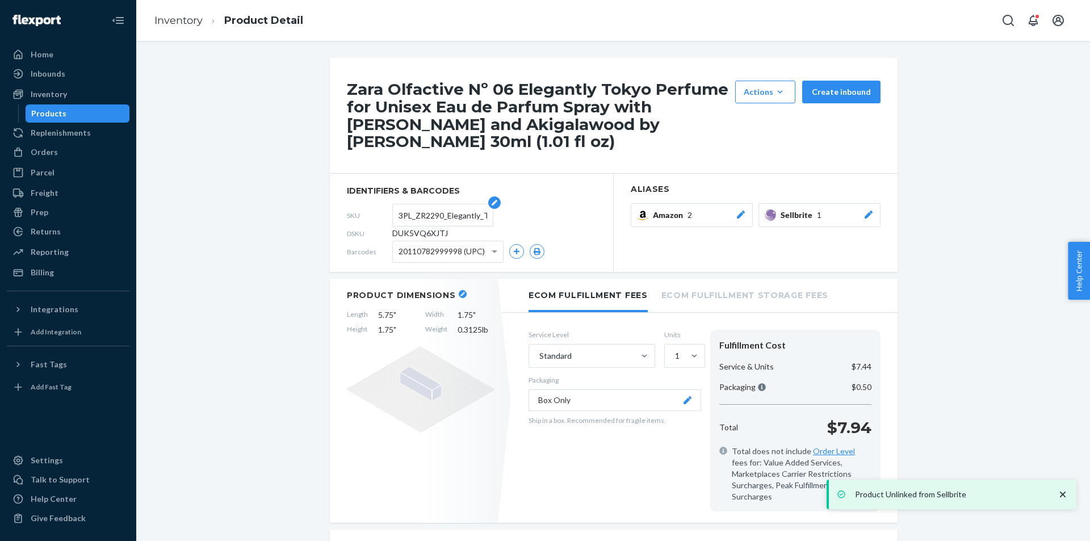
click at [437, 204] on input "3PL_ZR2290_Elegantly_Tokyo_x1_EDP_30ML" at bounding box center [442, 215] width 89 height 22
paste input "text"
type input "ZR2290_Elegantly_Tokyo_x1_EDP_30ML"
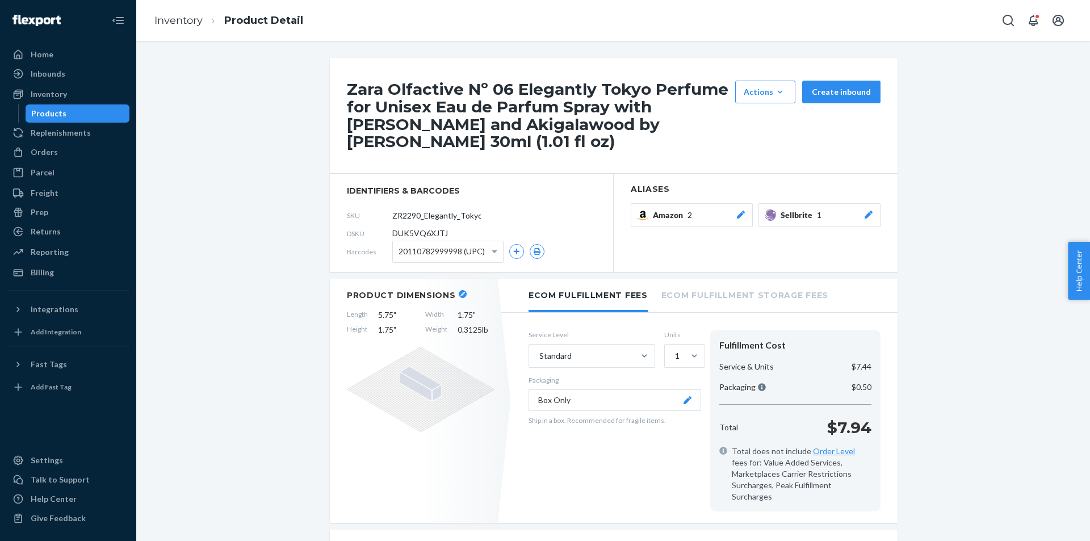
click at [92, 112] on div "Products" at bounding box center [78, 114] width 102 height 16
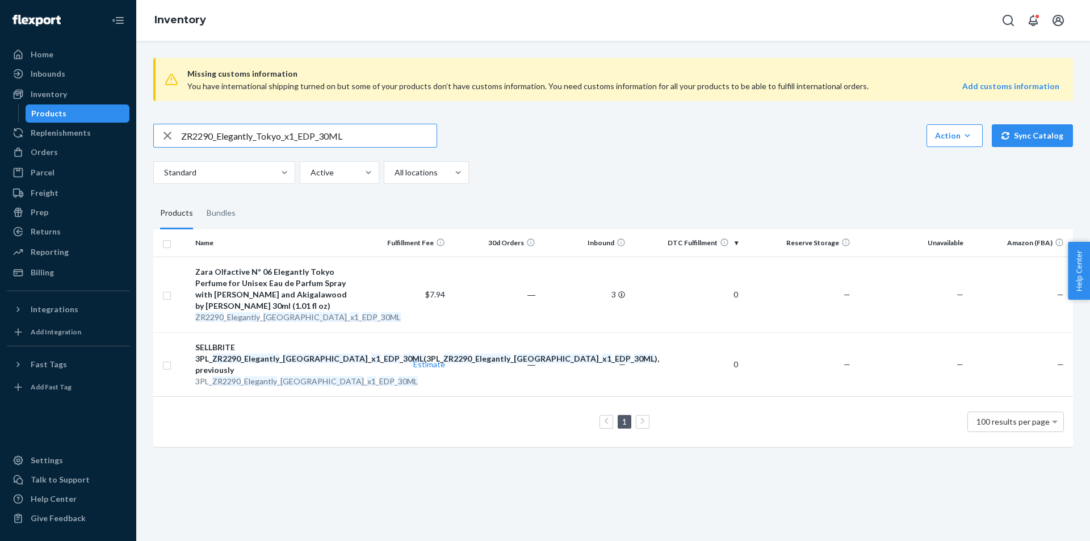
click at [282, 146] on input "ZR2290_Elegantly_Tokyo_x1_EDP_30ML" at bounding box center [308, 135] width 255 height 23
click at [282, 145] on input "ZR2290_Elegantly_Tokyo_x1_EDP_30ML" at bounding box center [308, 135] width 255 height 23
paste input "3PL_ZR4590_Gracefully_Madrid_EDP_10"
type input "3PL_ZR4590_Gracefully_Madrid_EDP_100ML"
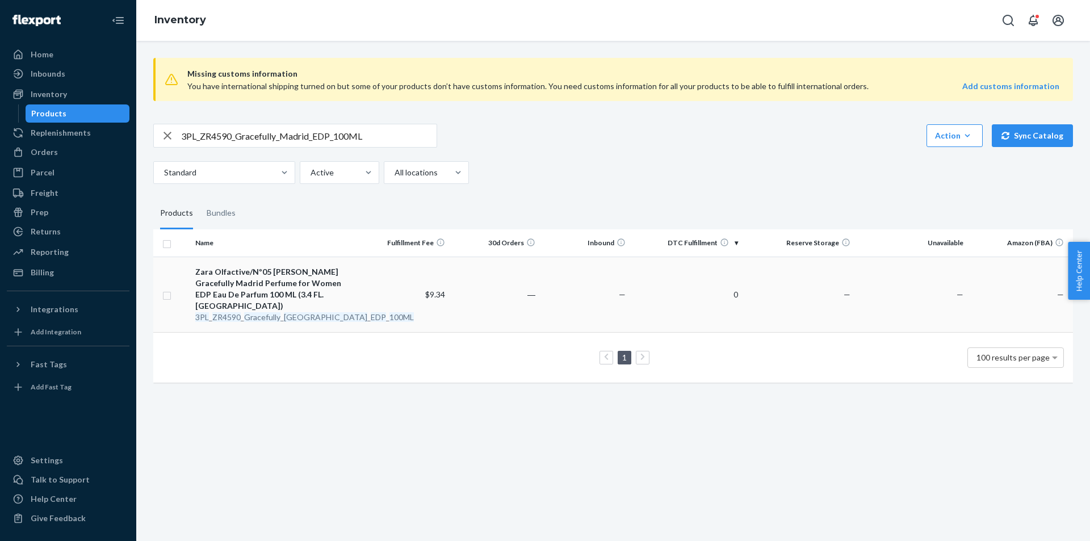
click at [263, 299] on div "Zara Olfactive/Nº05 [PERSON_NAME] Gracefully Madrid Perfume for Women EDP Eau D…" at bounding box center [275, 288] width 160 height 45
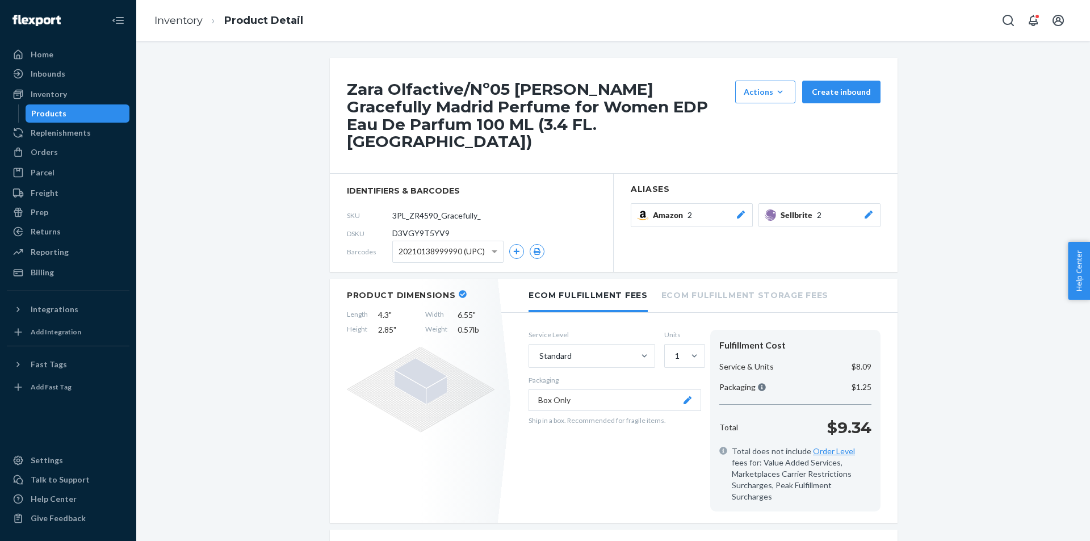
click at [856, 209] on div "Sellbrite 2" at bounding box center [827, 214] width 94 height 11
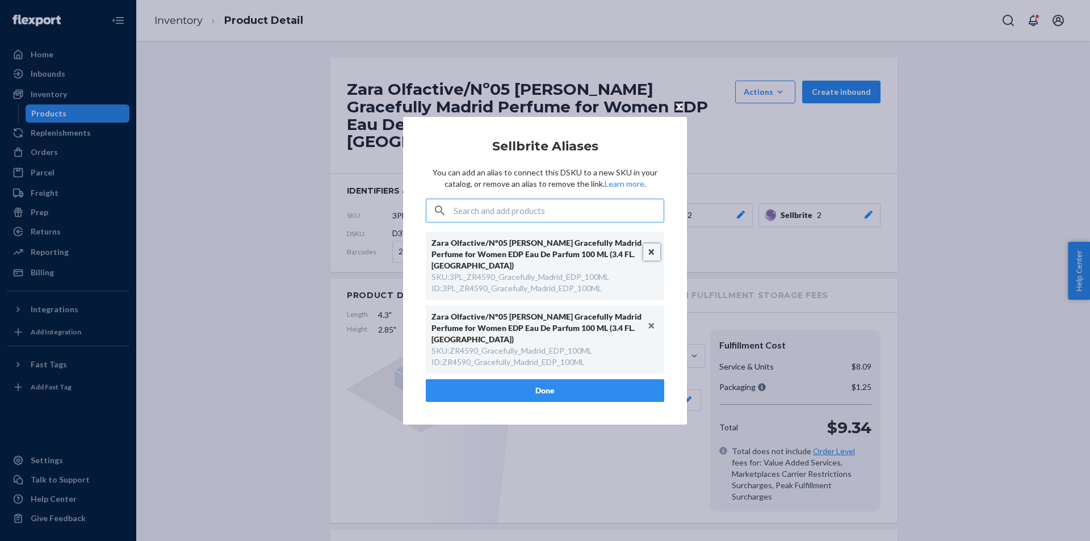
click at [653, 261] on button "Unlink" at bounding box center [651, 252] width 17 height 17
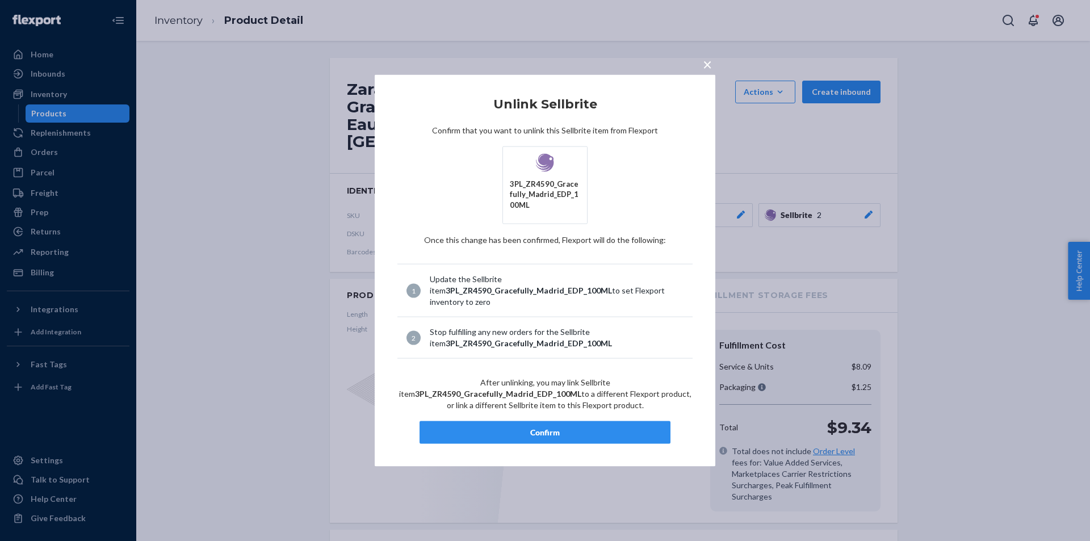
click at [535, 427] on div "Confirm" at bounding box center [545, 432] width 232 height 11
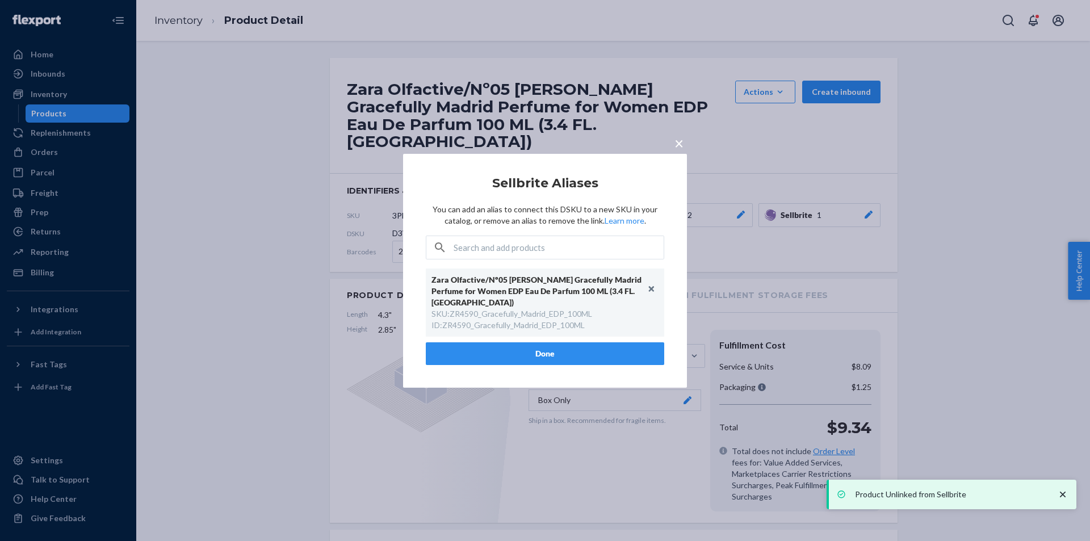
click at [524, 320] on div "ID : ZR4590_Gracefully_Madrid_EDP_100ML" at bounding box center [507, 325] width 153 height 11
copy div "ZR4590_Gracefully_Madrid_EDP_100ML"
click at [523, 342] on button "Done" at bounding box center [545, 353] width 238 height 23
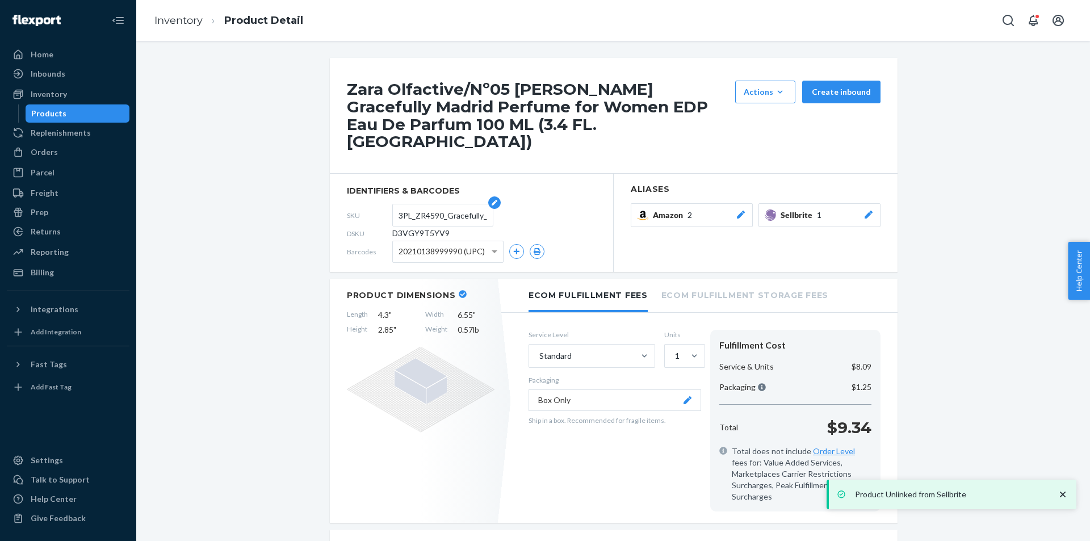
click at [414, 204] on input "3PL_ZR4590_Gracefully_Madrid_EDP_100ML" at bounding box center [442, 215] width 89 height 22
paste input "text"
type input "ZR4590_Gracefully_Madrid_EDP_100ML"
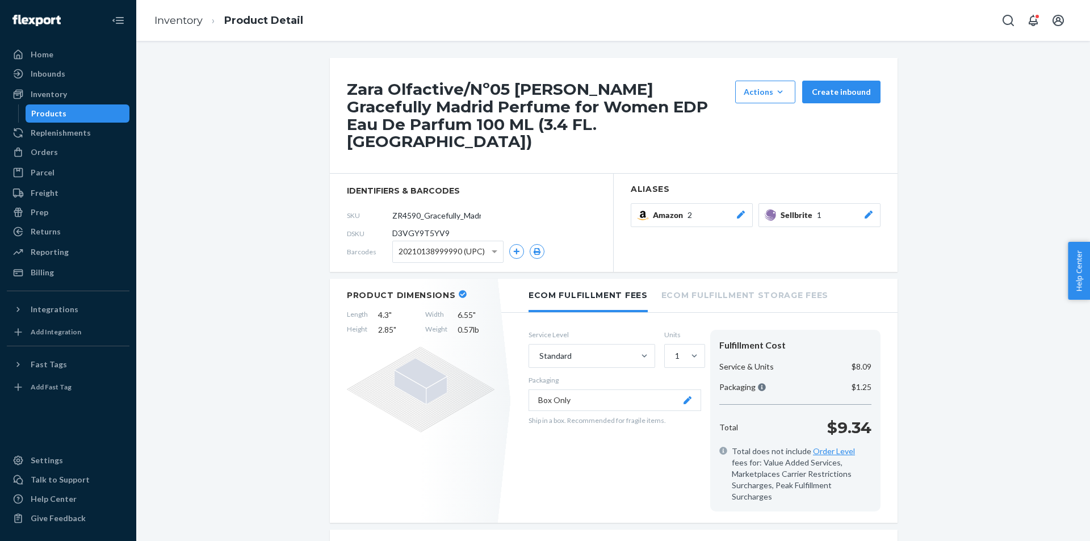
scroll to position [0, 57]
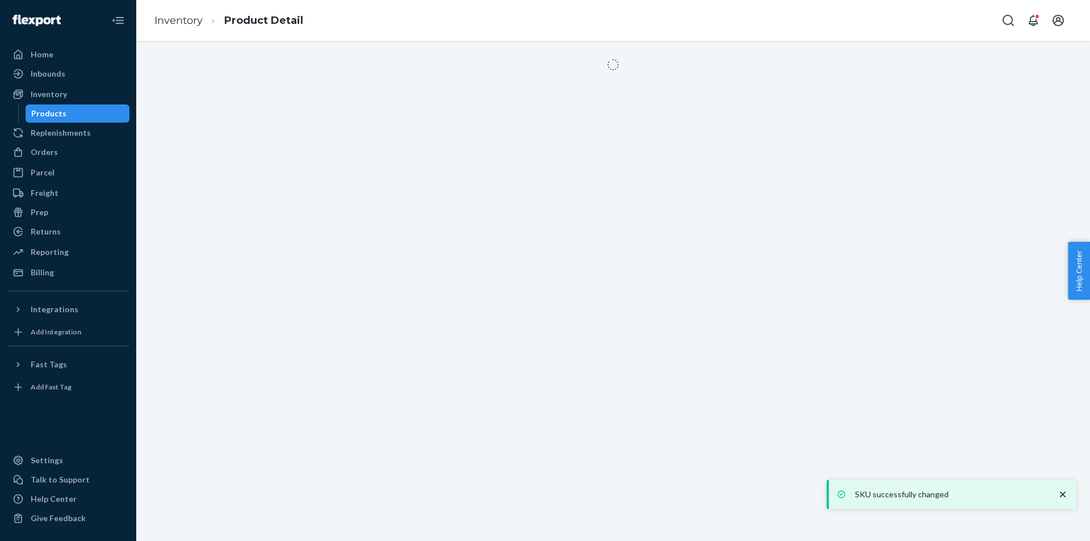
click at [108, 110] on div "Products" at bounding box center [78, 114] width 102 height 16
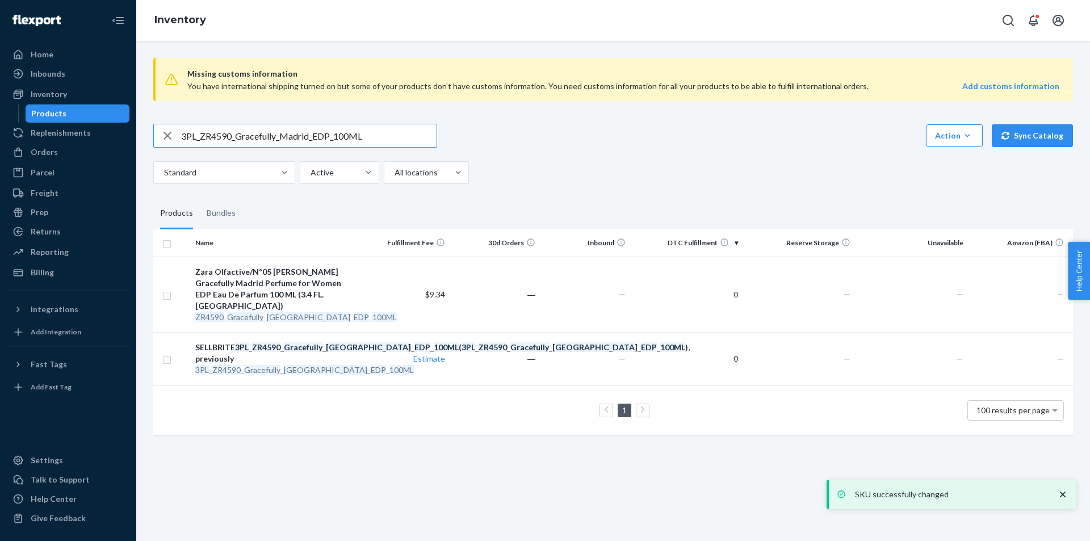
click at [255, 145] on input "3PL_ZR4590_Gracefully_Madrid_EDP_100ML" at bounding box center [308, 135] width 255 height 23
click at [256, 144] on input "3PL_ZR4590_Gracefully_Madrid_EDP_100ML" at bounding box center [308, 135] width 255 height 23
paste input "3990_FashionablyLondon"
type input "3PL_ZR3990_FashionablyLondon_EDP_100ML"
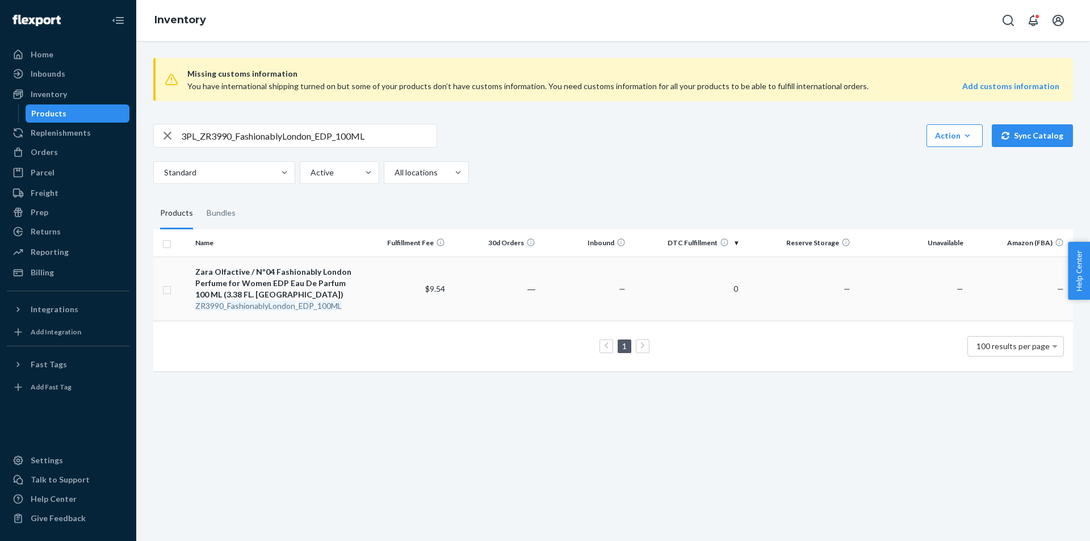
click at [266, 306] on em "FashionablyLondon" at bounding box center [261, 306] width 68 height 10
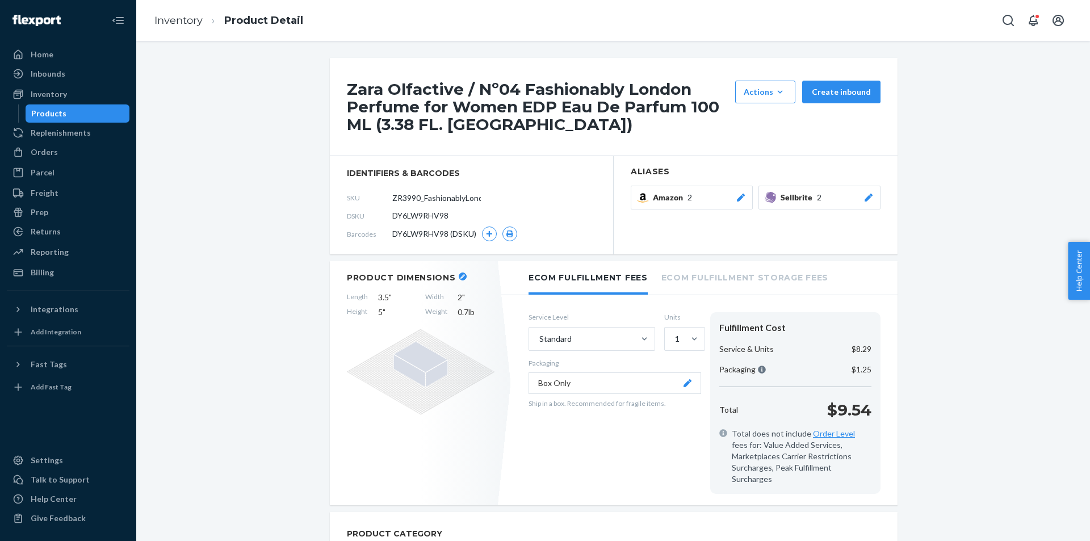
click at [866, 198] on icon at bounding box center [868, 198] width 11 height 8
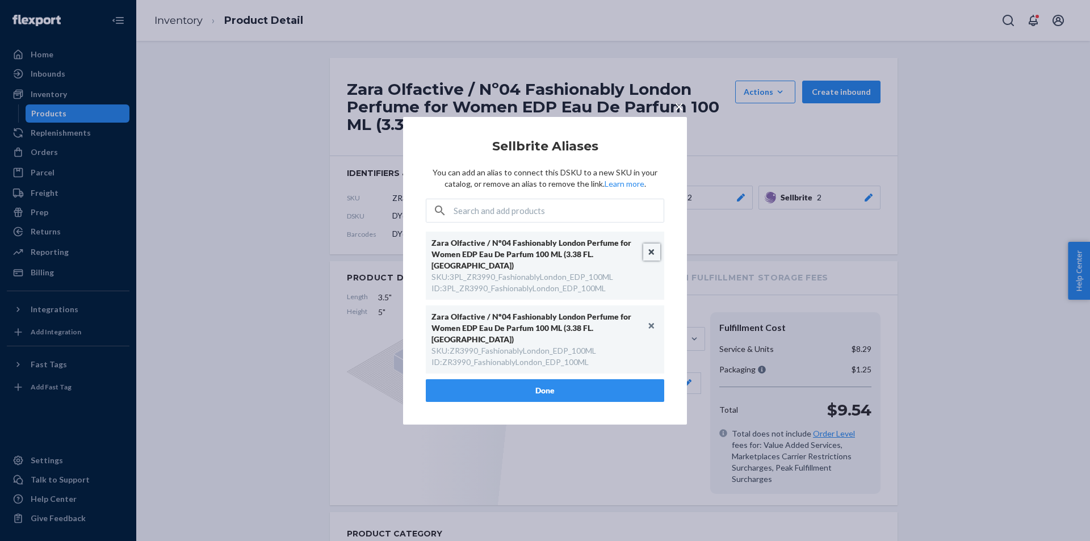
click at [649, 260] on button "Unlink" at bounding box center [651, 252] width 17 height 17
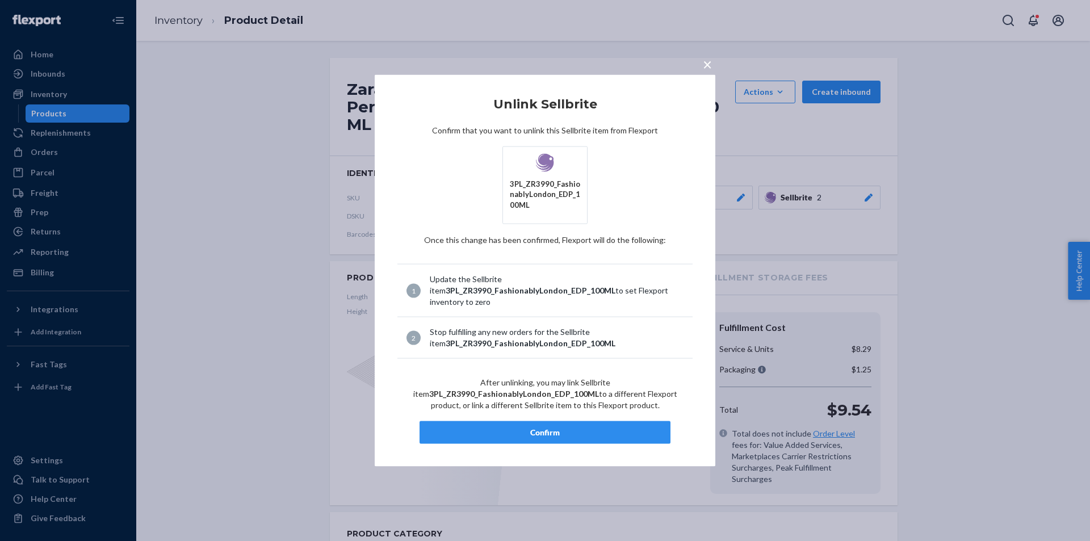
click at [587, 421] on button "Confirm" at bounding box center [544, 432] width 251 height 23
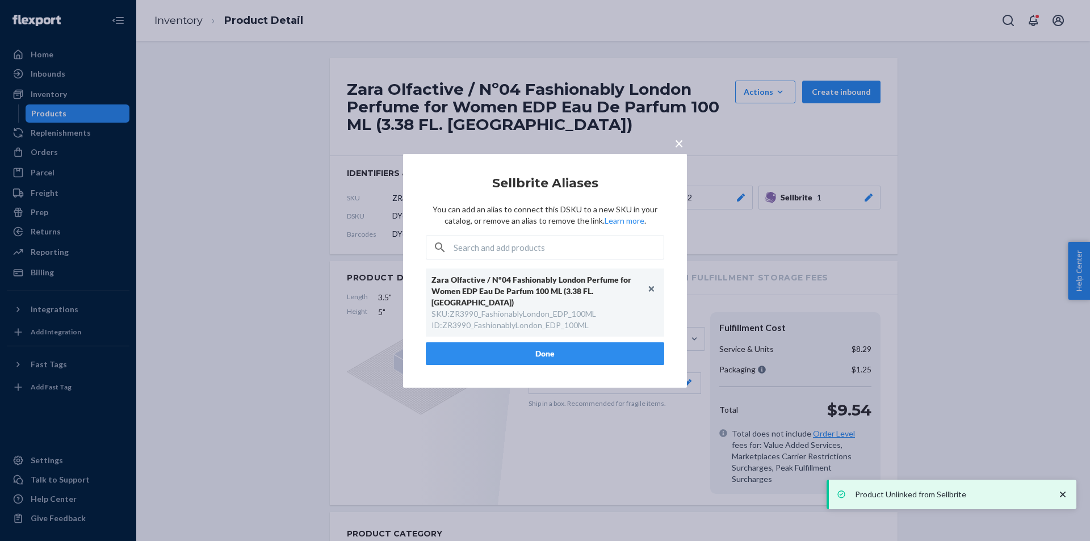
click at [563, 349] on button "Done" at bounding box center [545, 353] width 238 height 23
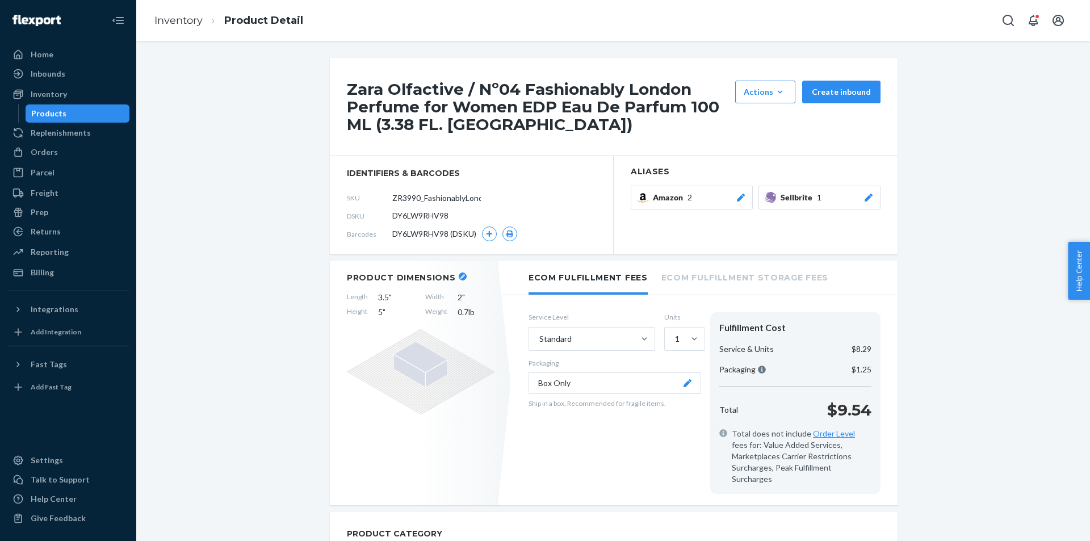
click at [105, 117] on div "Products" at bounding box center [78, 114] width 102 height 16
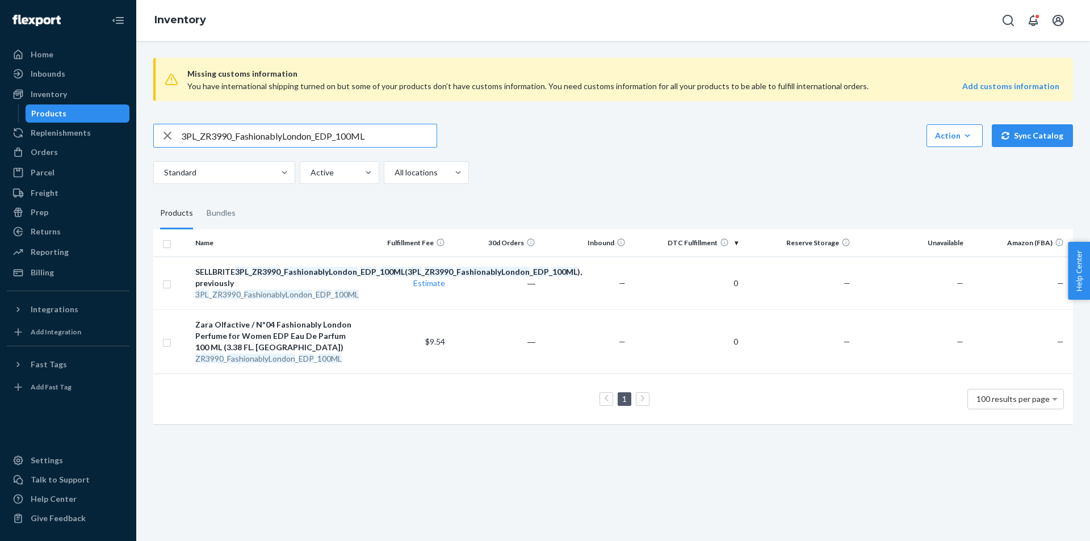
click at [368, 142] on input "3PL_ZR3990_FashionablyLondon_EDP_100ML" at bounding box center [308, 135] width 255 height 23
paste input "4990_FashionablyLondonElixir"
type input "3PL_ZR4990_FashionablyLondonElixir_100ML"
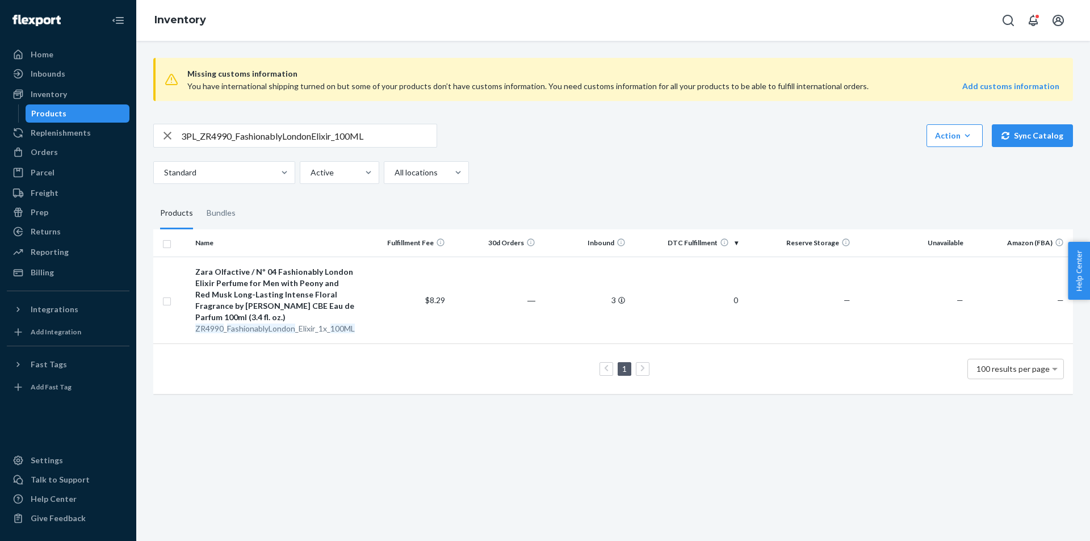
click at [283, 328] on em "FashionablyLondon" at bounding box center [261, 329] width 68 height 10
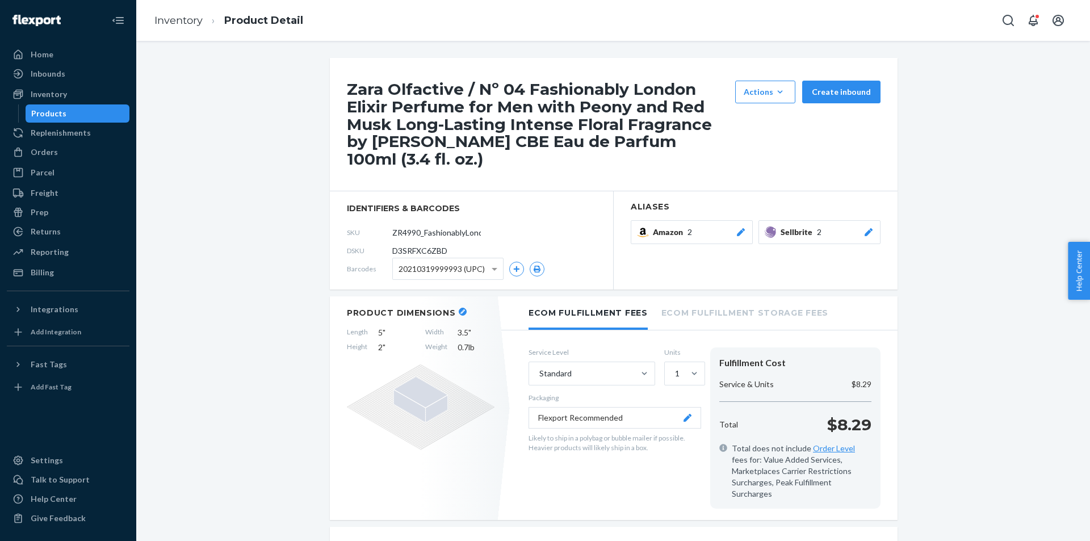
click at [864, 226] on div at bounding box center [868, 231] width 11 height 11
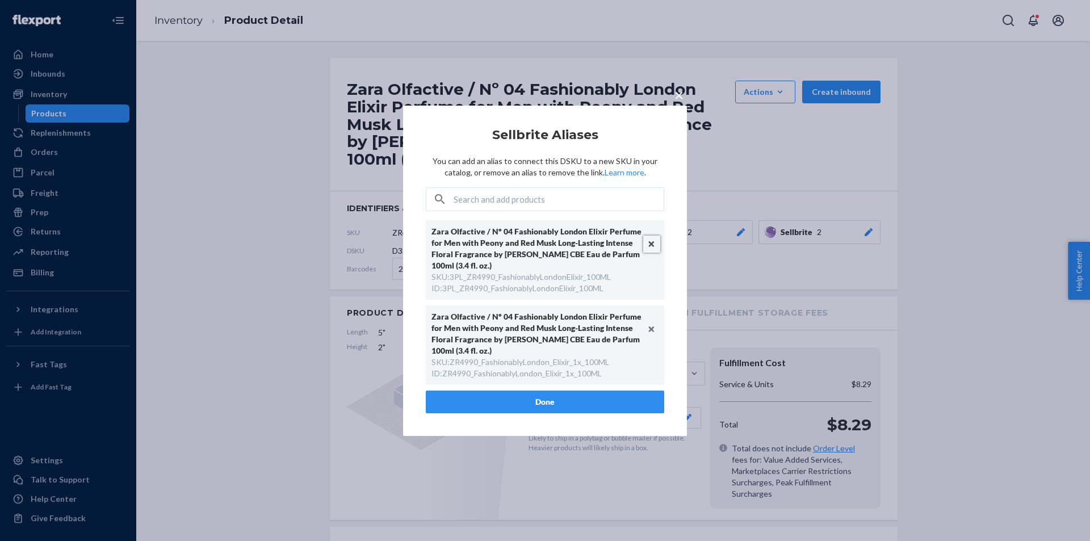
click at [655, 243] on button "Unlink" at bounding box center [651, 244] width 17 height 17
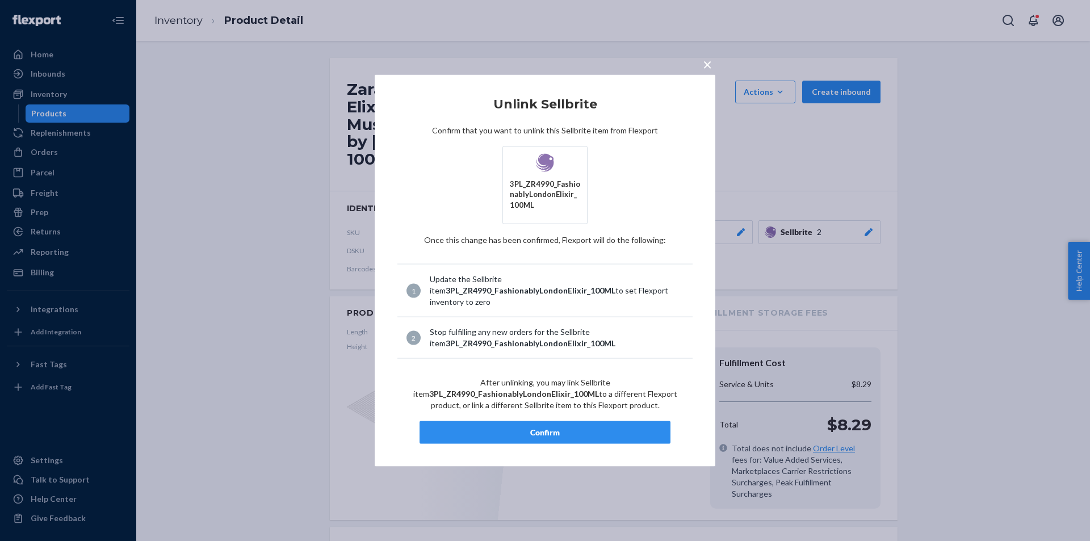
click at [566, 427] on div "Confirm" at bounding box center [545, 432] width 232 height 11
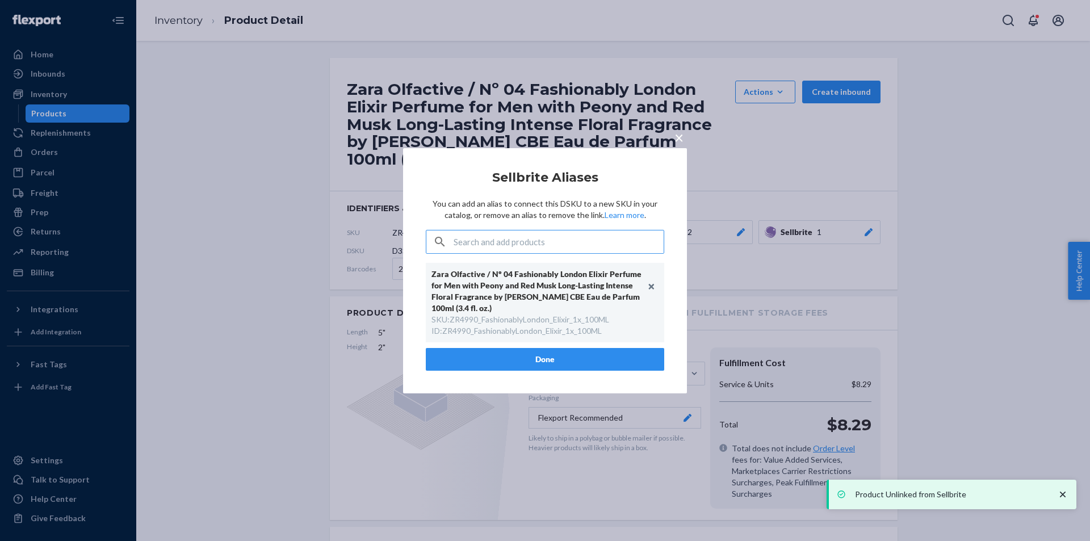
click at [557, 332] on div "ID : ZR4990_FashionablyLondon_Elixir_1x_100ML" at bounding box center [516, 330] width 170 height 11
copy div "ZR4990_FashionablyLondon_Elixir_1x_100ML"
click at [537, 364] on button "Done" at bounding box center [545, 359] width 238 height 23
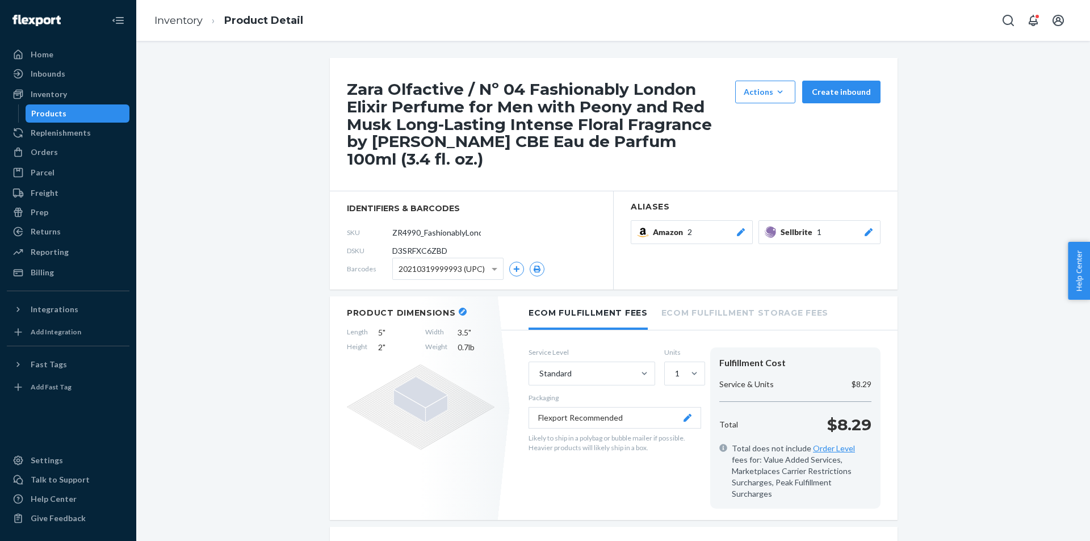
click at [102, 105] on link "Products" at bounding box center [78, 113] width 104 height 18
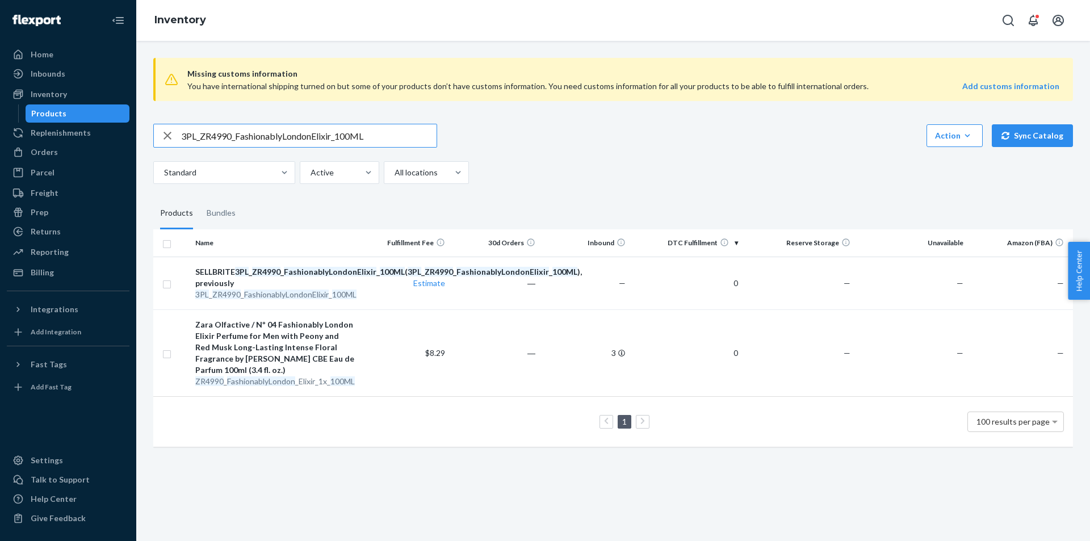
click at [279, 146] on input "3PL_ZR4990_FashionablyLondonElixir_100ML" at bounding box center [308, 135] width 255 height 23
paste input "2290_FashionablyLondon_x1_EDP_3"
type input "3PL_ZR2290_FashionablyLondon_x1_EDP_30ML"
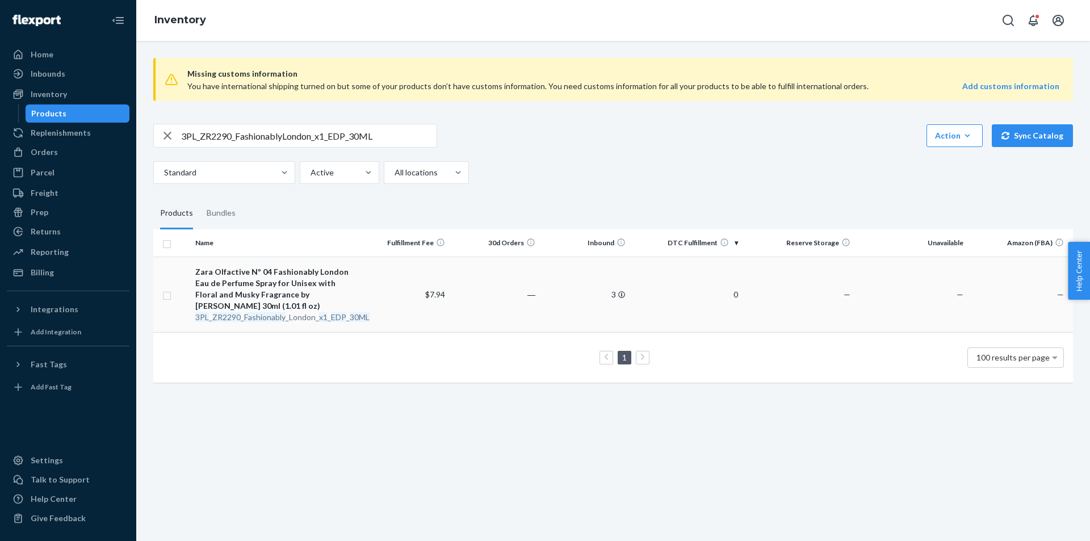
click at [291, 317] on div "3PL _ ZR2290 _ Fashionably _London_ x1 _ EDP _ 30ML" at bounding box center [275, 317] width 160 height 11
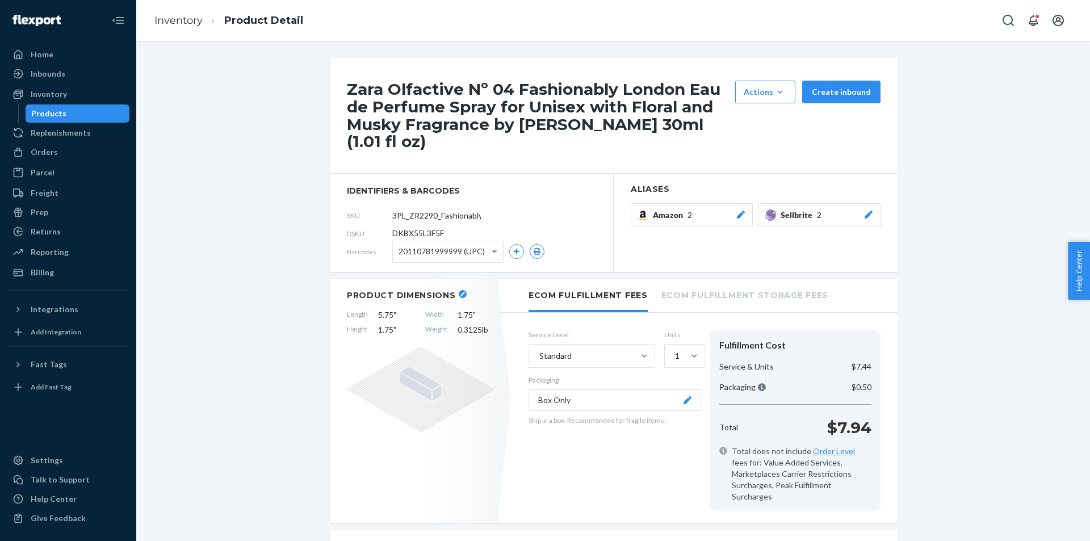
click at [863, 209] on div at bounding box center [868, 214] width 11 height 11
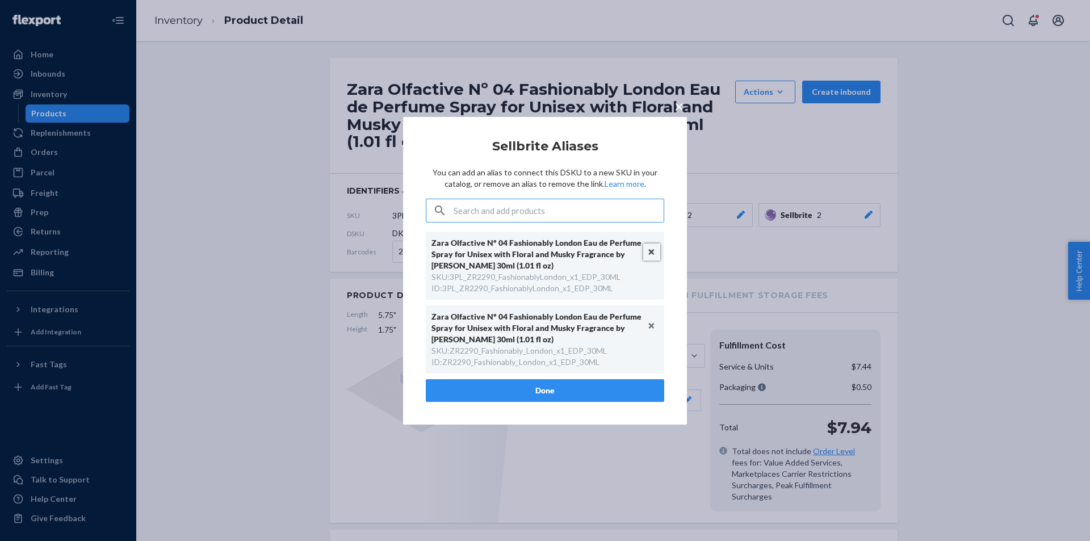
click at [651, 248] on button "Unlink" at bounding box center [651, 252] width 17 height 17
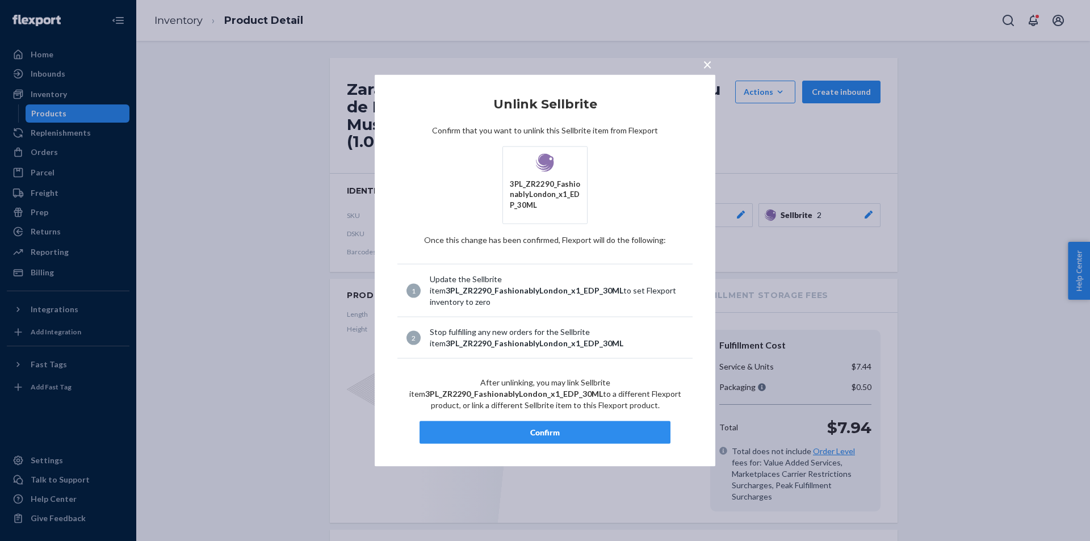
click at [526, 443] on button "Confirm" at bounding box center [544, 432] width 251 height 23
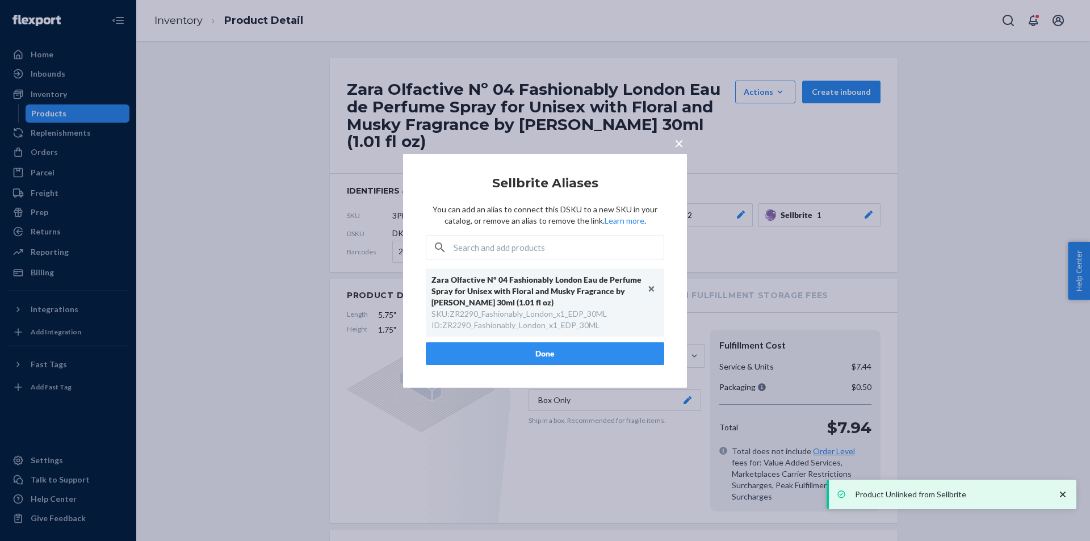
click at [558, 312] on div "SKU : ZR2290_Fashionably_London_x1_EDP_30ML" at bounding box center [518, 313] width 175 height 11
copy div "ZR2290_Fashionably_London_x1_EDP_30ML"
click at [219, 229] on div "× Sellbrite Aliases You can add an alias to connect this DSKU to a new SKU in y…" at bounding box center [545, 270] width 1090 height 541
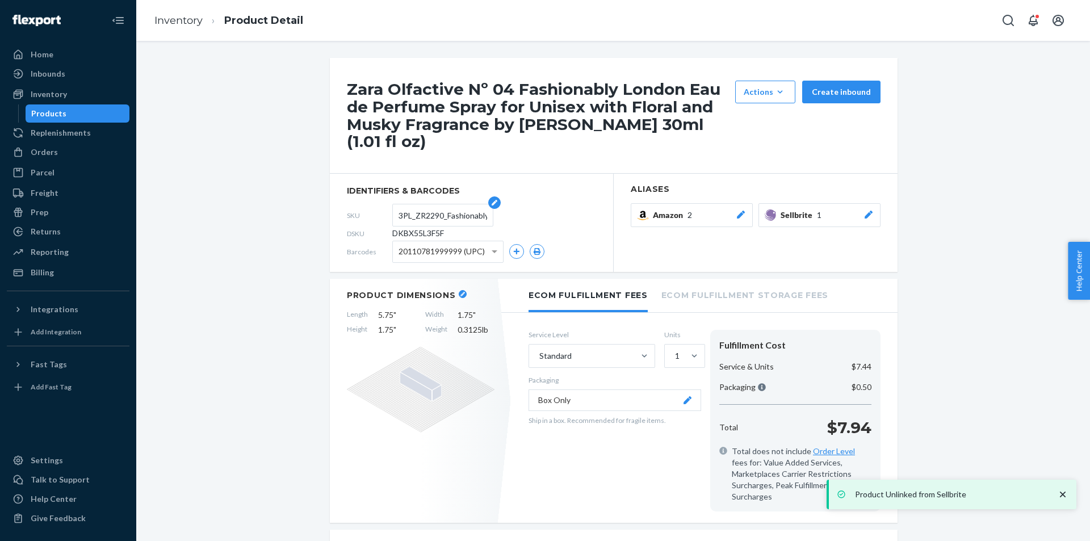
click at [435, 207] on input "3PL_ZR2290_Fashionably_London_x1_EDP_30ML" at bounding box center [442, 215] width 89 height 22
paste input "text"
type input "ZR2290_Fashionably_London_x1_EDP_30ML"
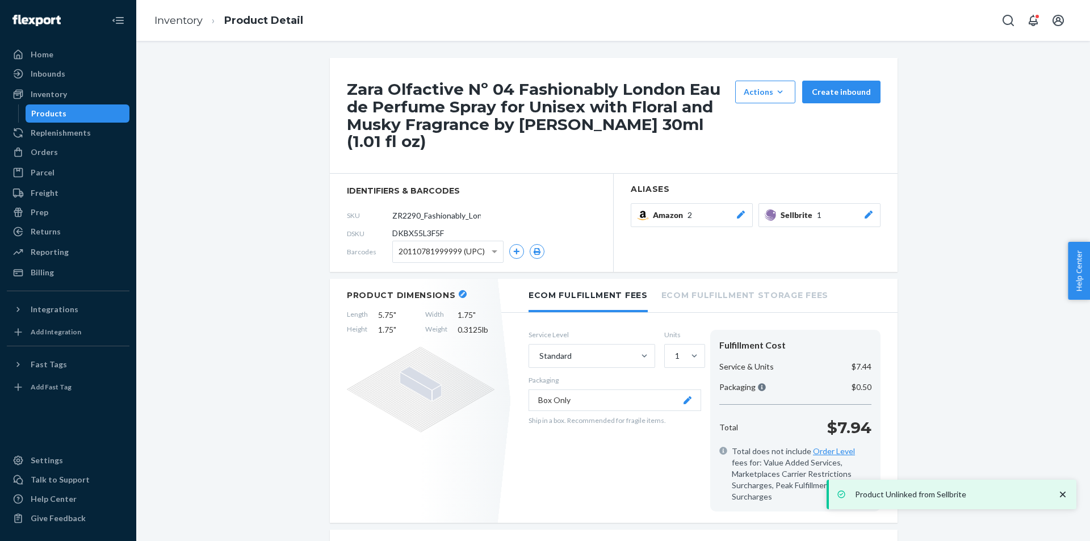
scroll to position [0, 70]
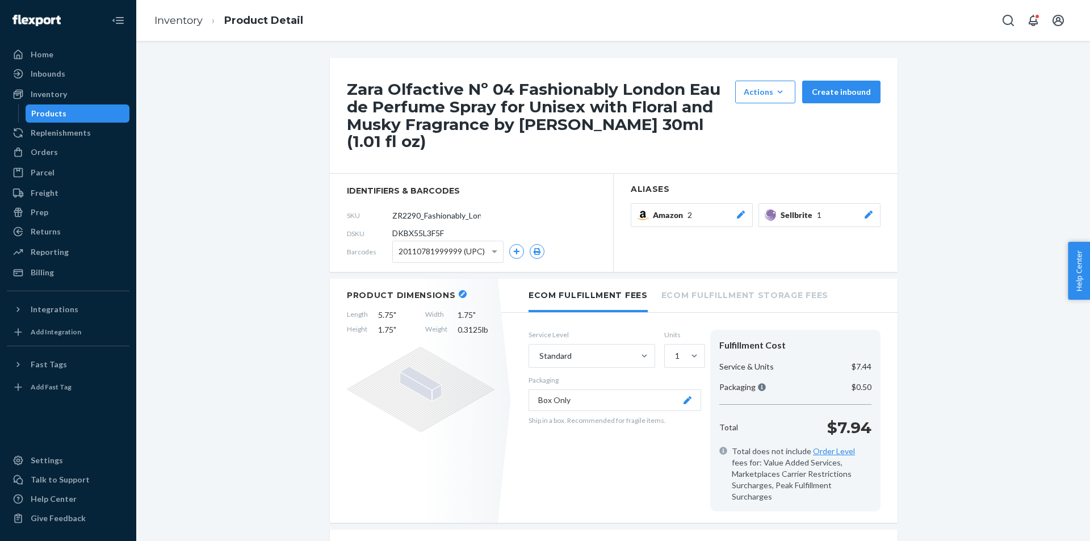
click at [109, 103] on div "Inventory Products" at bounding box center [68, 103] width 123 height 37
click at [104, 118] on div "Products" at bounding box center [78, 114] width 102 height 16
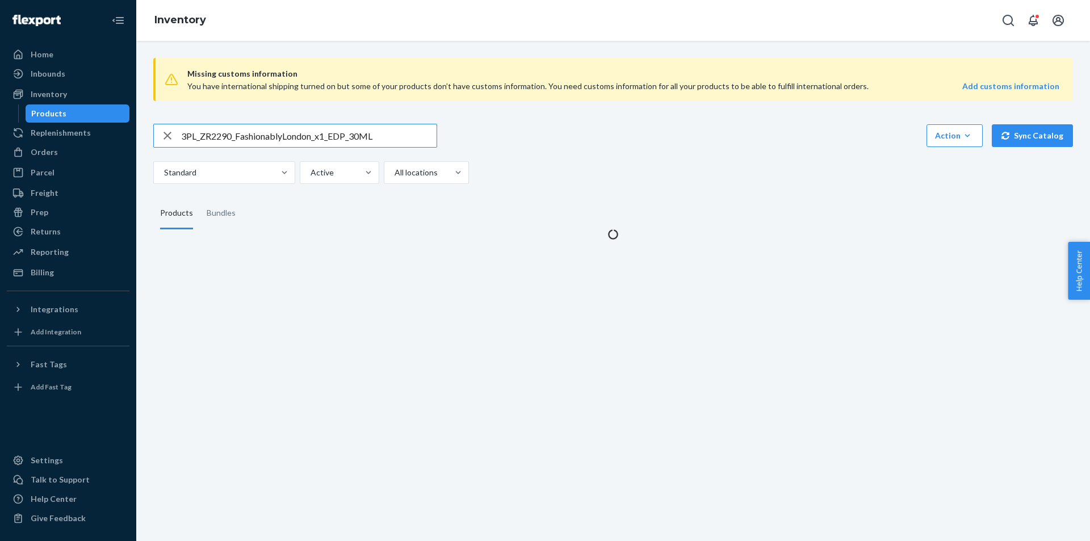
click at [292, 133] on input "3PL_ZR2290_FashionablyLondon_x1_EDP_30ML" at bounding box center [308, 135] width 255 height 23
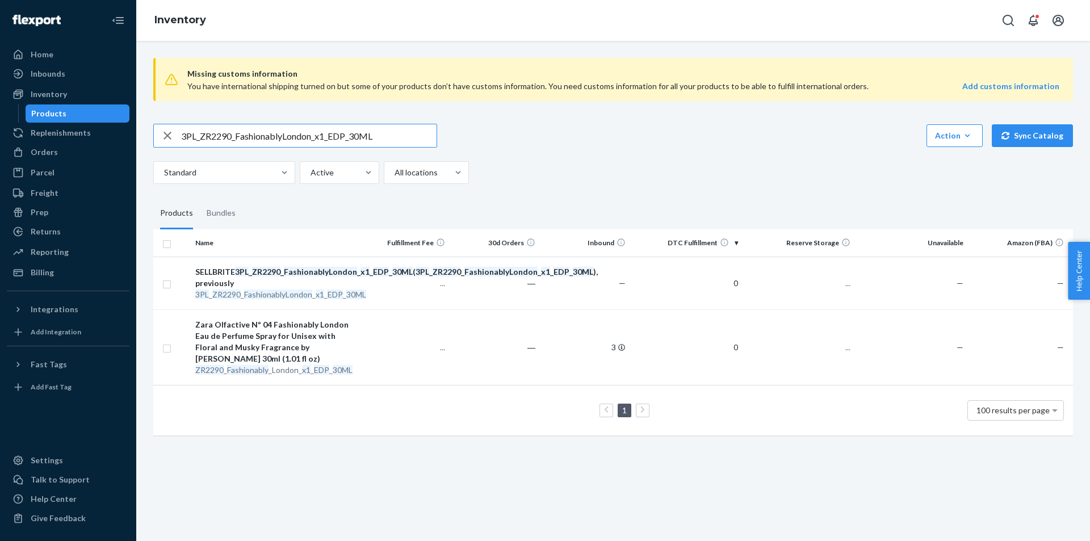
click at [292, 134] on input "3PL_ZR2290_FashionablyLondon_x1_EDP_30ML" at bounding box center [308, 135] width 255 height 23
type input "3PL_ZR4590_Magnificently_Dubai_EDP_100ML"
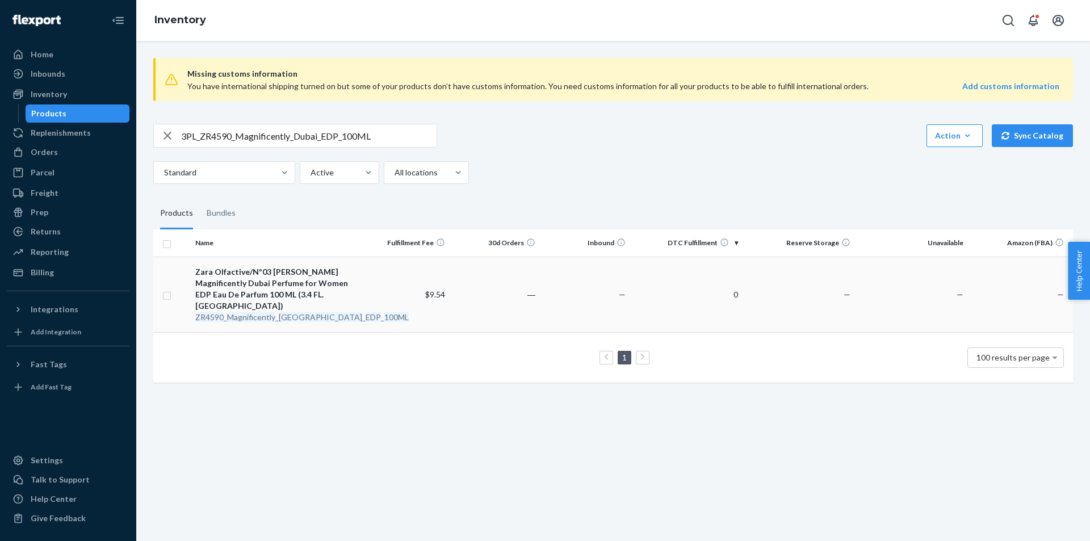
click at [269, 312] on em "Magnificently" at bounding box center [251, 317] width 48 height 10
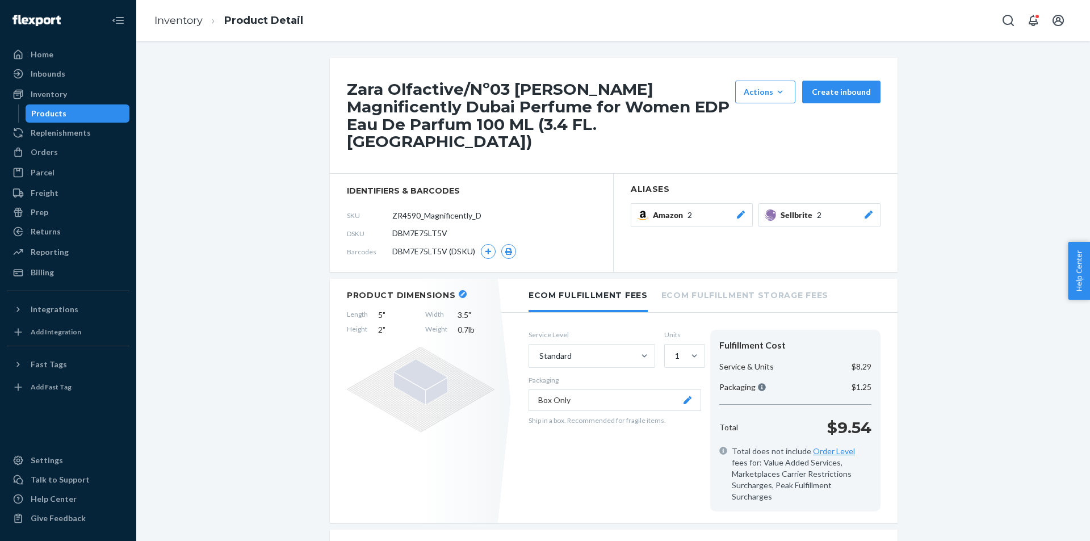
click at [863, 211] on icon at bounding box center [868, 215] width 11 height 8
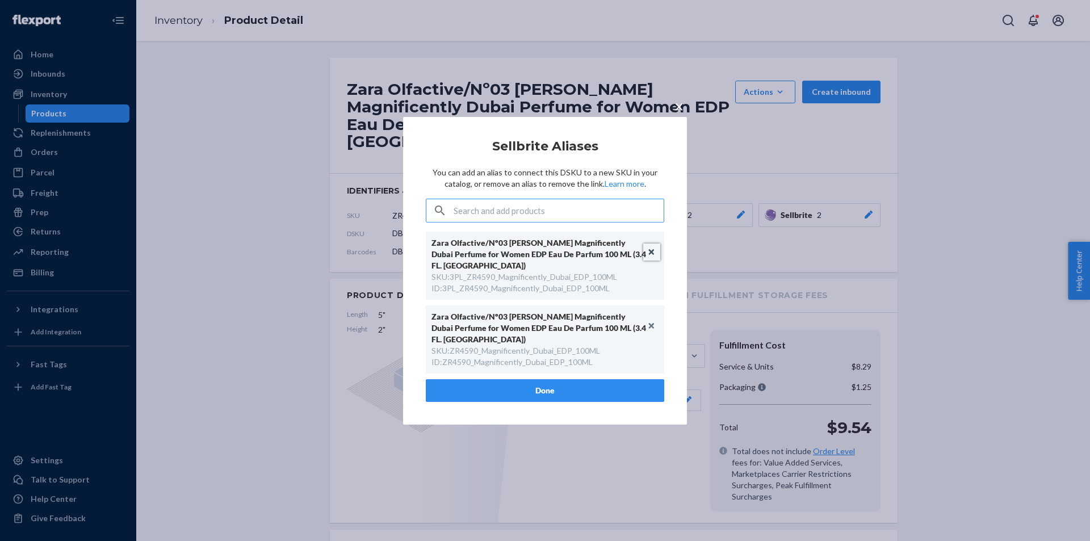
click at [653, 247] on button "Unlink" at bounding box center [651, 252] width 17 height 17
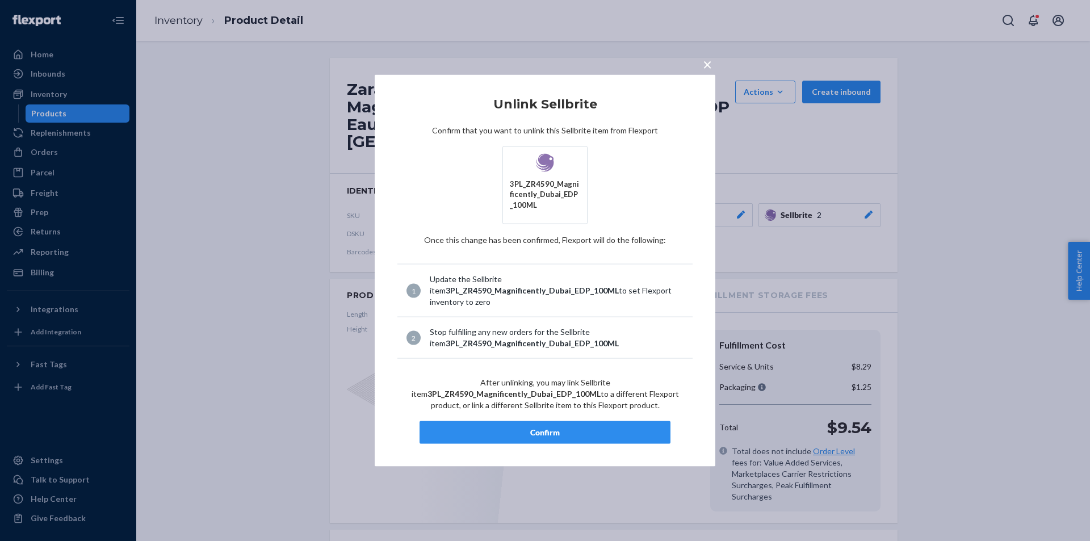
click at [539, 430] on div "Confirm" at bounding box center [545, 432] width 232 height 11
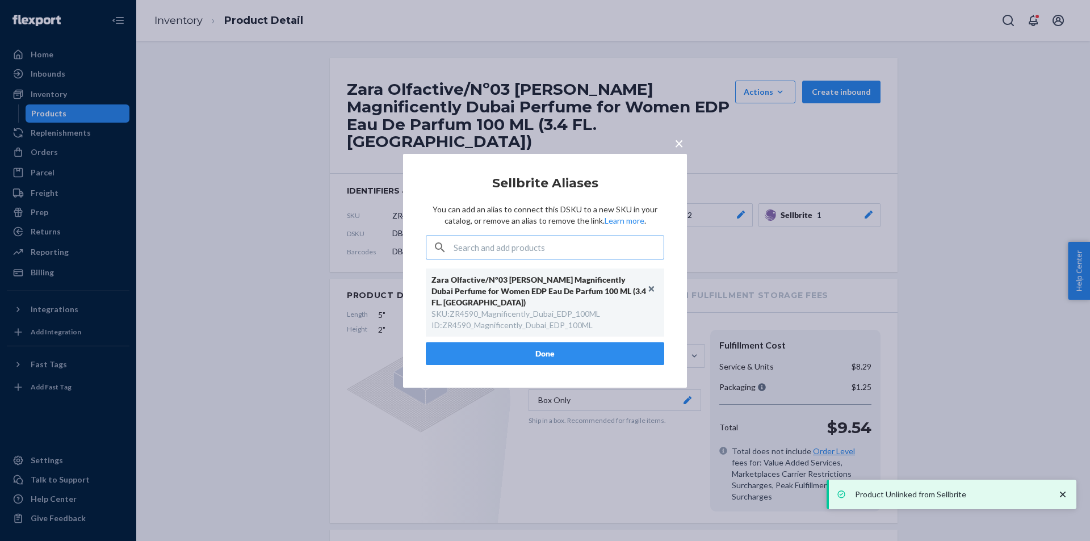
click at [566, 368] on div "× Sellbrite Aliases You can add an alias to connect this DSKU to a new SKU in y…" at bounding box center [545, 270] width 284 height 234
click at [583, 352] on button "Done" at bounding box center [545, 353] width 238 height 23
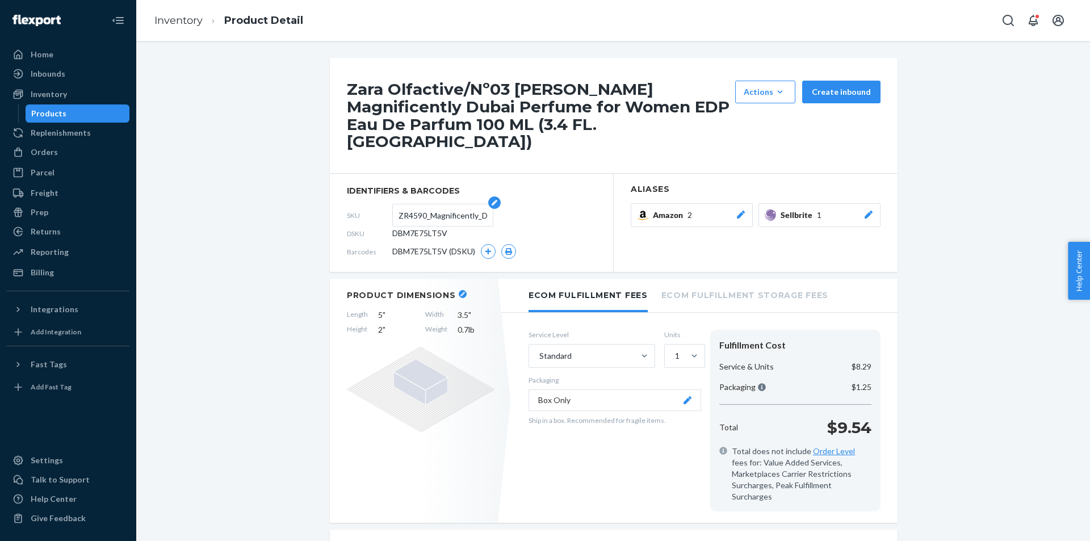
click at [439, 204] on input "ZR4590_Magnificently_Dubai_EDP_100ML" at bounding box center [442, 215] width 89 height 22
click at [99, 112] on div "Products" at bounding box center [78, 114] width 102 height 16
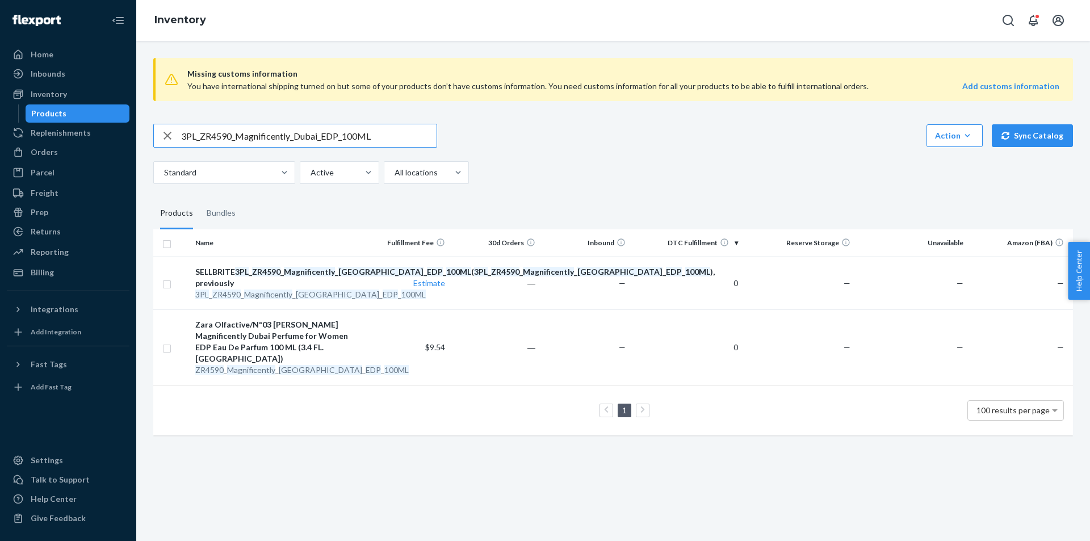
click at [341, 141] on input "3PL_ZR4590_Magnificently_Dubai_EDP_100ML" at bounding box center [308, 135] width 255 height 23
type input "3PL_ZR2290_EnergeticallyNewYork_EDP_30ML"
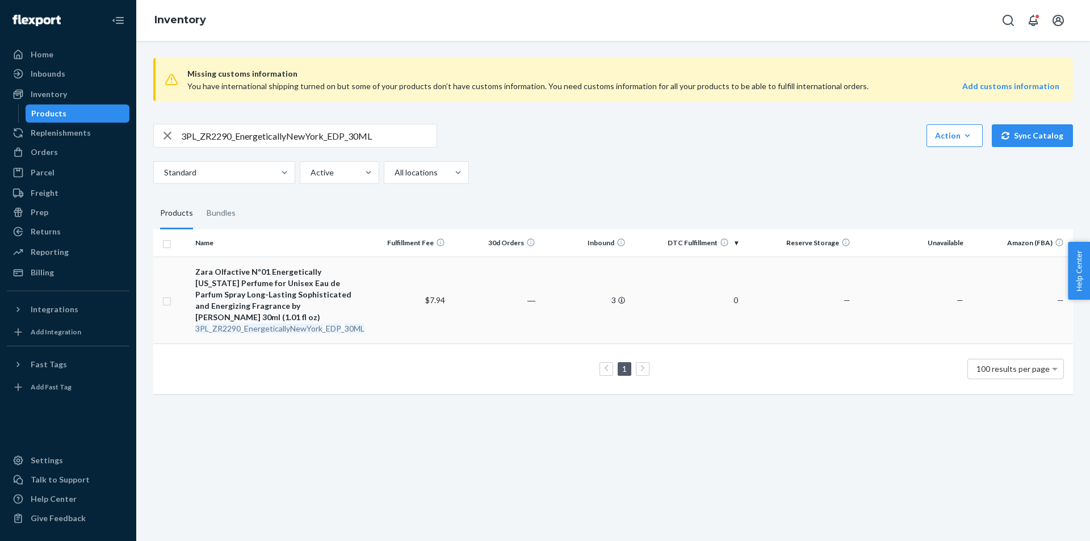
click at [308, 324] on em "EnergeticallyNewYork" at bounding box center [283, 329] width 78 height 10
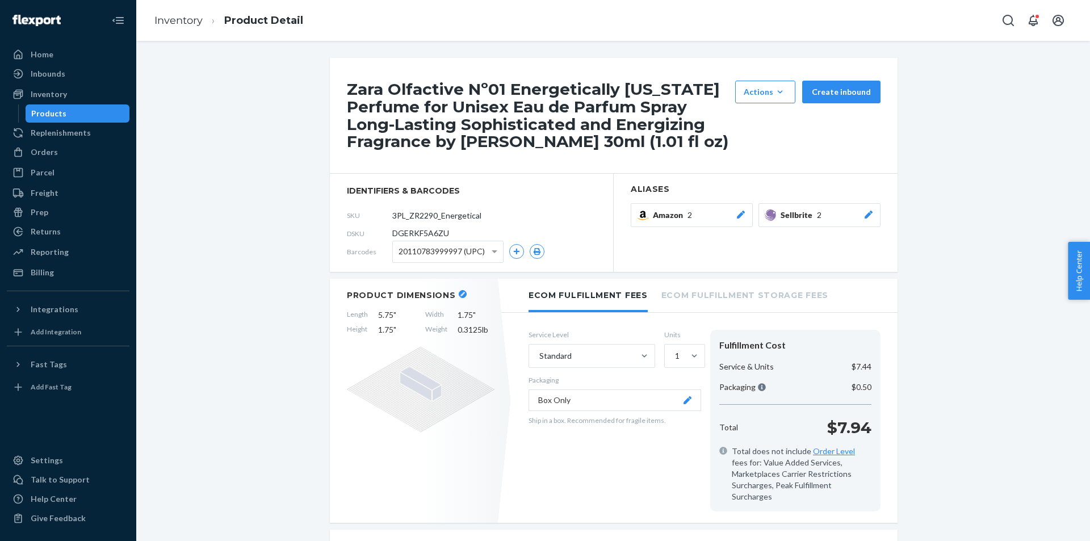
click at [860, 208] on button "Sellbrite 2" at bounding box center [819, 215] width 122 height 24
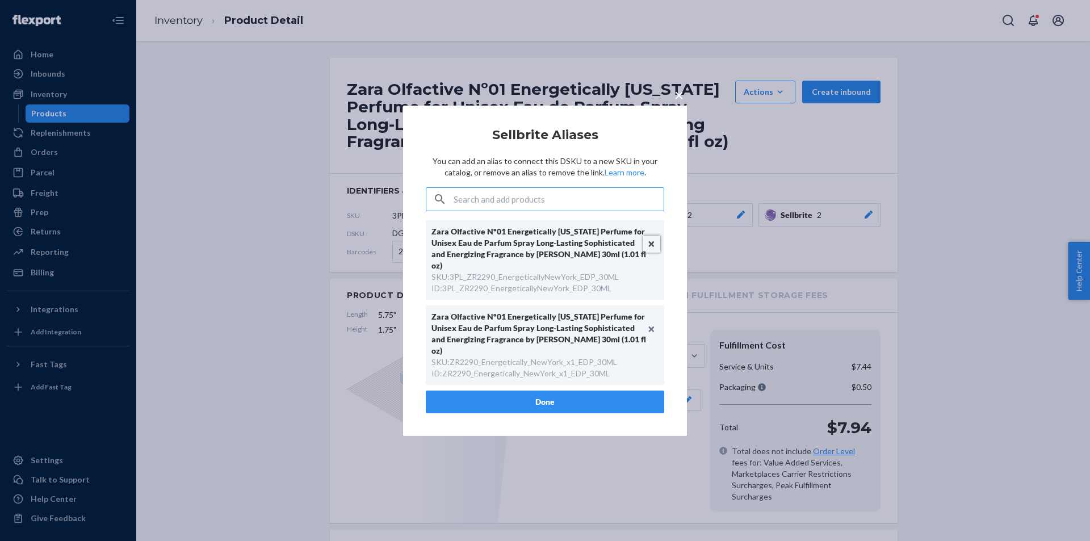
click at [653, 250] on button "Unlink" at bounding box center [651, 244] width 17 height 17
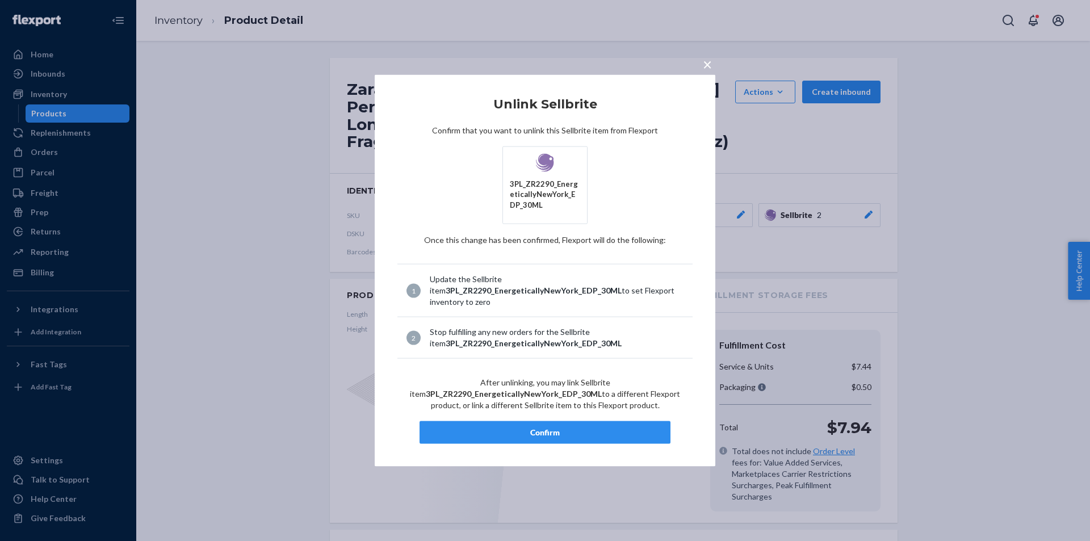
click at [541, 422] on button "Confirm" at bounding box center [544, 432] width 251 height 23
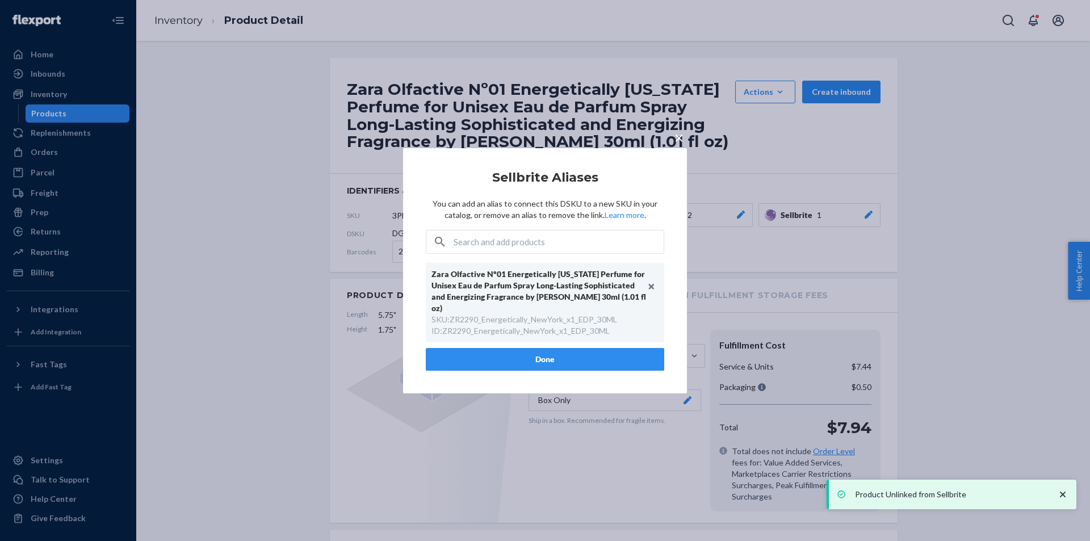
click at [501, 384] on div "× Sellbrite Aliases You can add an alias to connect this DSKU to a new SKU in y…" at bounding box center [545, 270] width 284 height 245
click at [527, 325] on div "ID : ZR2290_Energetically_NewYork_x1_EDP_30ML" at bounding box center [520, 330] width 178 height 11
copy div "ZR2290_Energetically_NewYork_x1_EDP_30ML"
click at [534, 363] on button "Done" at bounding box center [545, 359] width 238 height 23
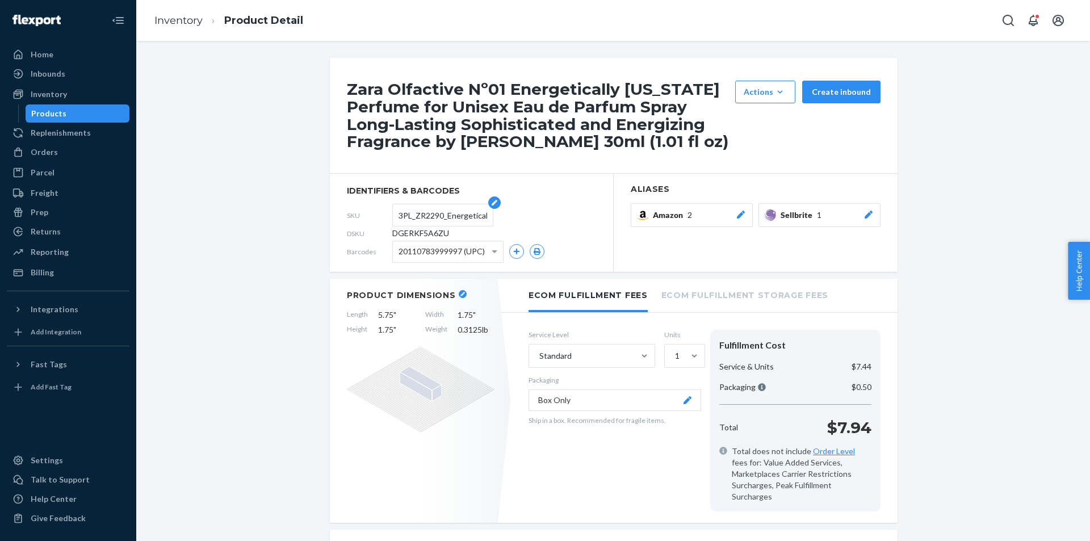
click at [427, 219] on input "3PL_ZR2290_EnergeticallyNewYork_EDP_30ML" at bounding box center [442, 215] width 89 height 22
paste input "ZR2290_Energetically_NewYork_x1"
type input "ZR2290_Energetically_NewYork_x1_EDP_30ML"
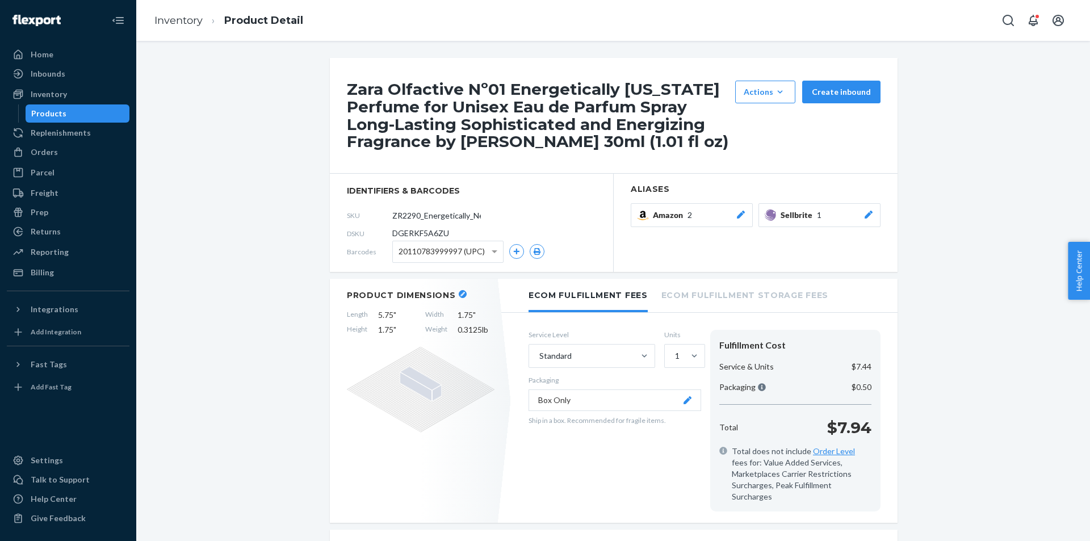
click at [104, 118] on div "Products" at bounding box center [78, 114] width 102 height 16
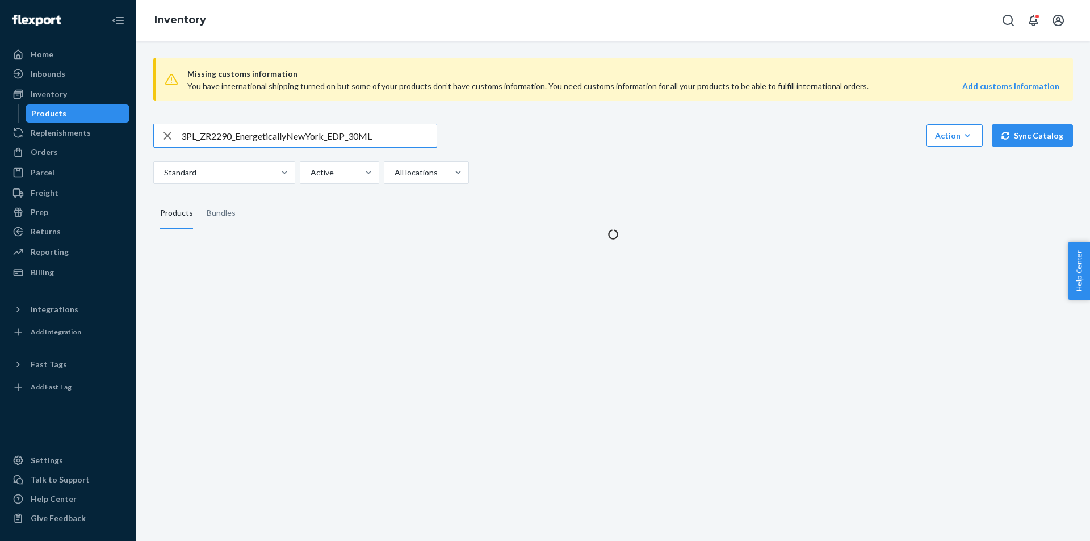
click at [342, 134] on input "3PL_ZR2290_EnergeticallyNewYork_EDP_30ML" at bounding box center [308, 135] width 255 height 23
click at [342, 133] on input "3PL_ZR2290_EnergeticallyNewYork_EDP_30ML" at bounding box center [308, 135] width 255 height 23
click at [342, 132] on input "3PL_ZR2290_EnergeticallyNewYork_EDP_30ML" at bounding box center [308, 135] width 255 height 23
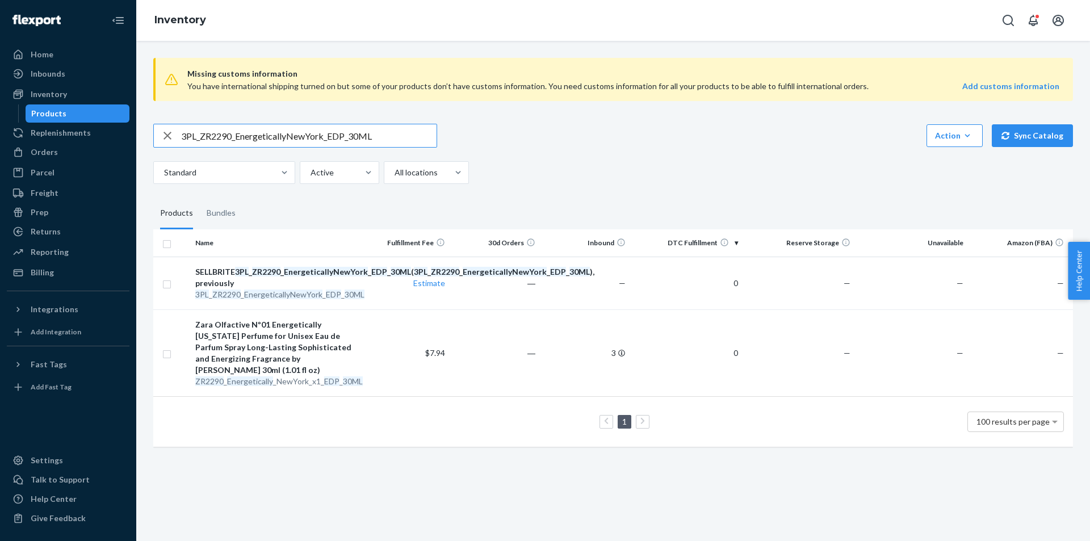
drag, startPoint x: 342, startPoint y: 132, endPoint x: 293, endPoint y: 136, distance: 49.5
drag, startPoint x: 293, startPoint y: 136, endPoint x: 277, endPoint y: 133, distance: 16.1
type input "3PL_ZR4590_EnergeticallyNewYork_EDP_60ML"
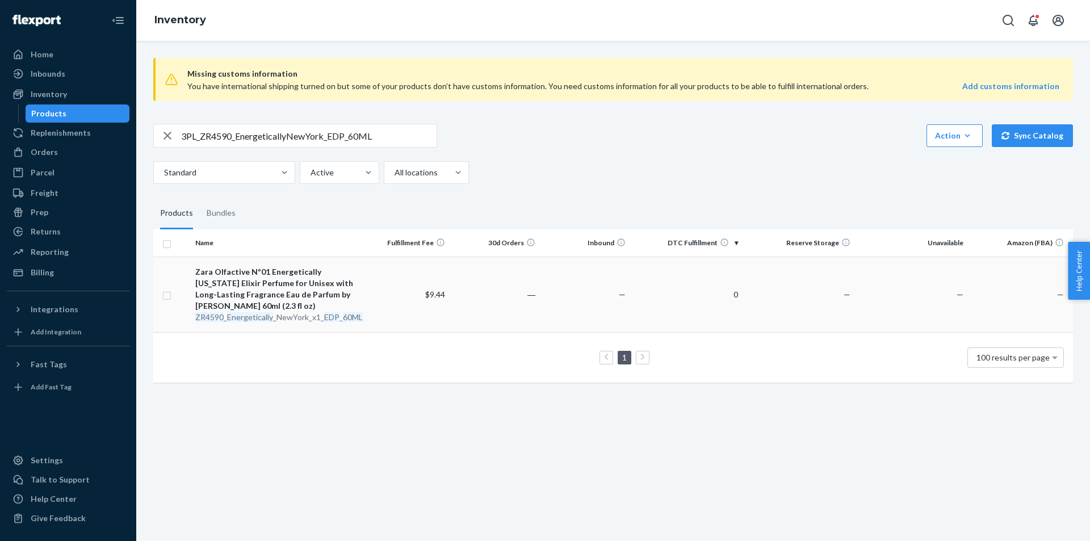
click at [233, 313] on em "Energetically" at bounding box center [250, 317] width 46 height 10
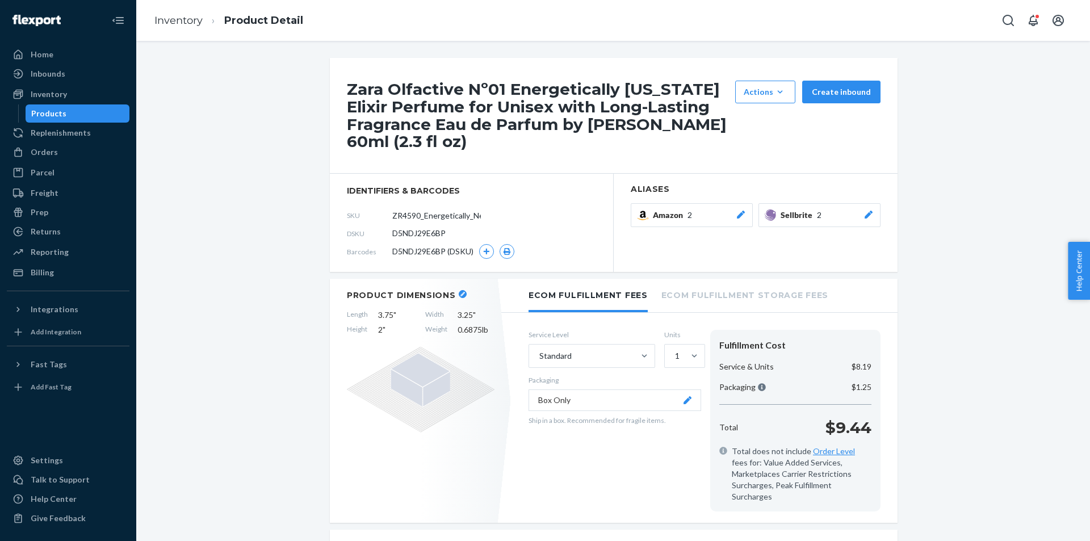
click at [863, 211] on icon at bounding box center [868, 215] width 11 height 8
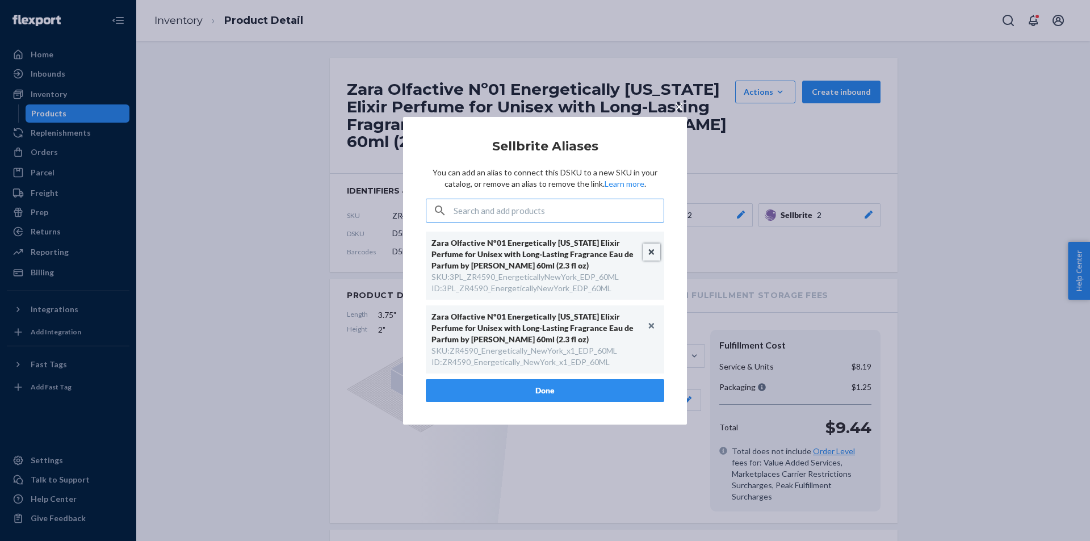
click at [650, 246] on button "Unlink" at bounding box center [651, 252] width 17 height 17
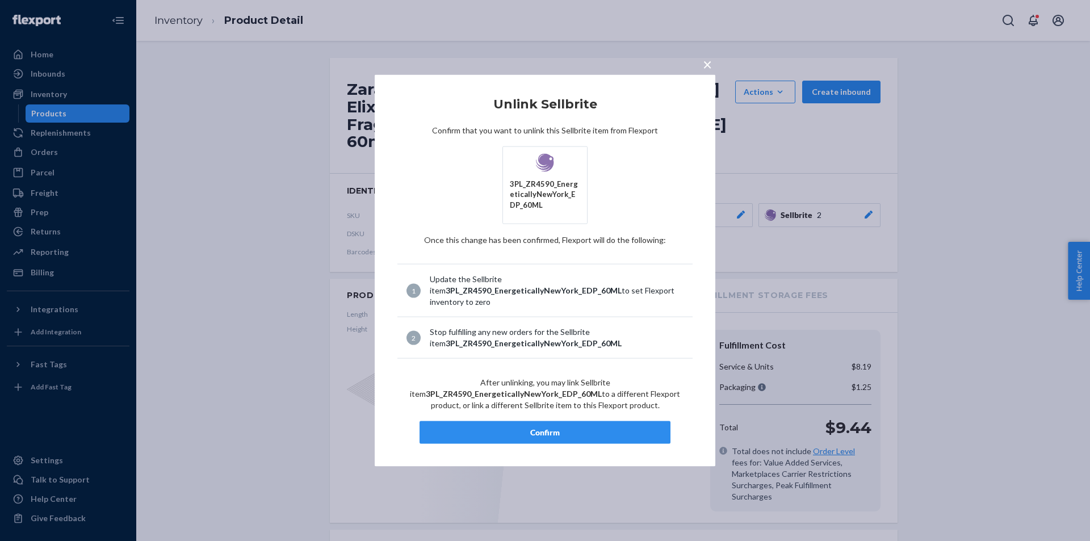
click at [563, 420] on article "Unlink Sellbrite Confirm that you want to unlink this Sellbrite item from Flexp…" at bounding box center [544, 270] width 295 height 347
click at [561, 427] on div "Confirm" at bounding box center [545, 432] width 232 height 11
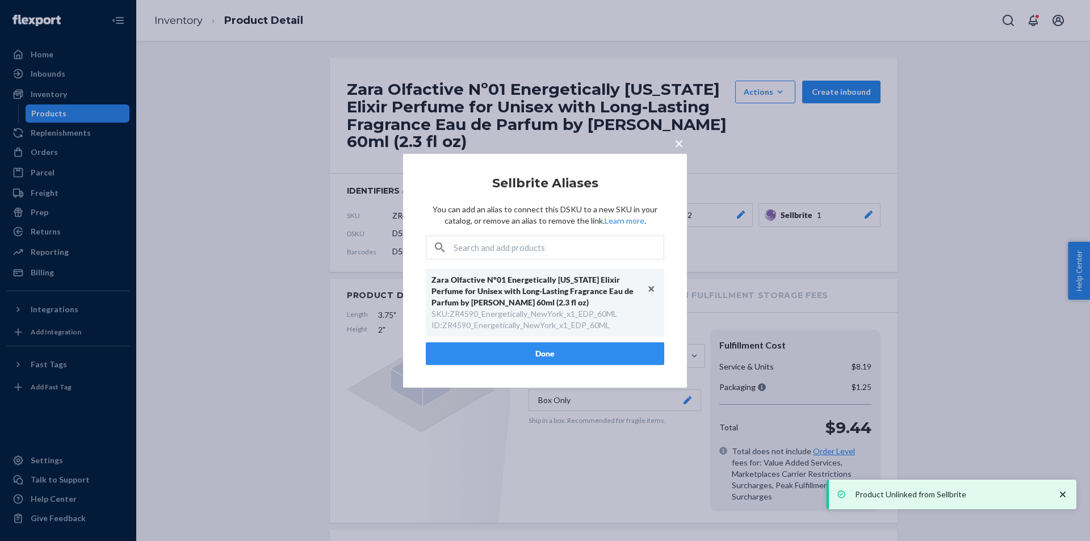
click at [504, 360] on button "Done" at bounding box center [545, 353] width 238 height 23
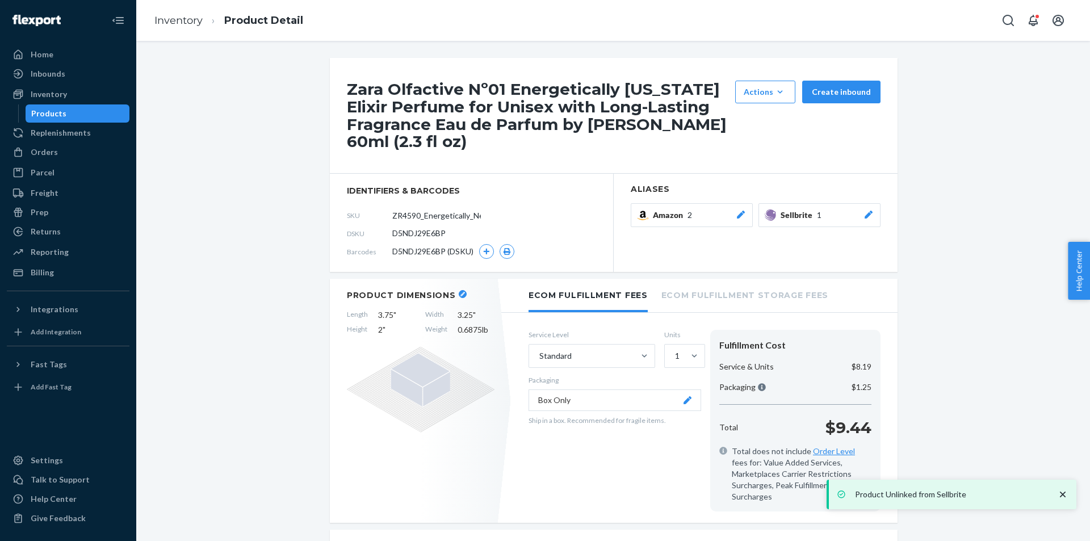
click at [77, 108] on div "Products" at bounding box center [78, 114] width 102 height 16
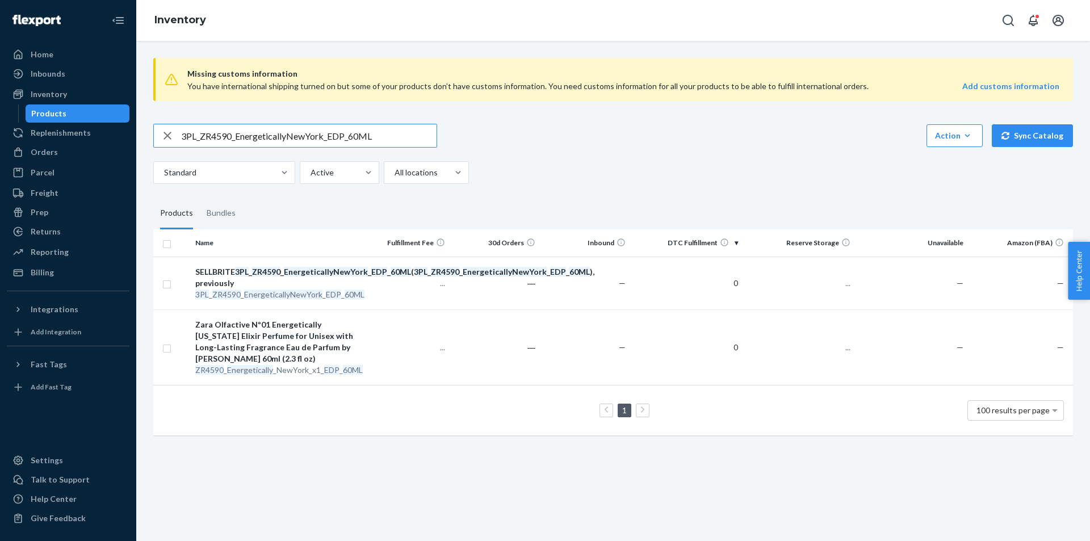
drag, startPoint x: 265, startPoint y: 133, endPoint x: 216, endPoint y: 132, distance: 49.4
click at [216, 132] on input "3PL_ZR4590_EnergeticallyNewYork_EDP_60ML" at bounding box center [308, 135] width 255 height 23
drag, startPoint x: 192, startPoint y: 161, endPoint x: 225, endPoint y: 134, distance: 42.7
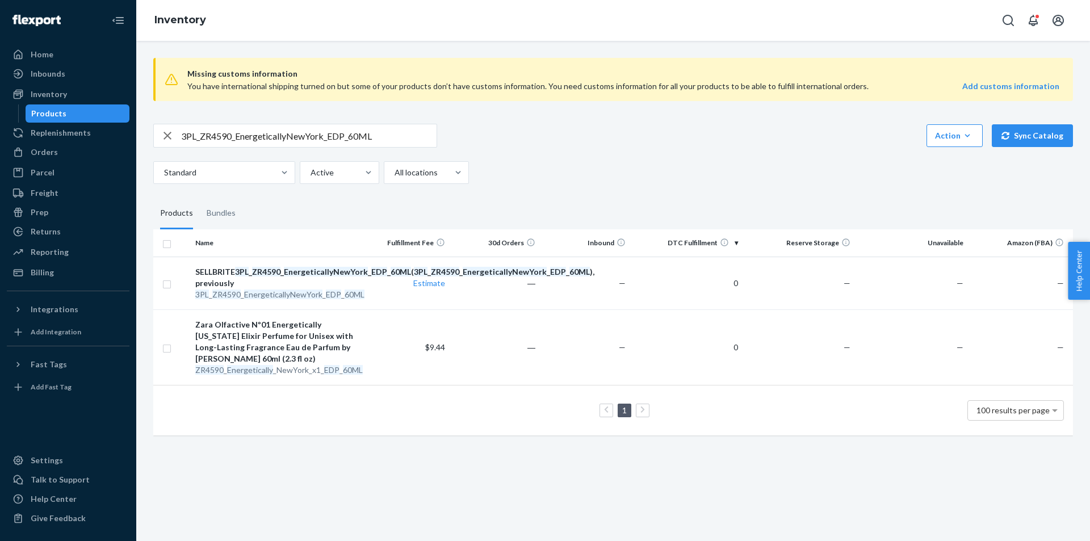
click at [225, 134] on input "3PL_ZR4590_EnergeticallyNewYork_EDP_60ML" at bounding box center [308, 135] width 255 height 23
paste input "990_Energetically_NY_Elixir_10"
type input "3PL_ZR4990_Energetically_NY_Elixir_100ML"
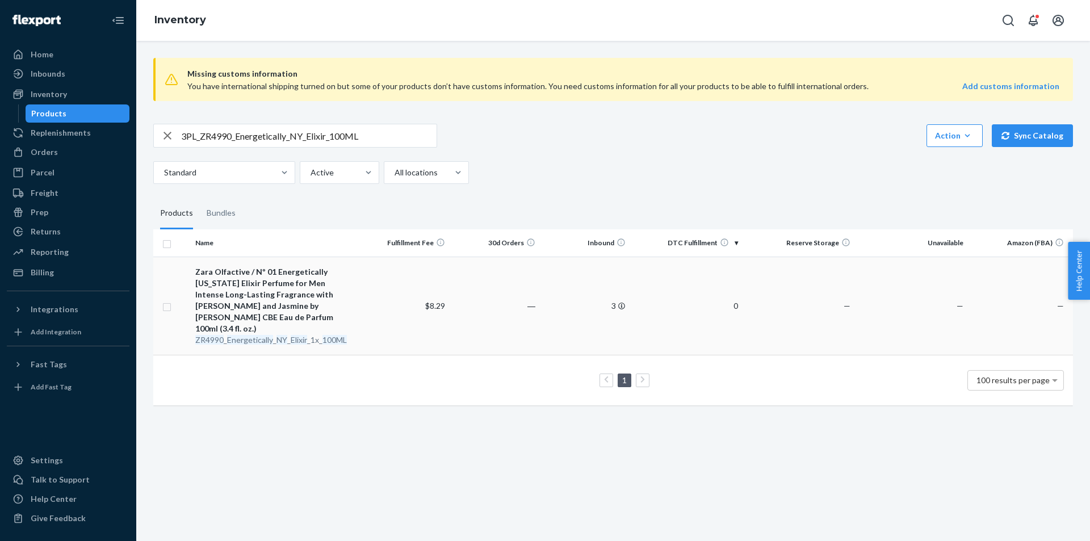
click at [273, 334] on div "ZR4990 _ Energetically _ NY _ Elixir _1x_ 100ML" at bounding box center [275, 339] width 160 height 11
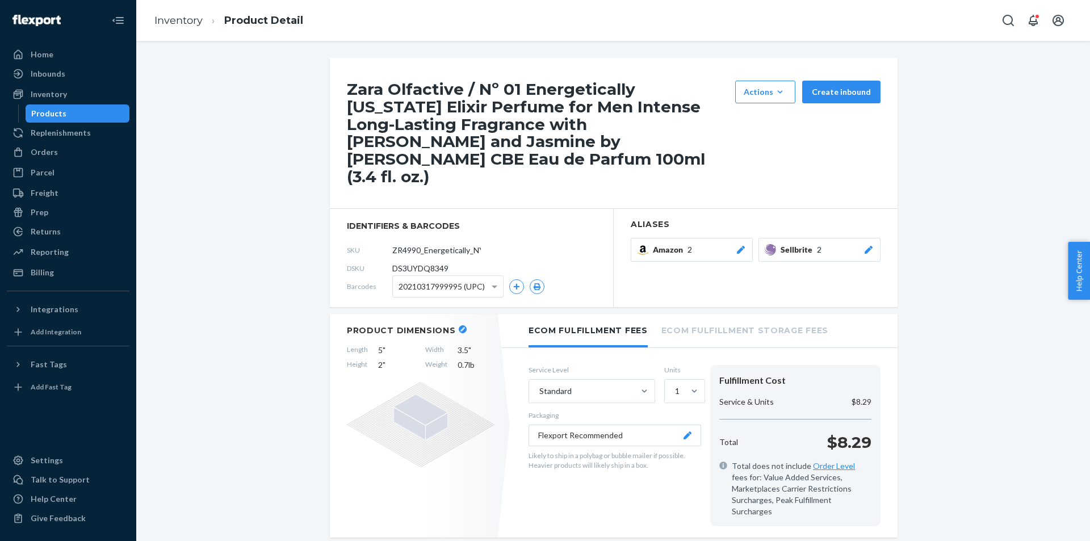
click at [871, 238] on button "Sellbrite 2" at bounding box center [819, 250] width 122 height 24
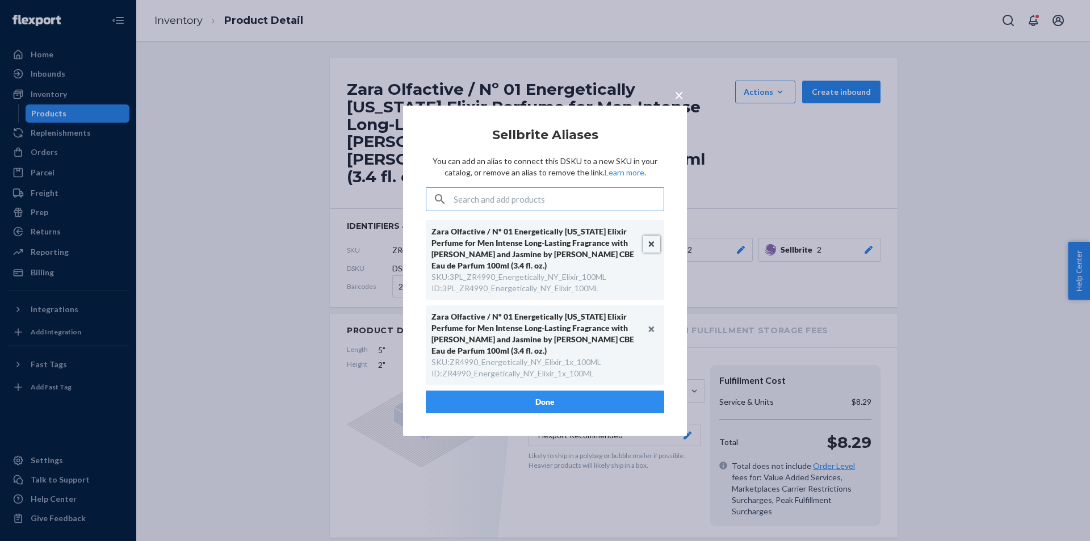
click at [654, 237] on button "Unlink" at bounding box center [651, 244] width 17 height 17
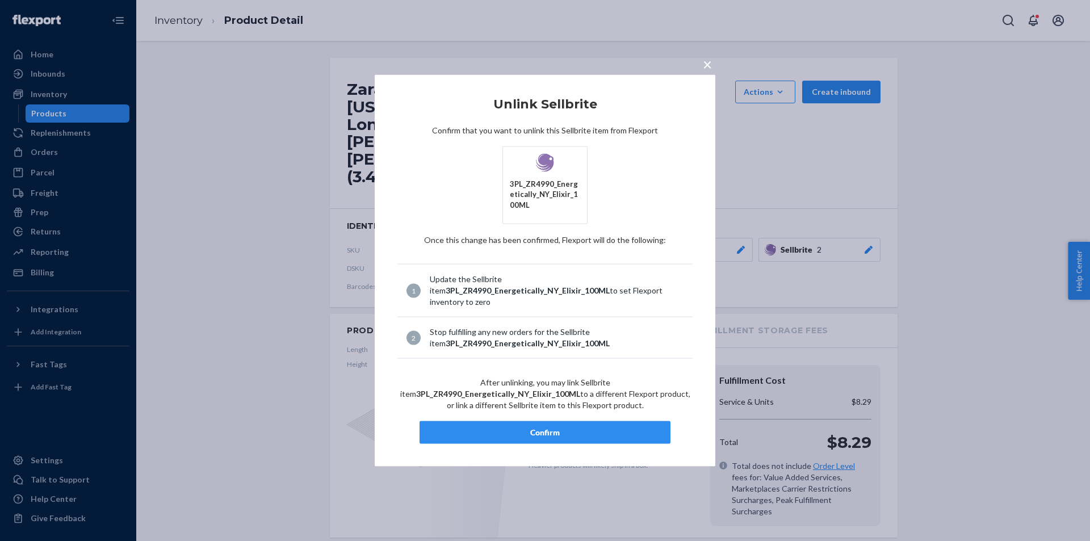
click at [606, 429] on div "Confirm" at bounding box center [545, 432] width 232 height 11
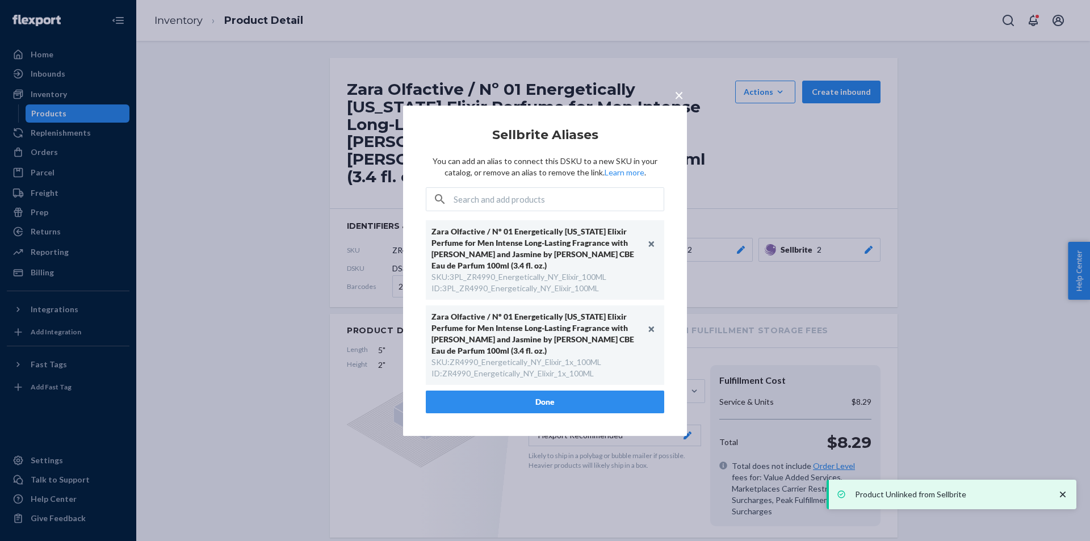
click at [586, 402] on button "Done" at bounding box center [545, 402] width 238 height 23
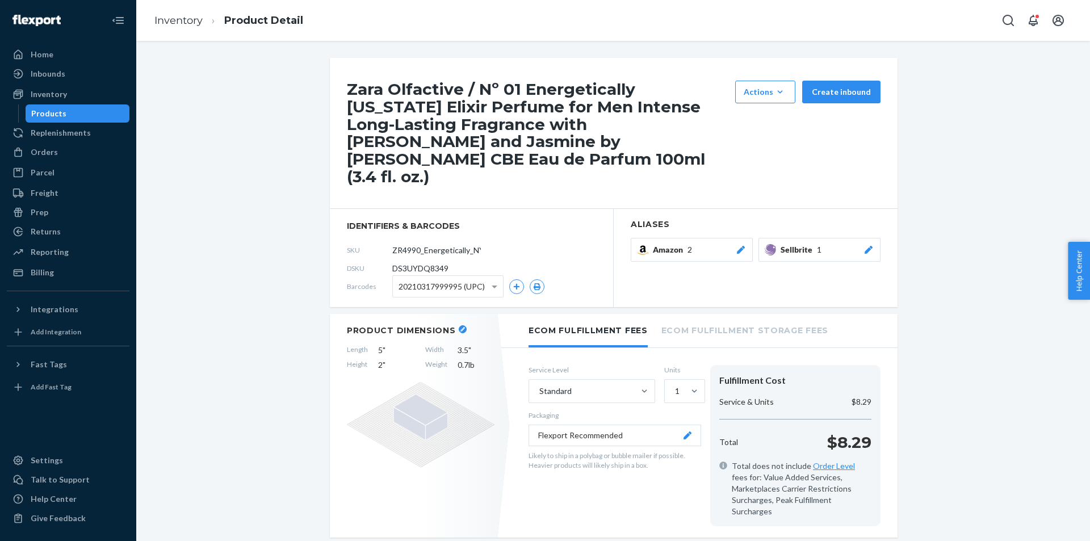
click at [112, 112] on div "Products" at bounding box center [78, 114] width 102 height 16
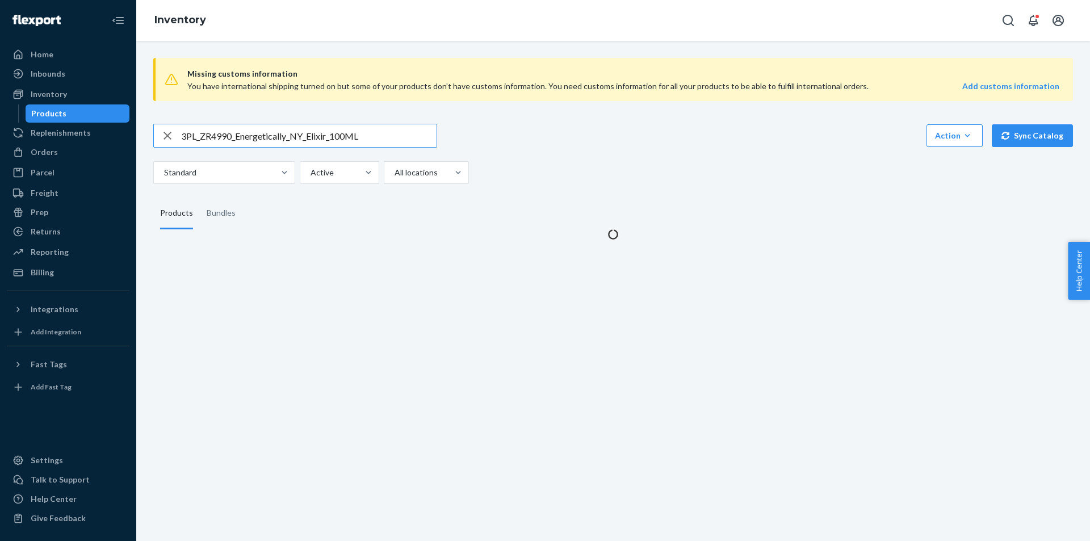
click at [306, 144] on input "3PL_ZR4990_Energetically_NY_Elixir_100ML" at bounding box center [308, 135] width 255 height 23
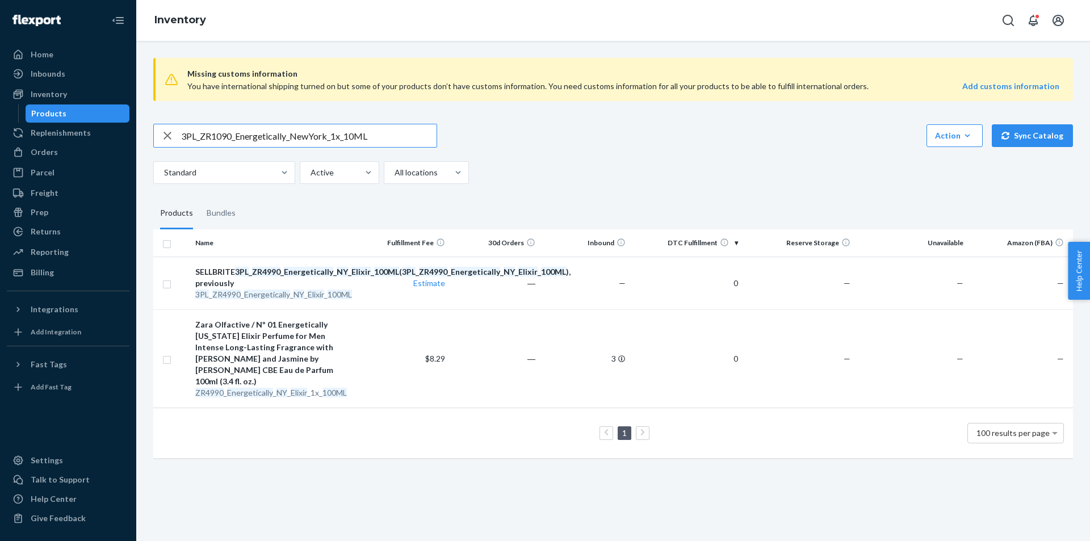
type input "3PL_ZR1090_Energetically_NewYork_1x_10ML"
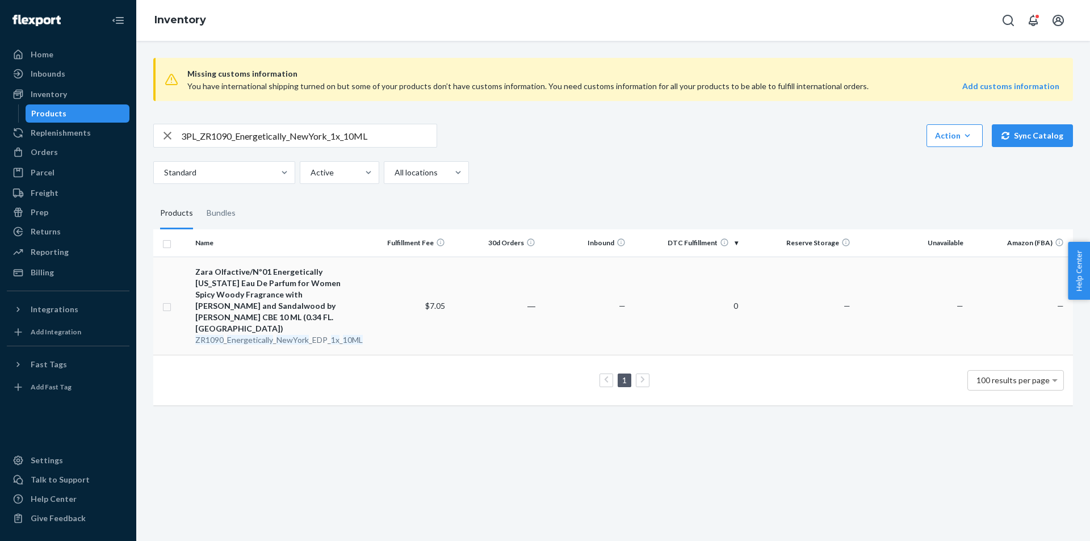
click at [276, 335] on em "NewYork" at bounding box center [292, 340] width 32 height 10
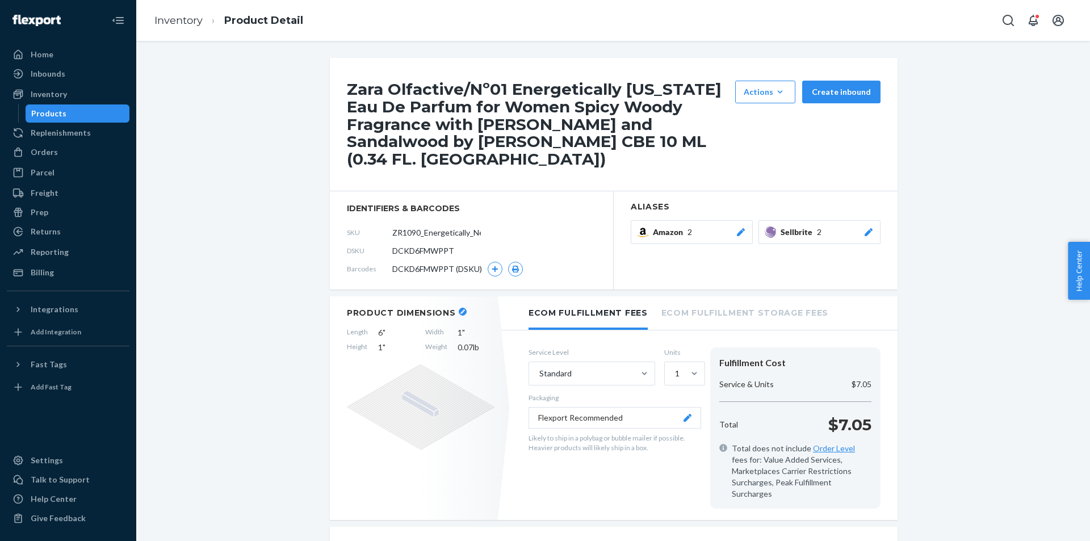
click at [874, 230] on button "Sellbrite 2" at bounding box center [819, 232] width 122 height 24
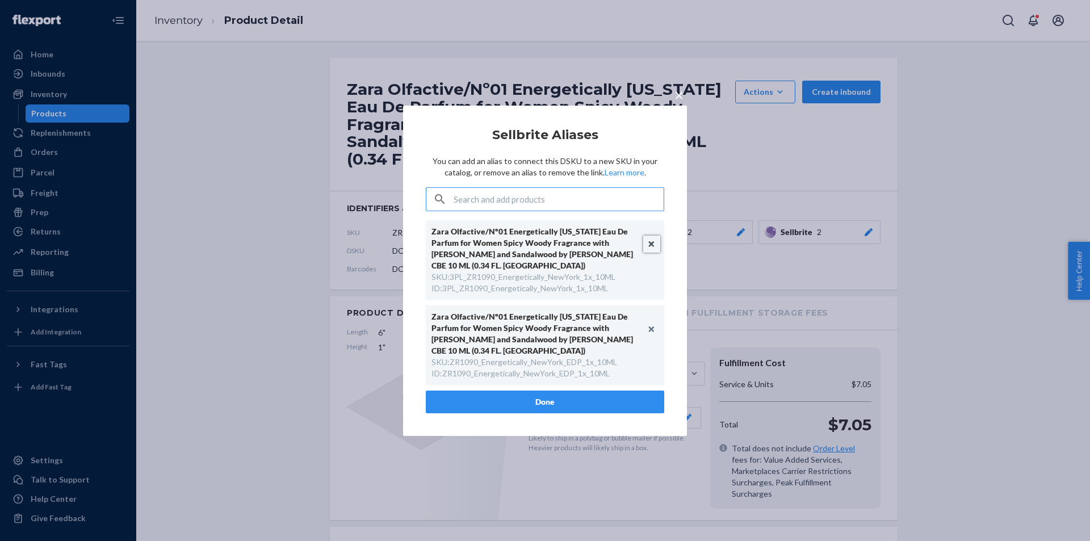
click at [651, 244] on button "Unlink" at bounding box center [651, 244] width 17 height 17
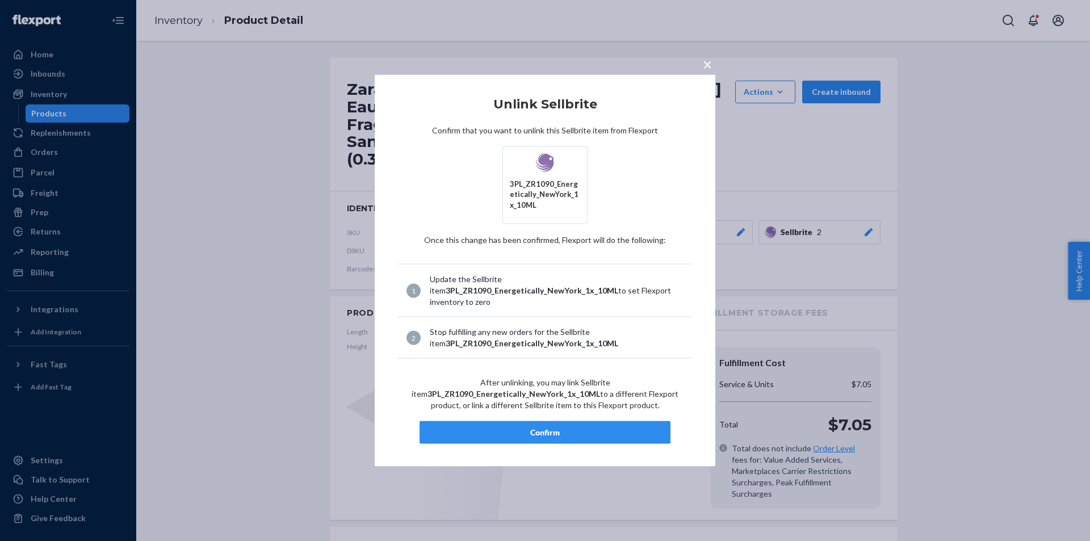
click at [577, 429] on div "Confirm" at bounding box center [545, 432] width 232 height 11
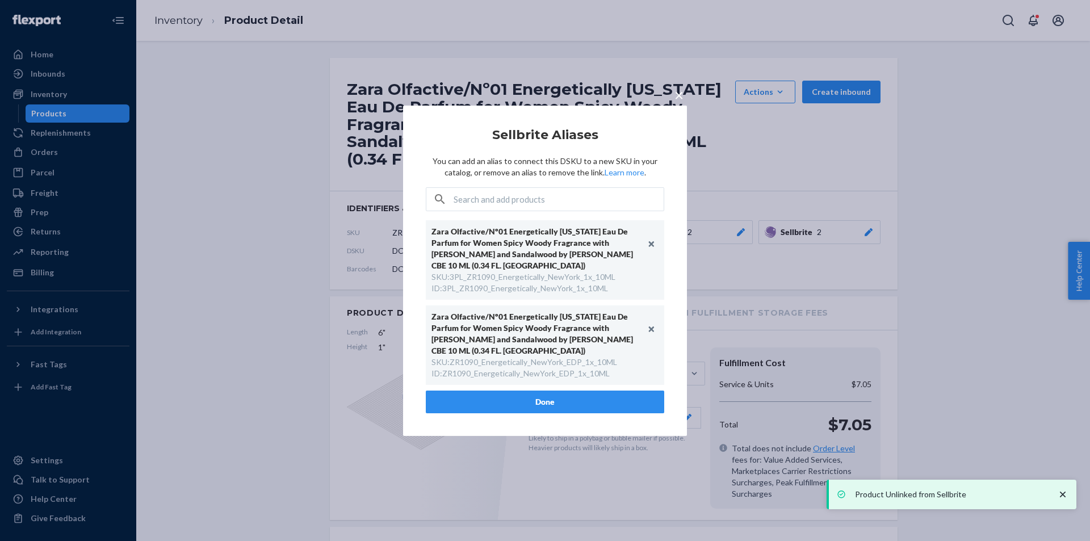
click at [532, 397] on button "Done" at bounding box center [545, 402] width 238 height 23
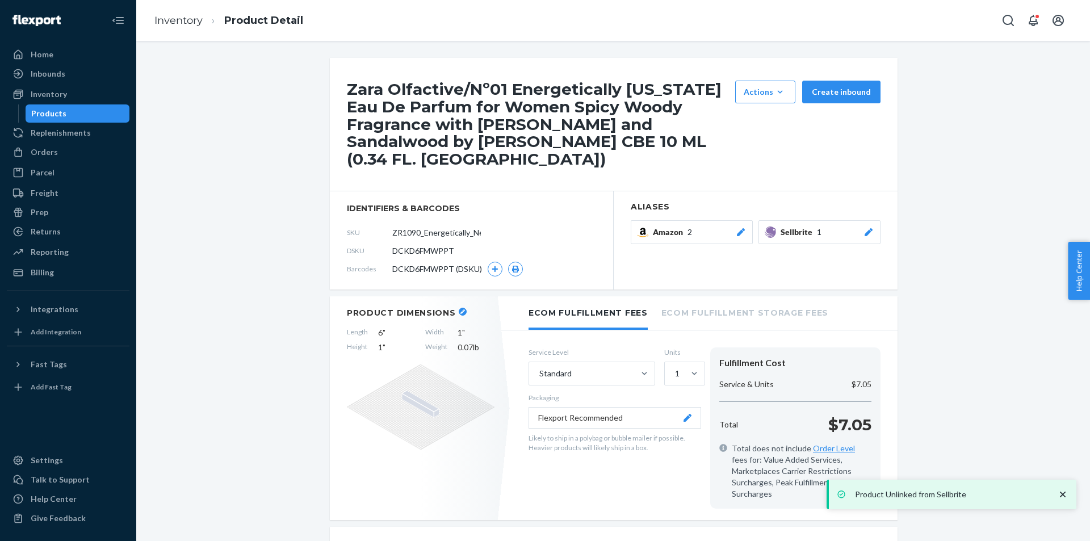
click at [56, 114] on div "Products" at bounding box center [48, 113] width 35 height 11
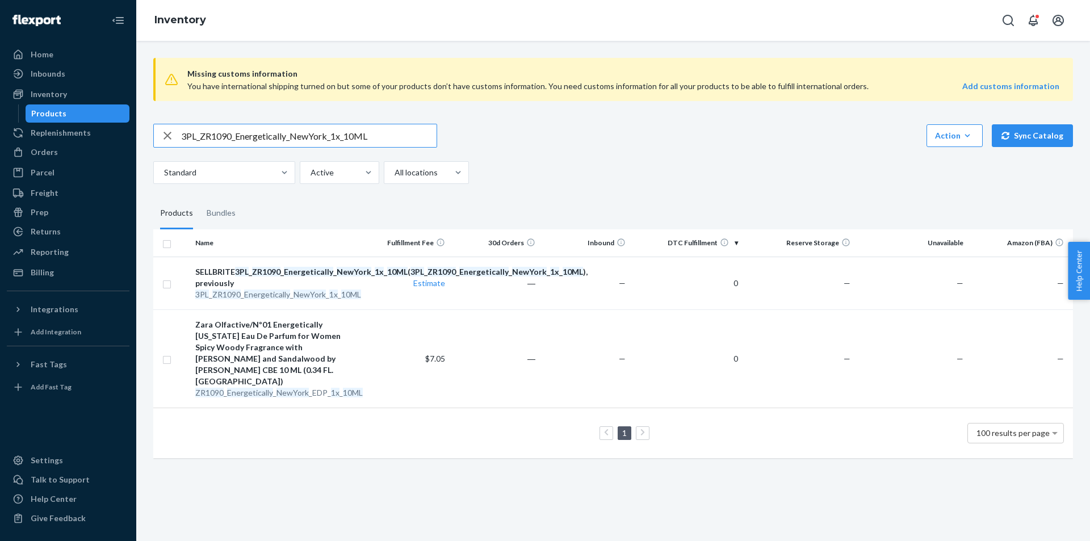
click at [254, 136] on input "3PL_ZR1090_Energetically_NewYork_1x_10ML" at bounding box center [308, 135] width 255 height 23
type input "3PL_ZR4590_Salty_Ocean_Bouquet_EDP_100ML"
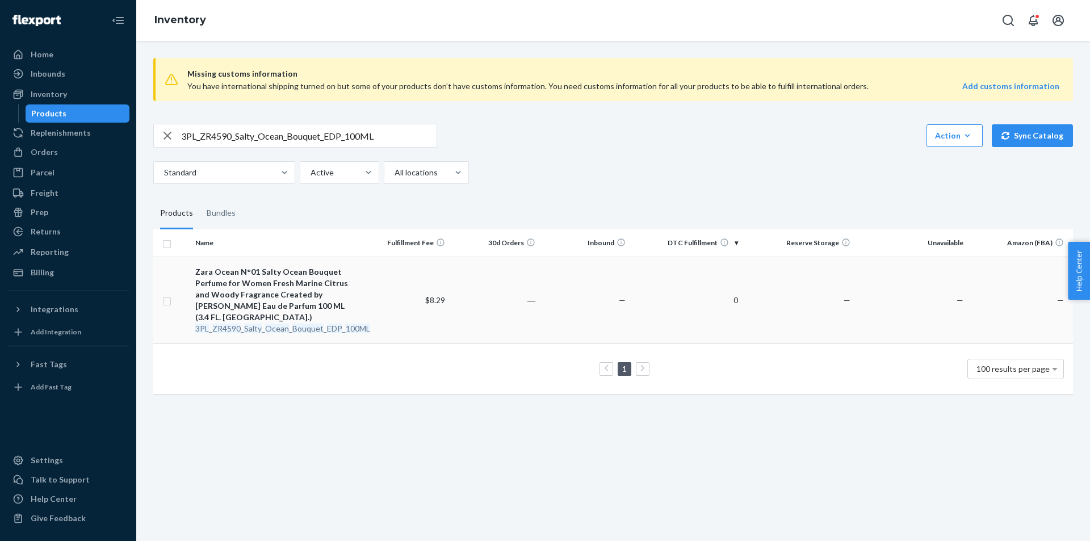
click at [292, 324] on em "Bouquet" at bounding box center [307, 329] width 31 height 10
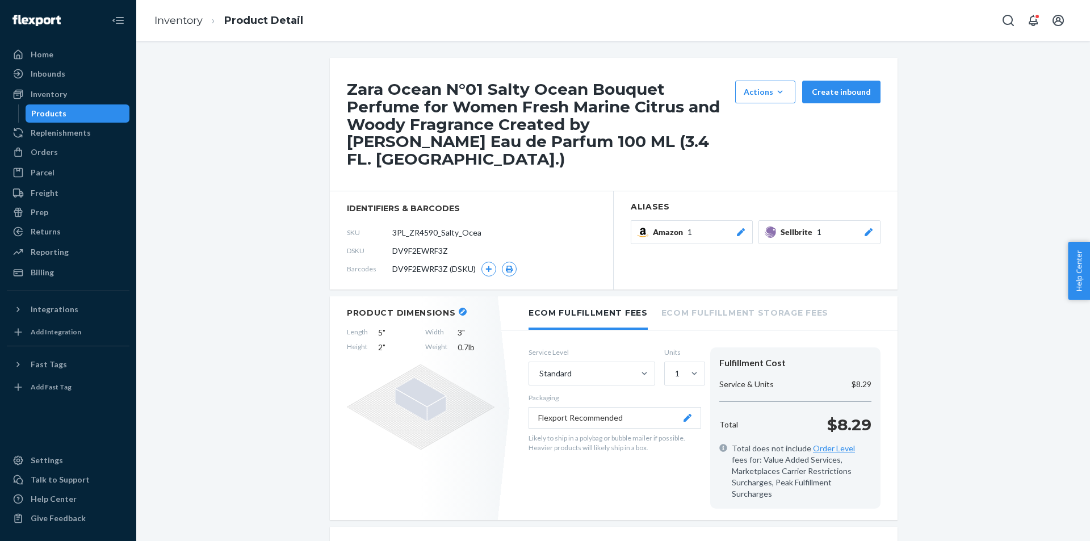
click at [868, 228] on icon at bounding box center [868, 232] width 11 height 8
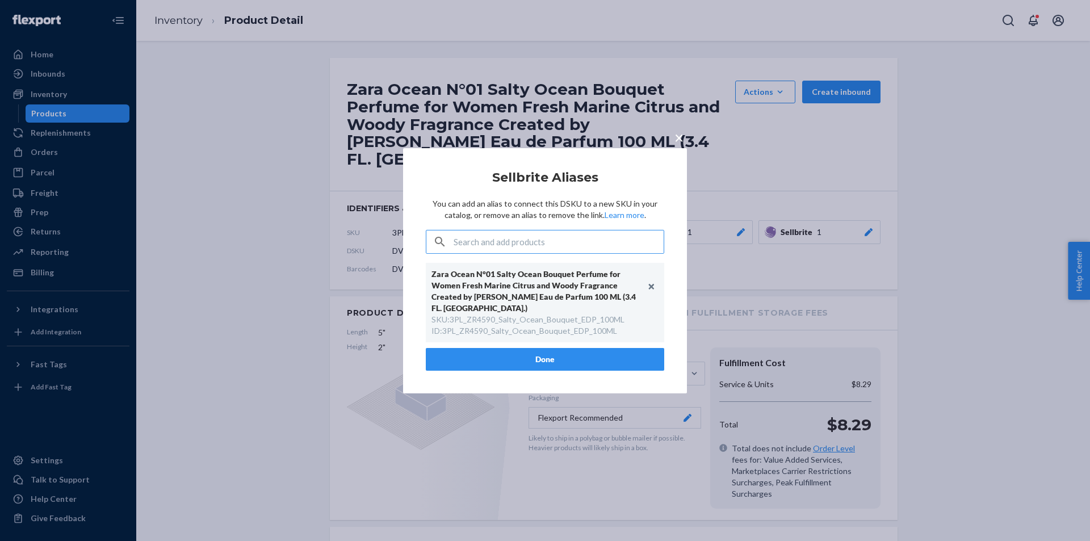
click at [899, 198] on div "× Sellbrite Aliases You can add an alias to connect this DSKU to a new SKU in y…" at bounding box center [545, 270] width 1090 height 541
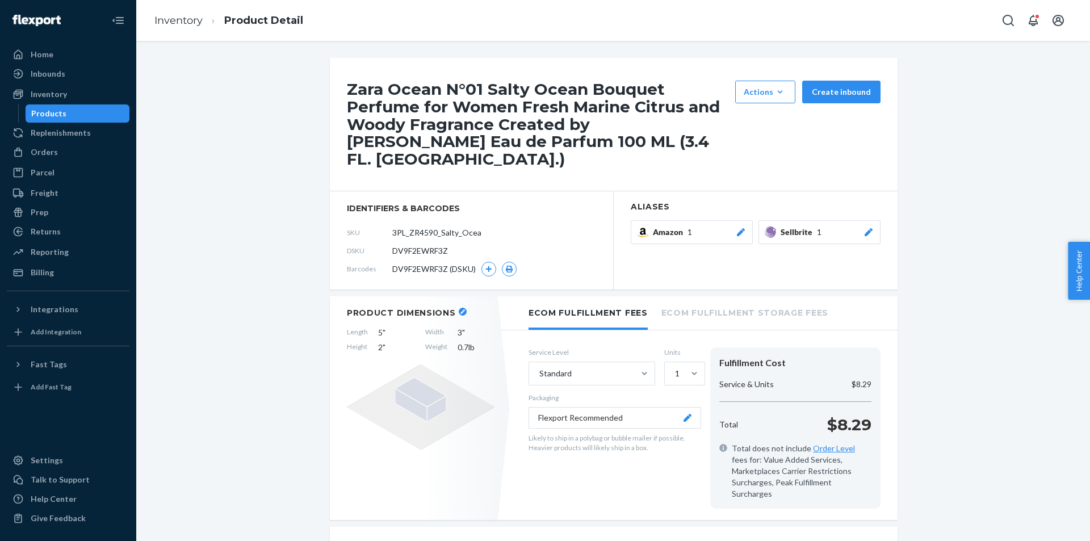
click at [83, 106] on div "Products" at bounding box center [78, 114] width 102 height 16
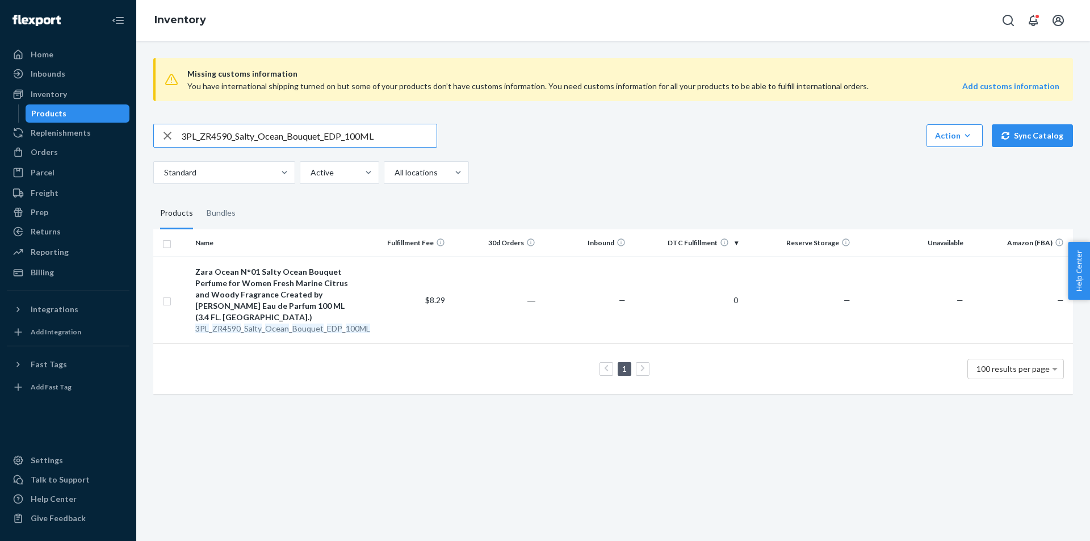
click at [234, 147] on div "3PL_ZR4590_Salty_Ocean_Bouquet_EDP_100ML Action Create product Create bundle Bu…" at bounding box center [613, 154] width 920 height 60
click at [234, 147] on div "3PL_ZR4590_Salty_Ocean_Bouquet_EDP_100ML" at bounding box center [295, 136] width 284 height 24
click at [237, 139] on input "3PL_ZR4590_Salty_Ocean_Bouquet_EDP_100ML" at bounding box center [308, 135] width 255 height 23
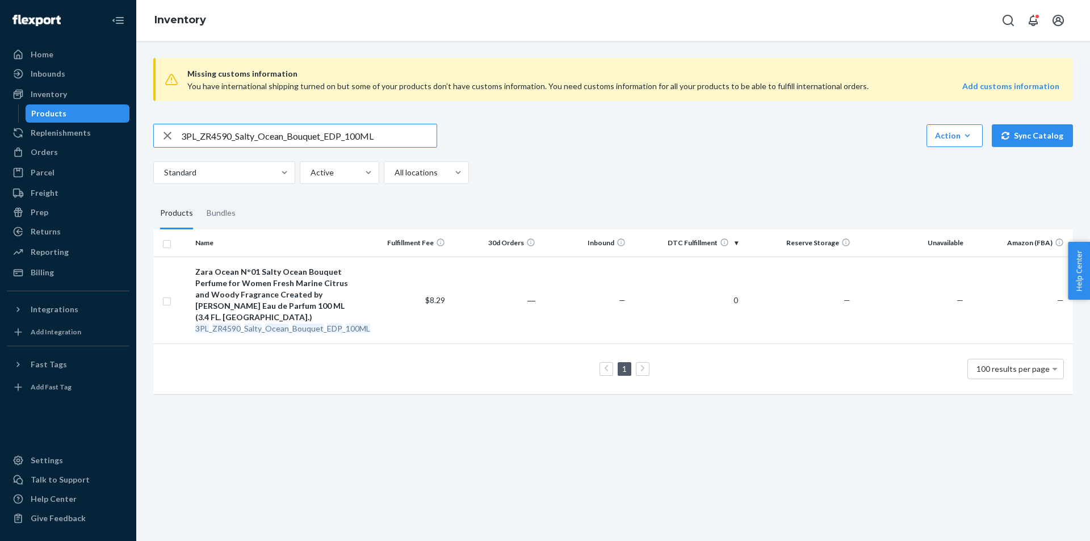
paste input "ZR4590_Salty_Ocean_Bouquet_EDP_1x"
type input "ZR4590_Salty_Ocean_Bouquet_EDP_1x_100ML"
click at [300, 299] on div "Zara Ocean N°01 Salty Ocean Bouquet Perfume for Women Fresh Marine Citrus and W…" at bounding box center [275, 294] width 160 height 57
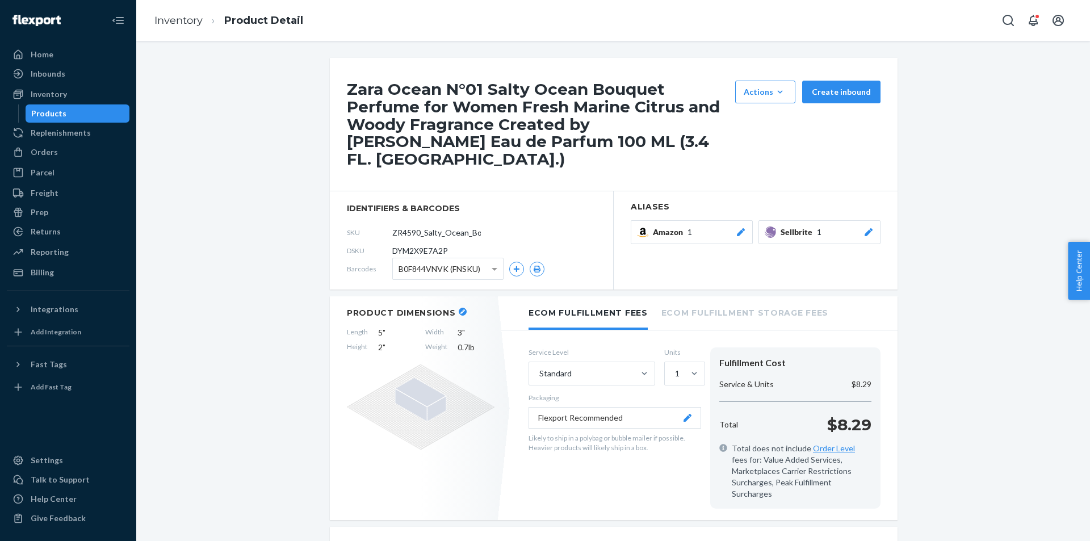
click at [67, 113] on div "Products" at bounding box center [78, 114] width 102 height 16
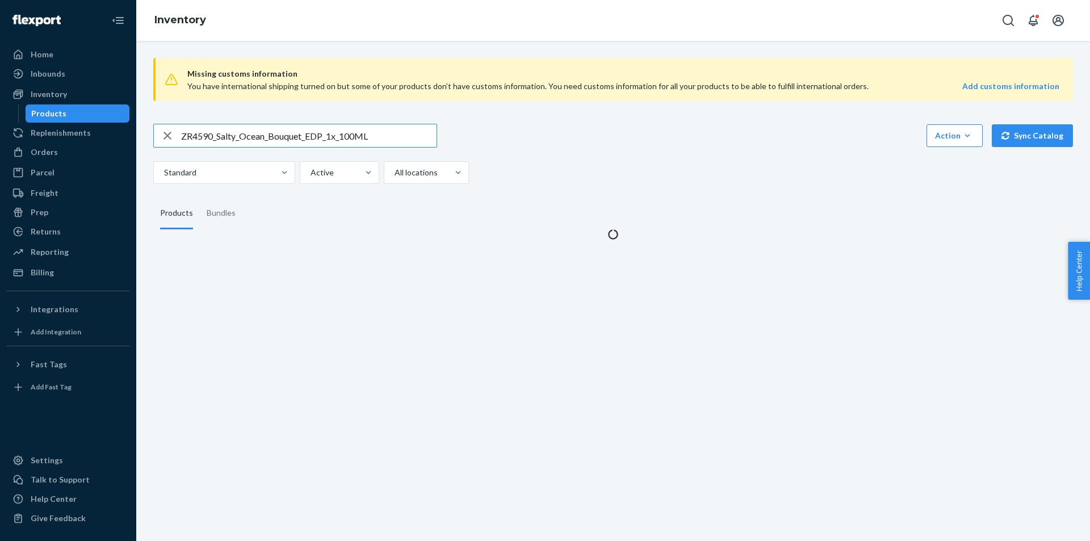
click at [285, 133] on input "ZR4590_Salty_Ocean_Bouquet_EDP_1x_100ML" at bounding box center [308, 135] width 255 height 23
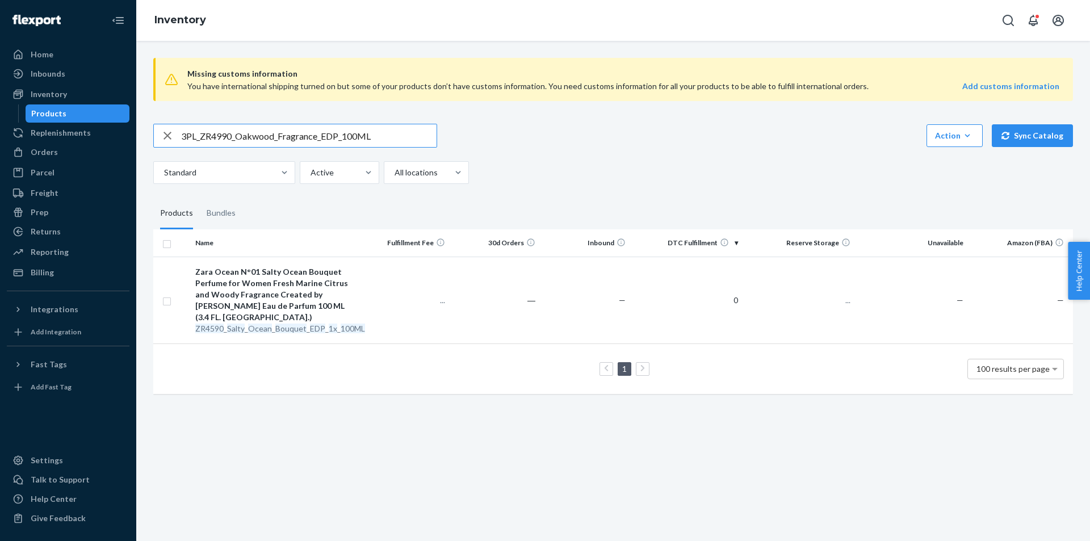
type input "3PL_ZR4990_Oakwood_Fragrance_EDP_100ML"
click at [279, 324] on em "Fragrance" at bounding box center [282, 329] width 35 height 10
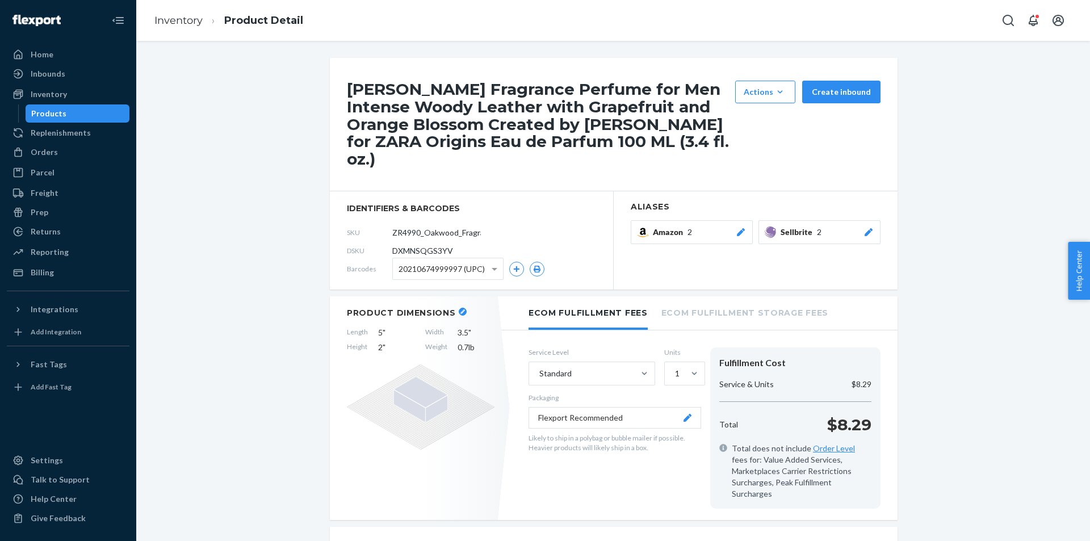
click at [867, 228] on icon at bounding box center [868, 232] width 8 height 8
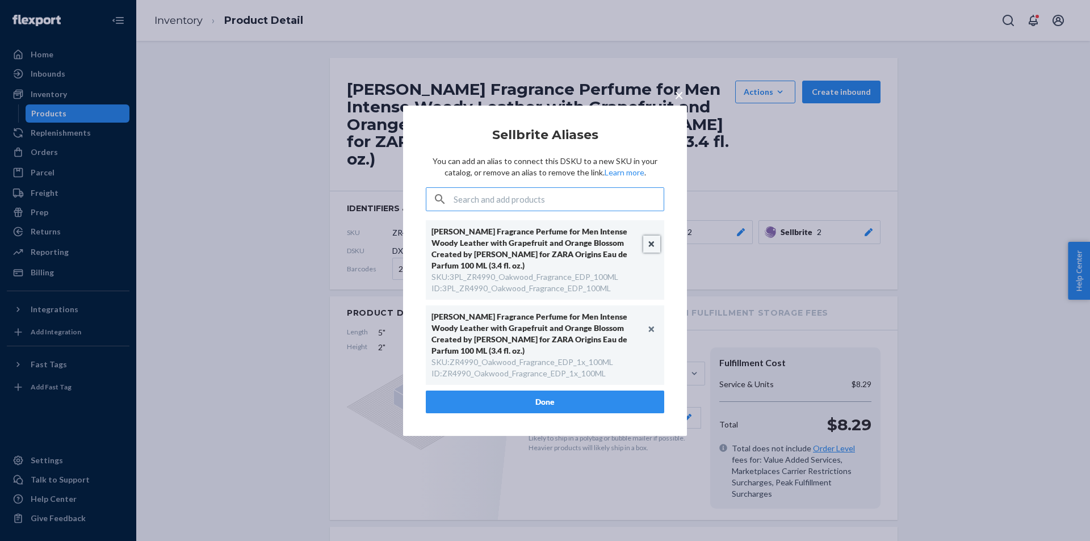
click at [654, 242] on button "Unlink" at bounding box center [651, 244] width 17 height 17
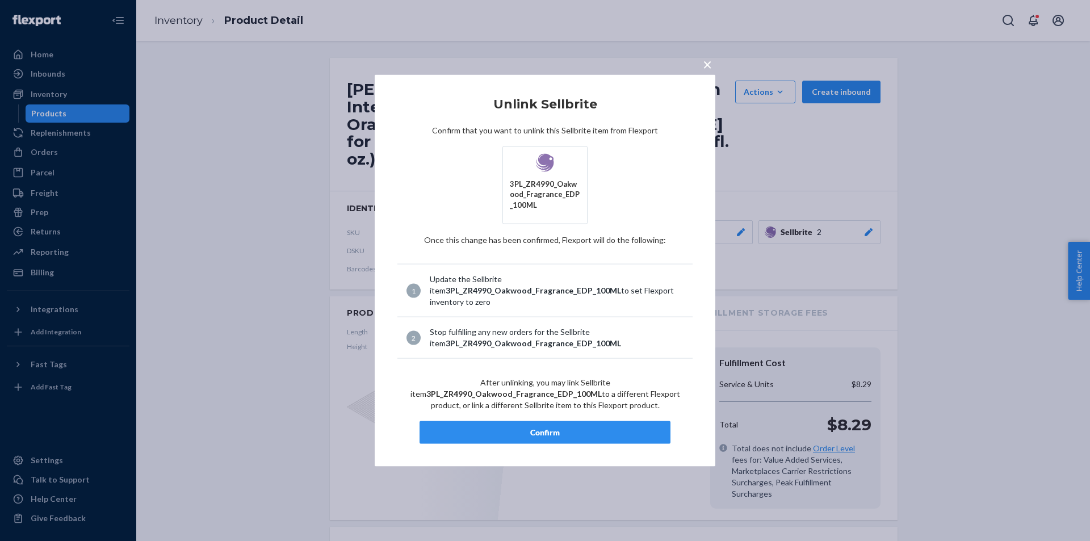
click at [584, 434] on div "Confirm" at bounding box center [545, 432] width 232 height 11
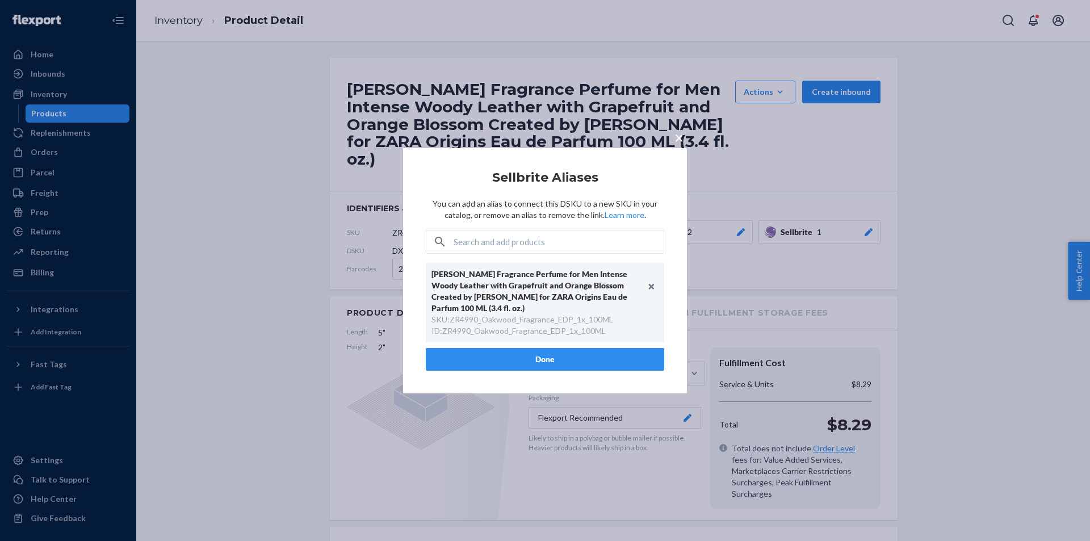
click at [546, 362] on button "Done" at bounding box center [545, 359] width 238 height 23
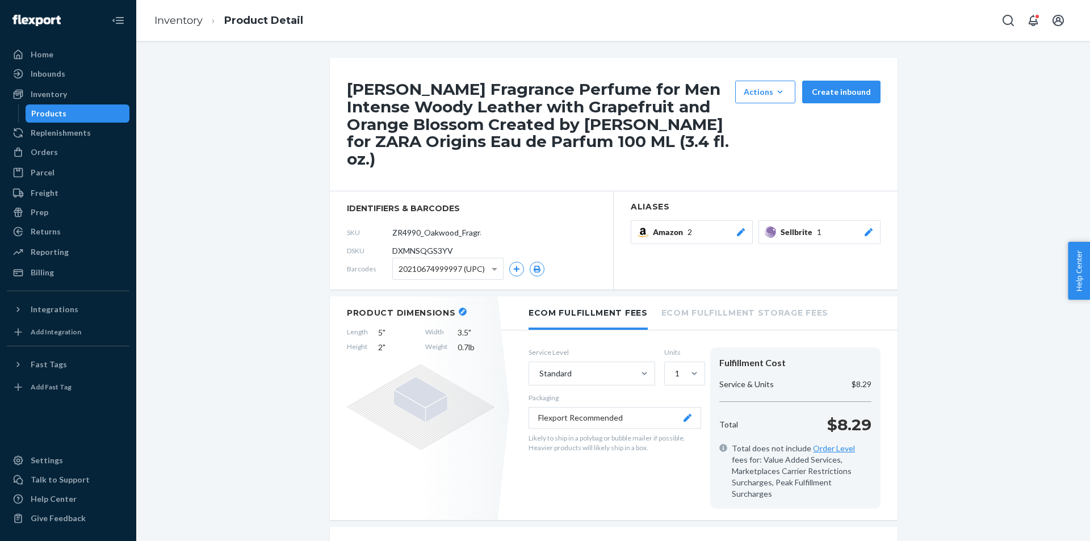
click at [84, 114] on div "Products" at bounding box center [78, 114] width 102 height 16
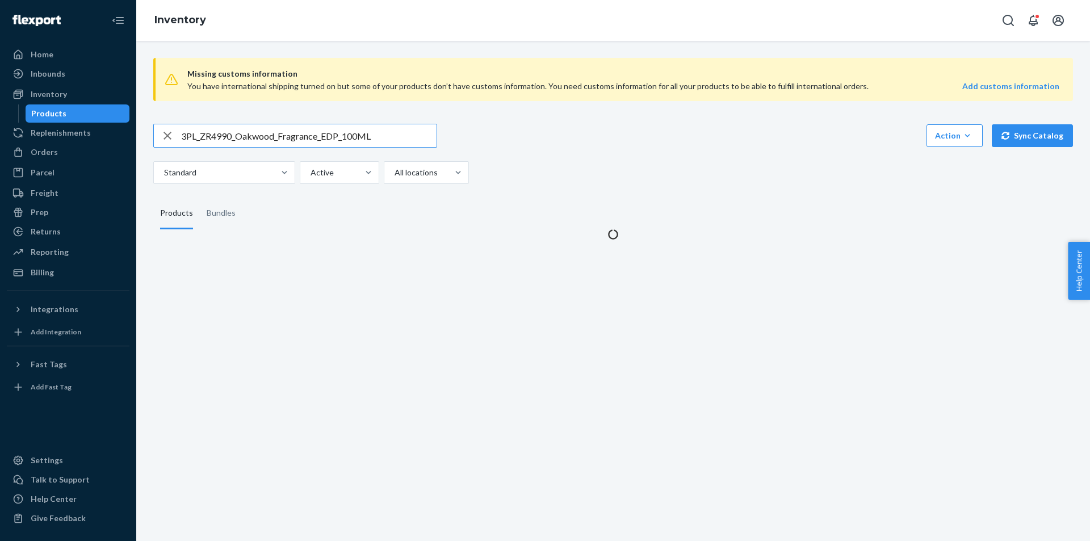
click at [247, 144] on input "3PL_ZR4990_Oakwood_Fragrance_EDP_100ML" at bounding box center [308, 135] width 255 height 23
type input "3PL_ZR2990_Oakwood_Fragrance_EDP_1x_50ML"
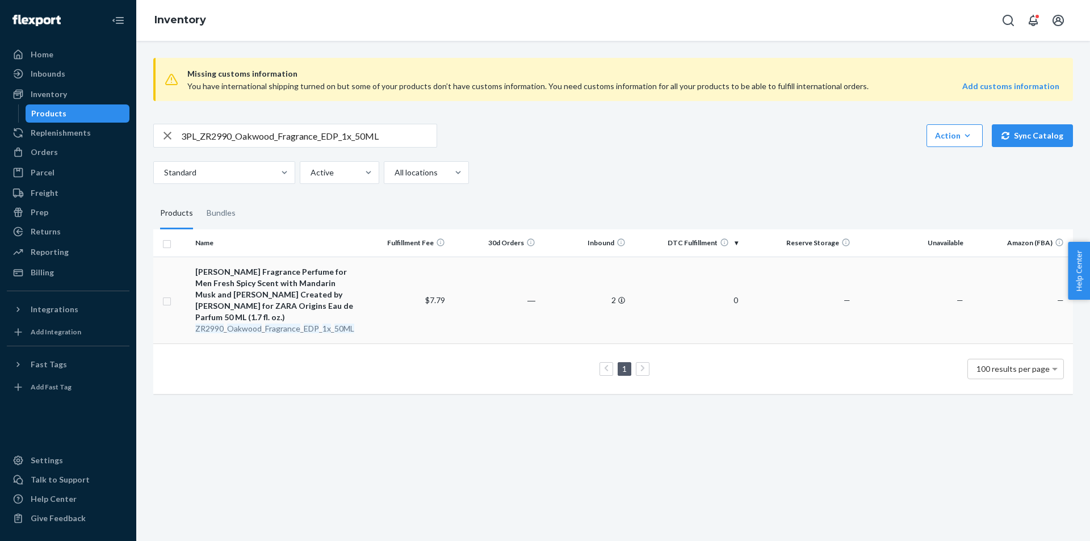
click at [271, 309] on div "[PERSON_NAME] Fragrance Perfume for Men Fresh Spicy Scent with Mandarin Musk an…" at bounding box center [275, 294] width 160 height 57
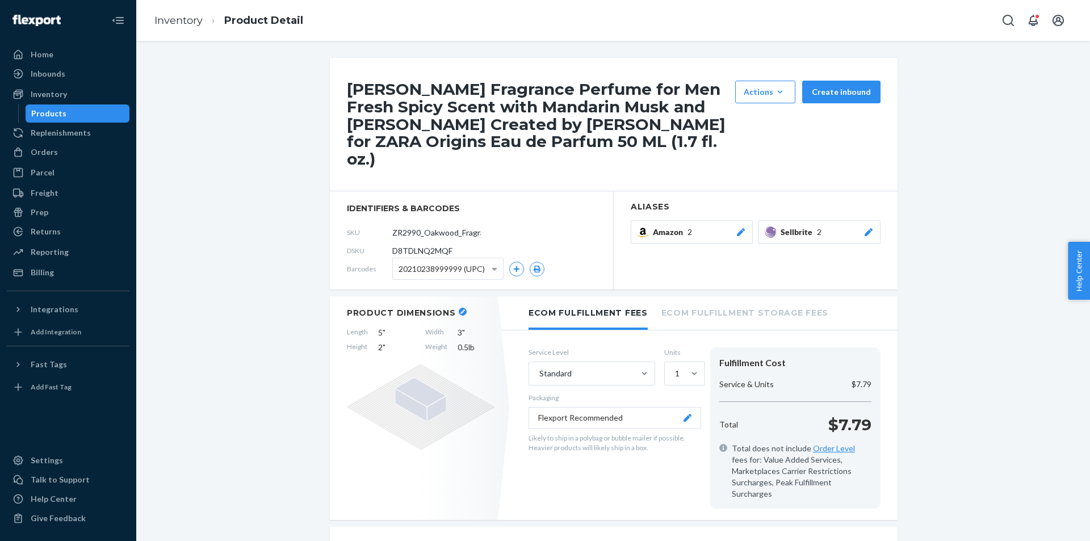
click at [868, 222] on button "Sellbrite 2" at bounding box center [819, 232] width 122 height 24
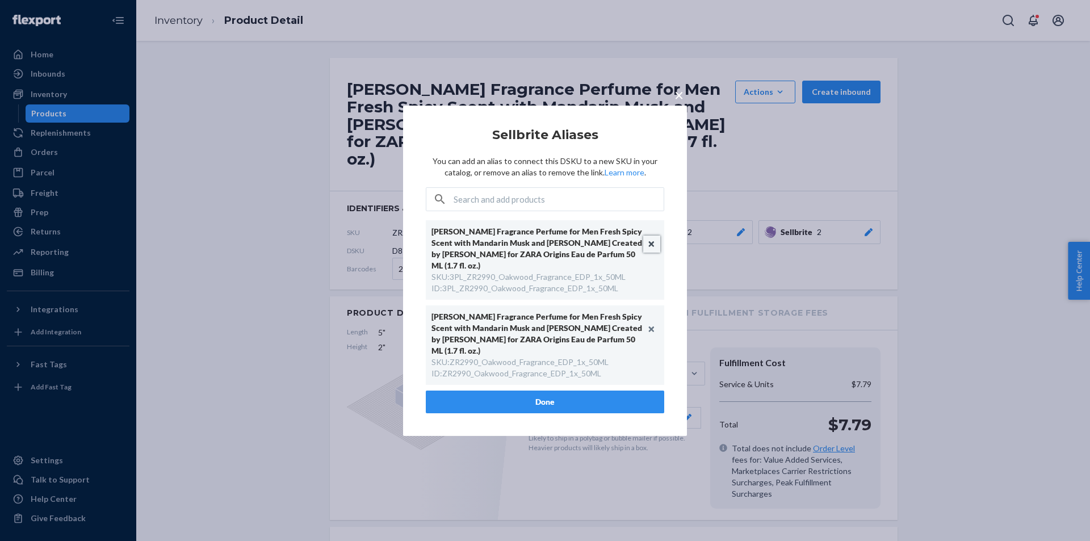
click at [651, 247] on button "Unlink" at bounding box center [651, 244] width 17 height 17
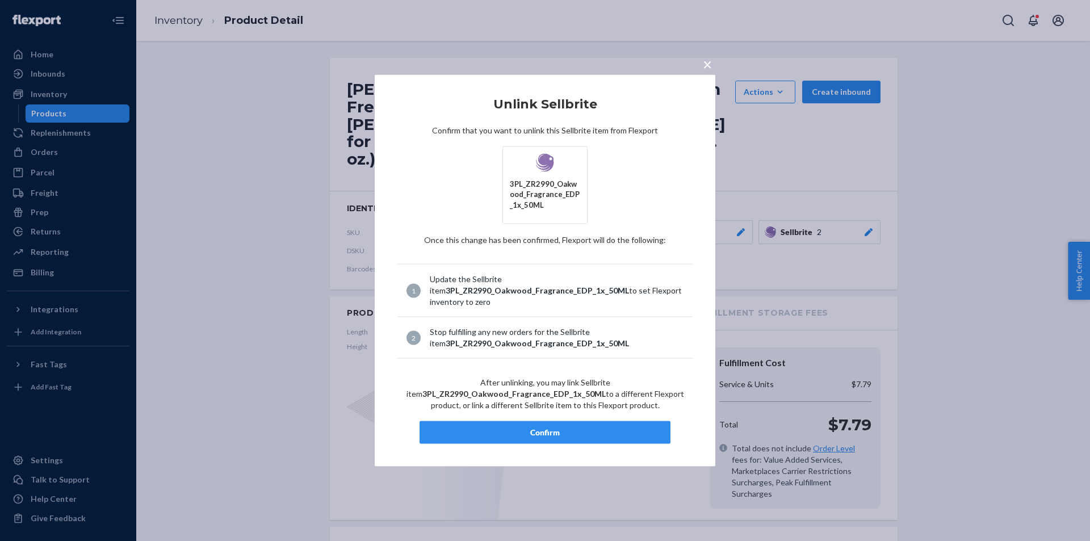
click at [531, 434] on div "Confirm" at bounding box center [545, 432] width 232 height 11
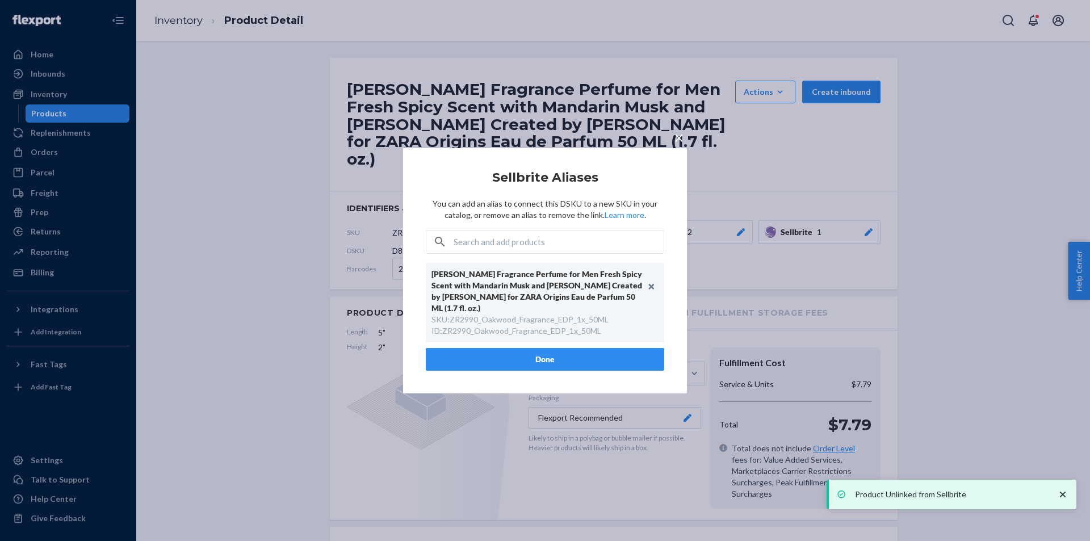
click at [524, 318] on div "SKU : ZR2990_Oakwood_Fragrance_EDP_1x_50ML" at bounding box center [519, 319] width 177 height 11
copy div "ZR2990_Oakwood_Fragrance_EDP_1x_50ML"
click at [527, 351] on button "Done" at bounding box center [545, 359] width 238 height 23
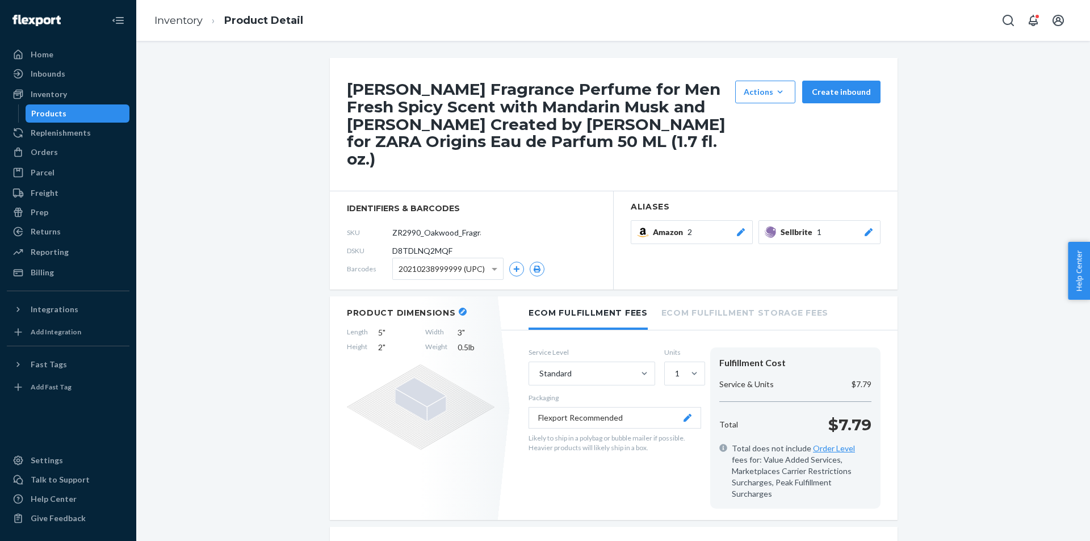
click at [96, 114] on div "Products" at bounding box center [78, 114] width 102 height 16
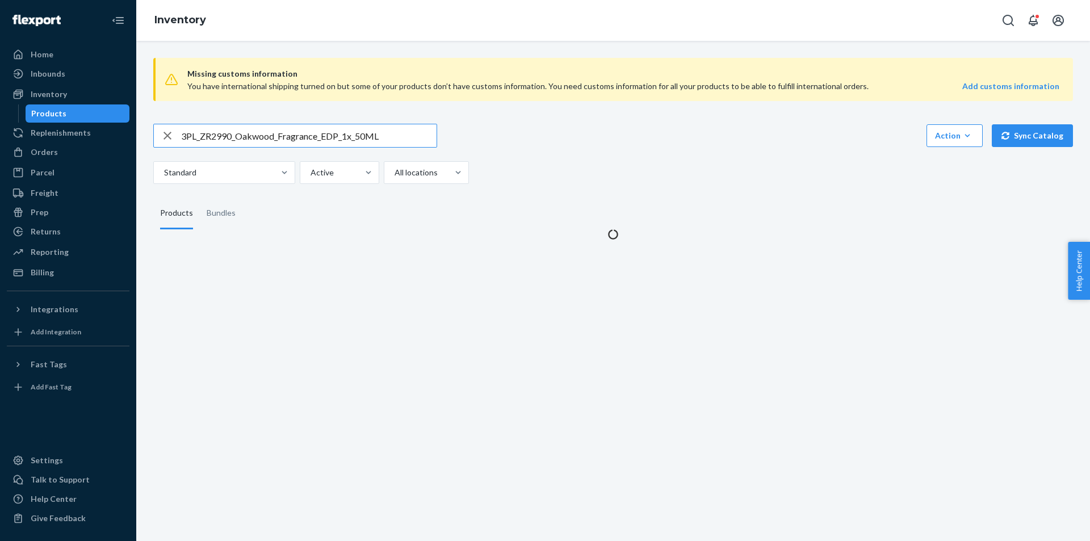
click at [301, 130] on input "3PL_ZR2990_Oakwood_Fragrance_EDP_1x_50ML" at bounding box center [308, 135] width 255 height 23
type input "3PL_ZR2290_Zara_Oakwood_Body_Oil_100ML"
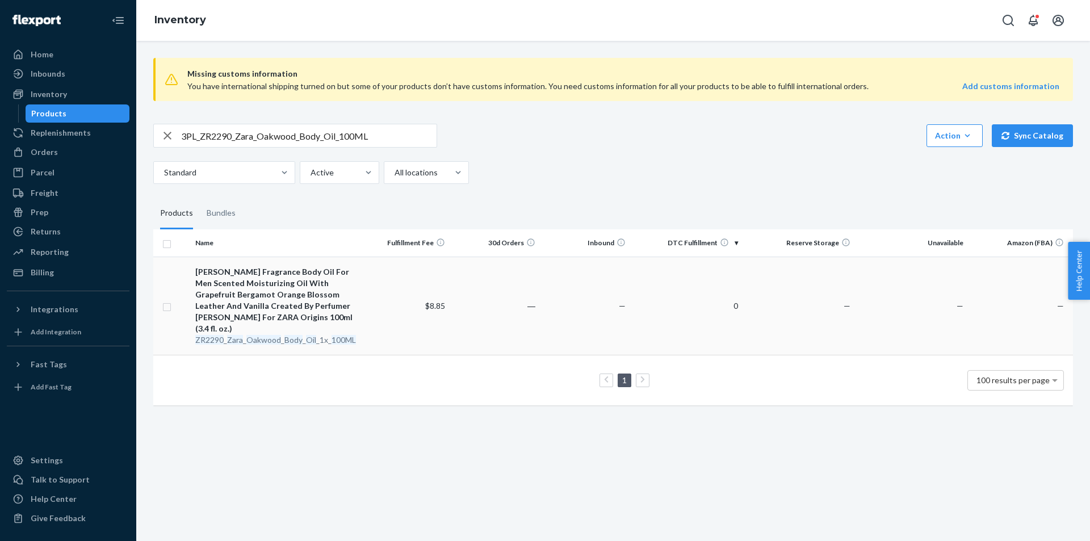
click at [262, 335] on em "Oakwood" at bounding box center [263, 340] width 35 height 10
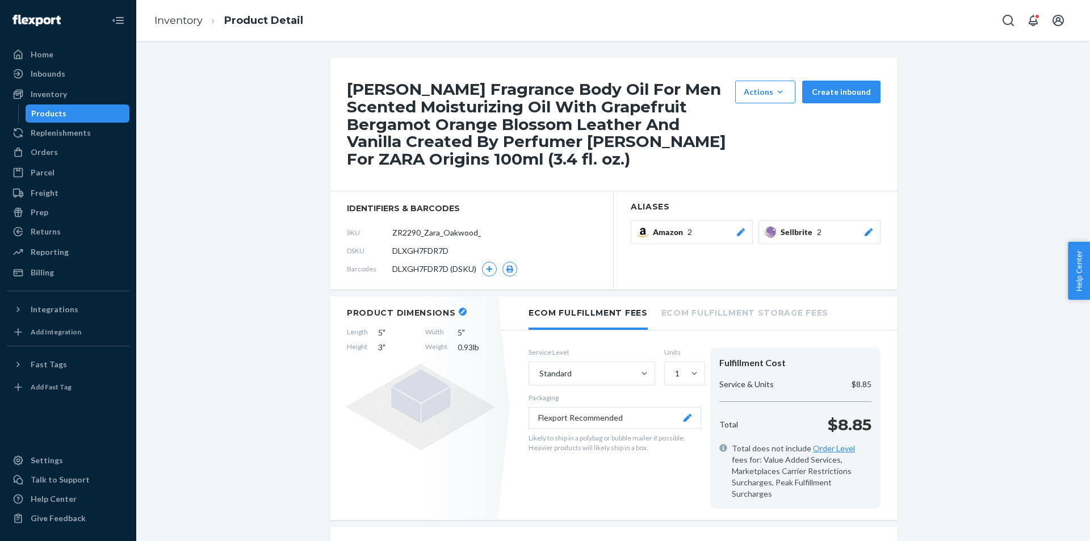
click at [863, 228] on icon at bounding box center [868, 232] width 11 height 8
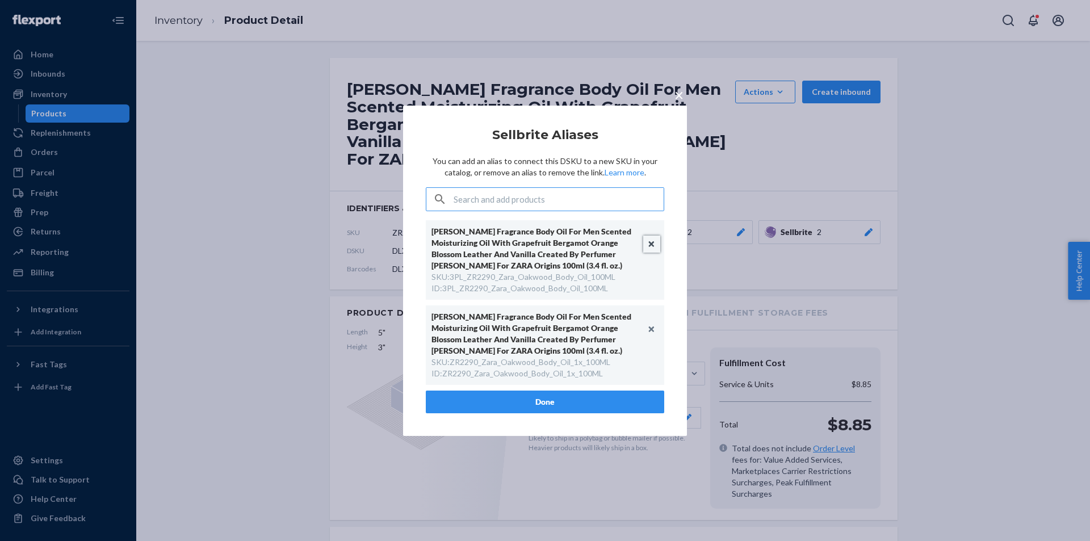
click at [652, 244] on button "Unlink" at bounding box center [651, 244] width 17 height 17
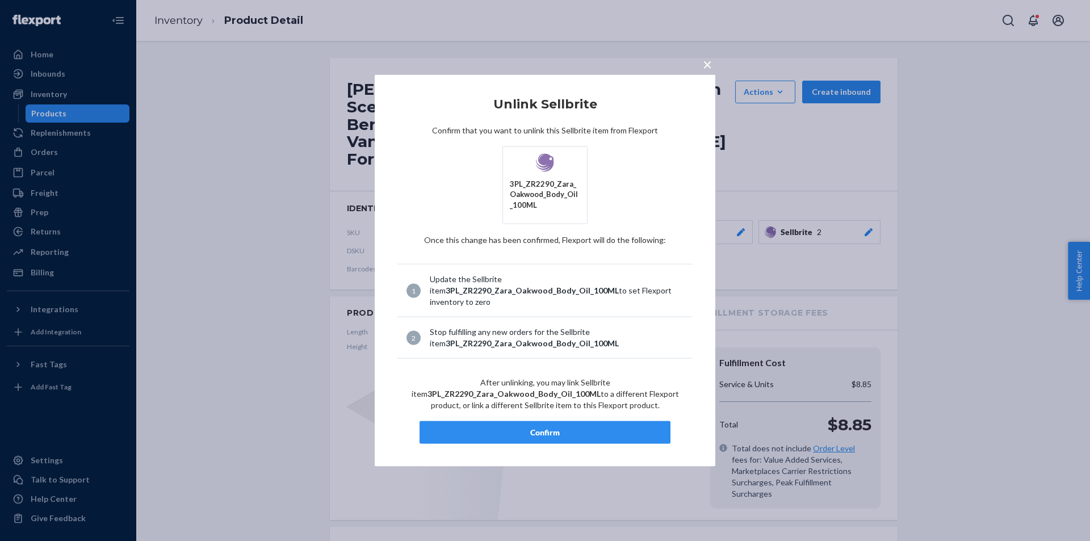
click at [555, 436] on div "Confirm" at bounding box center [545, 432] width 232 height 11
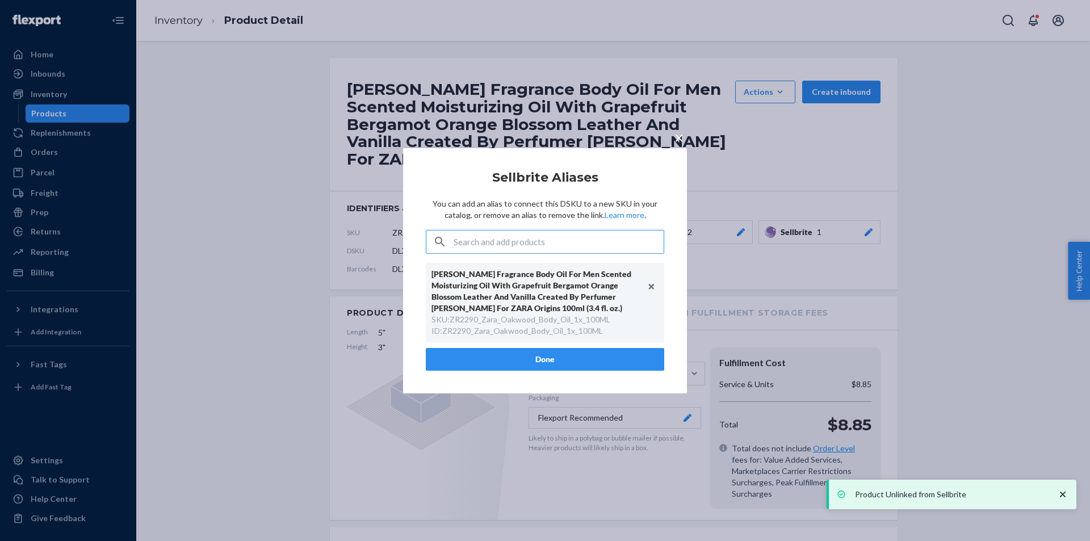
click at [510, 320] on div "SKU : ZR2290_Zara_Oakwood_Body_Oil_1x_100ML" at bounding box center [520, 319] width 179 height 11
copy div "ZR2290_Zara_Oakwood_Body_Oil_1x_100ML"
click at [516, 355] on button "Done" at bounding box center [545, 359] width 238 height 23
